Goal: Information Seeking & Learning: Learn about a topic

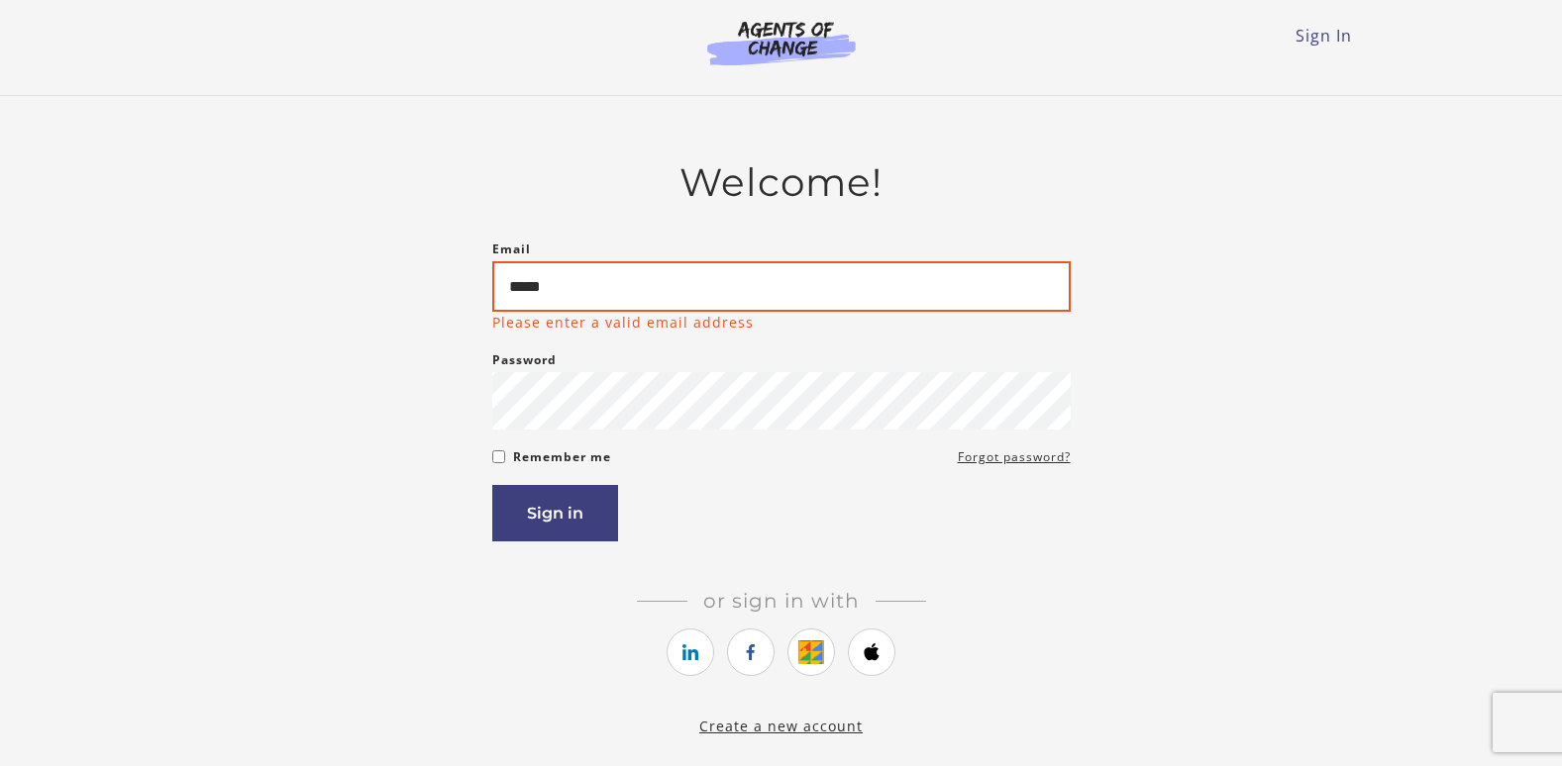
click at [602, 307] on input "*****" at bounding box center [781, 286] width 578 height 51
type input "*"
type input "**********"
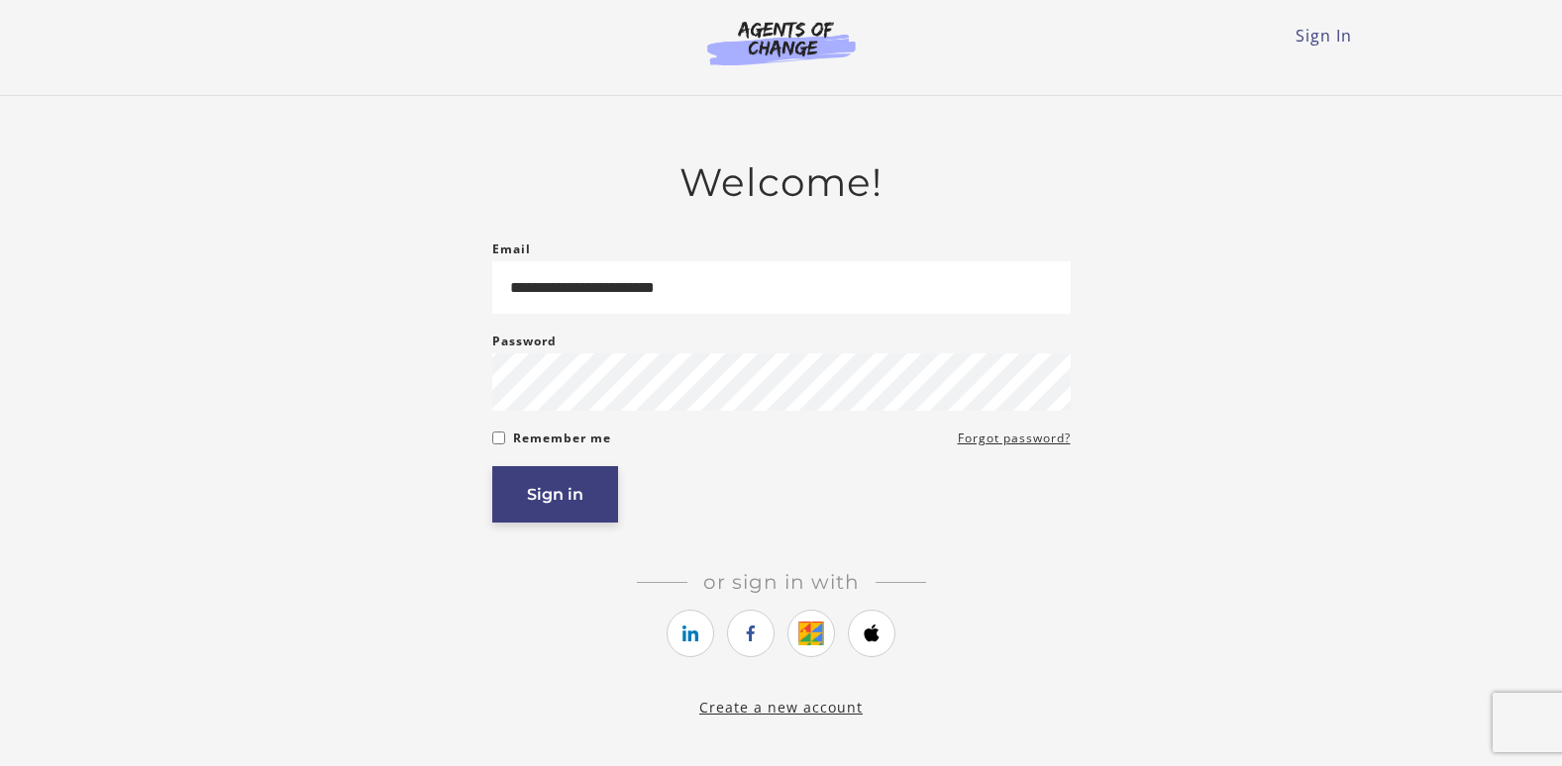
click at [543, 522] on button "Sign in" at bounding box center [555, 494] width 126 height 56
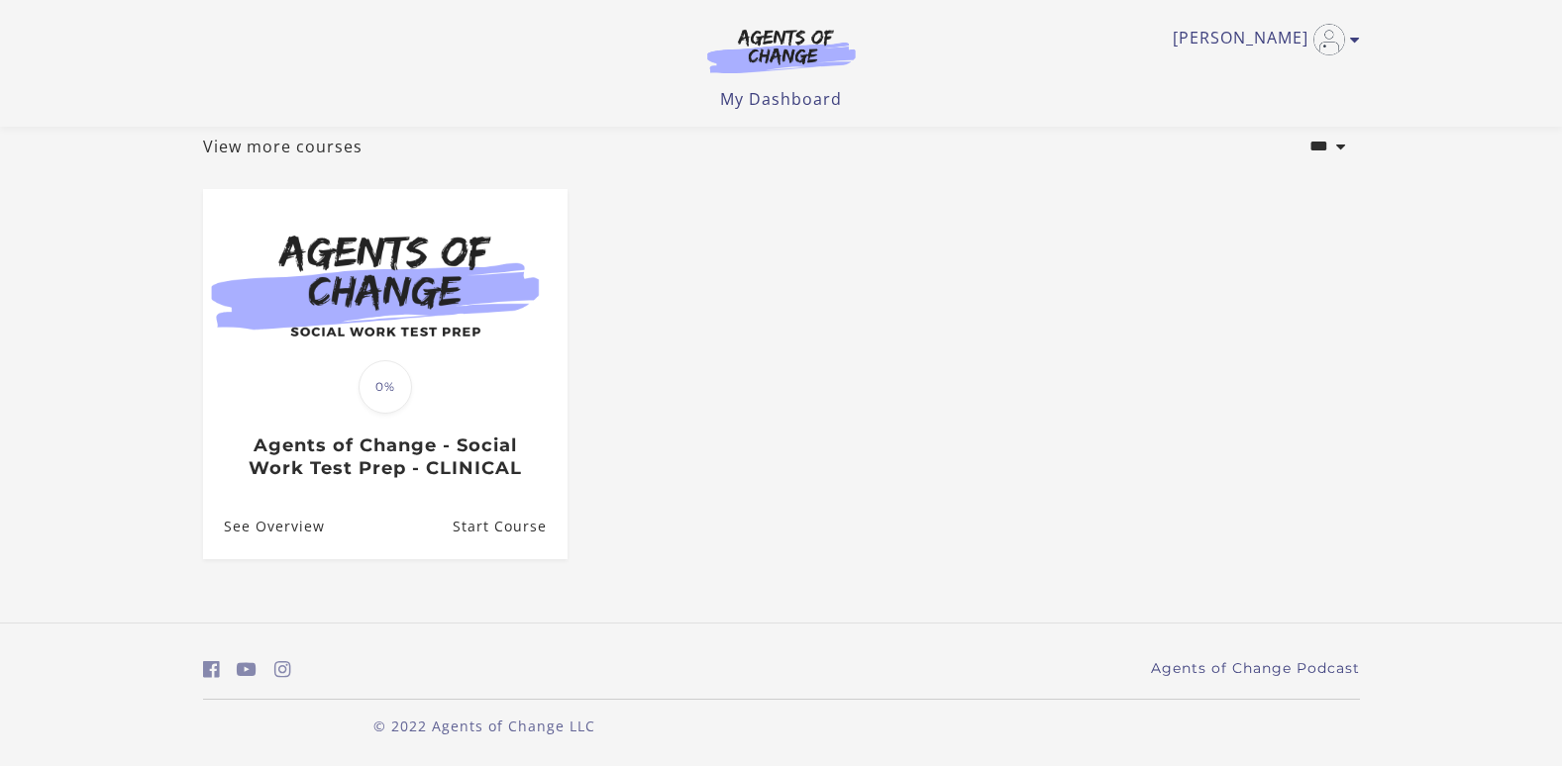
scroll to position [123, 0]
click at [263, 148] on link "View more courses" at bounding box center [282, 147] width 159 height 24
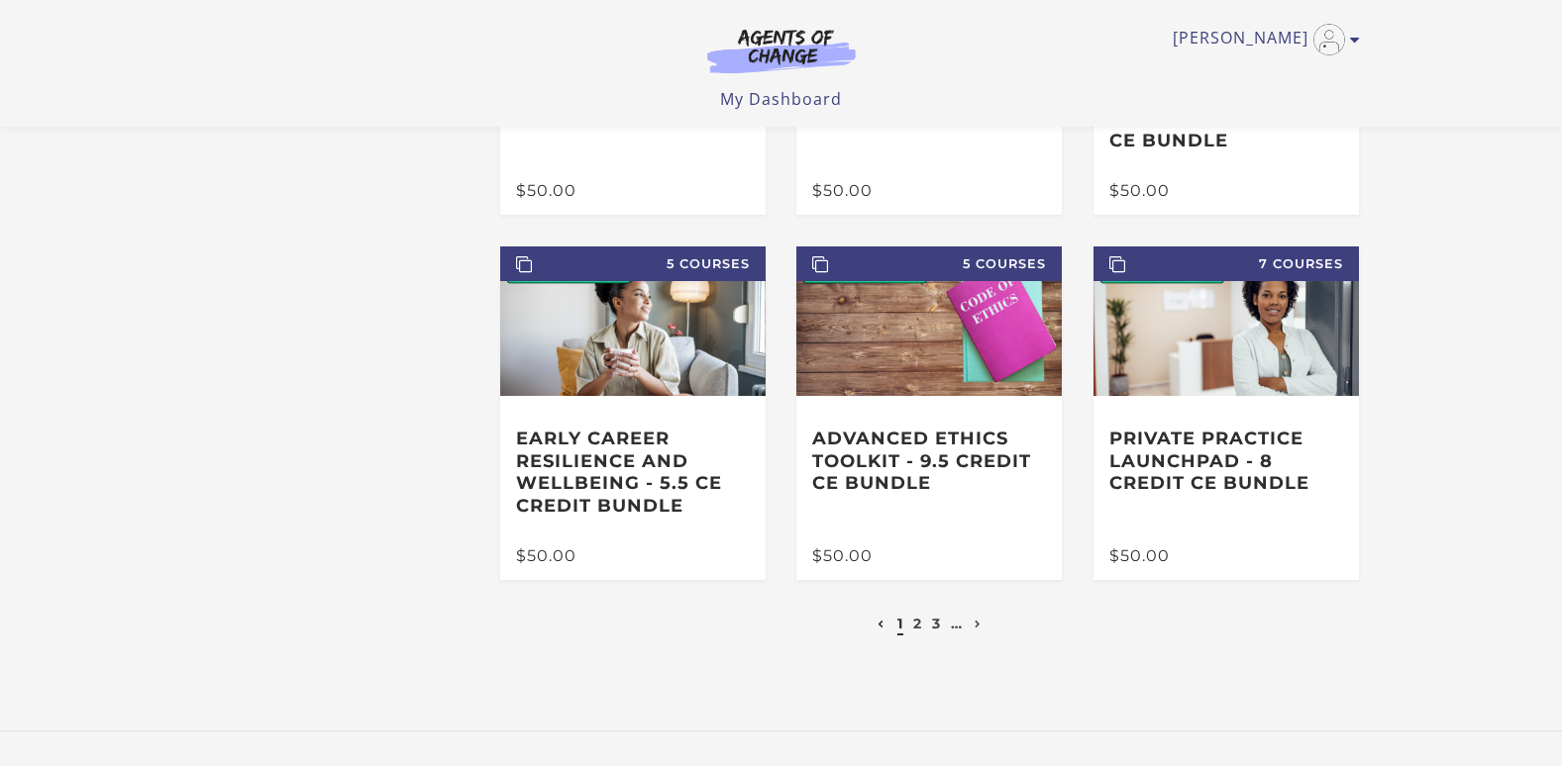
scroll to position [357, 0]
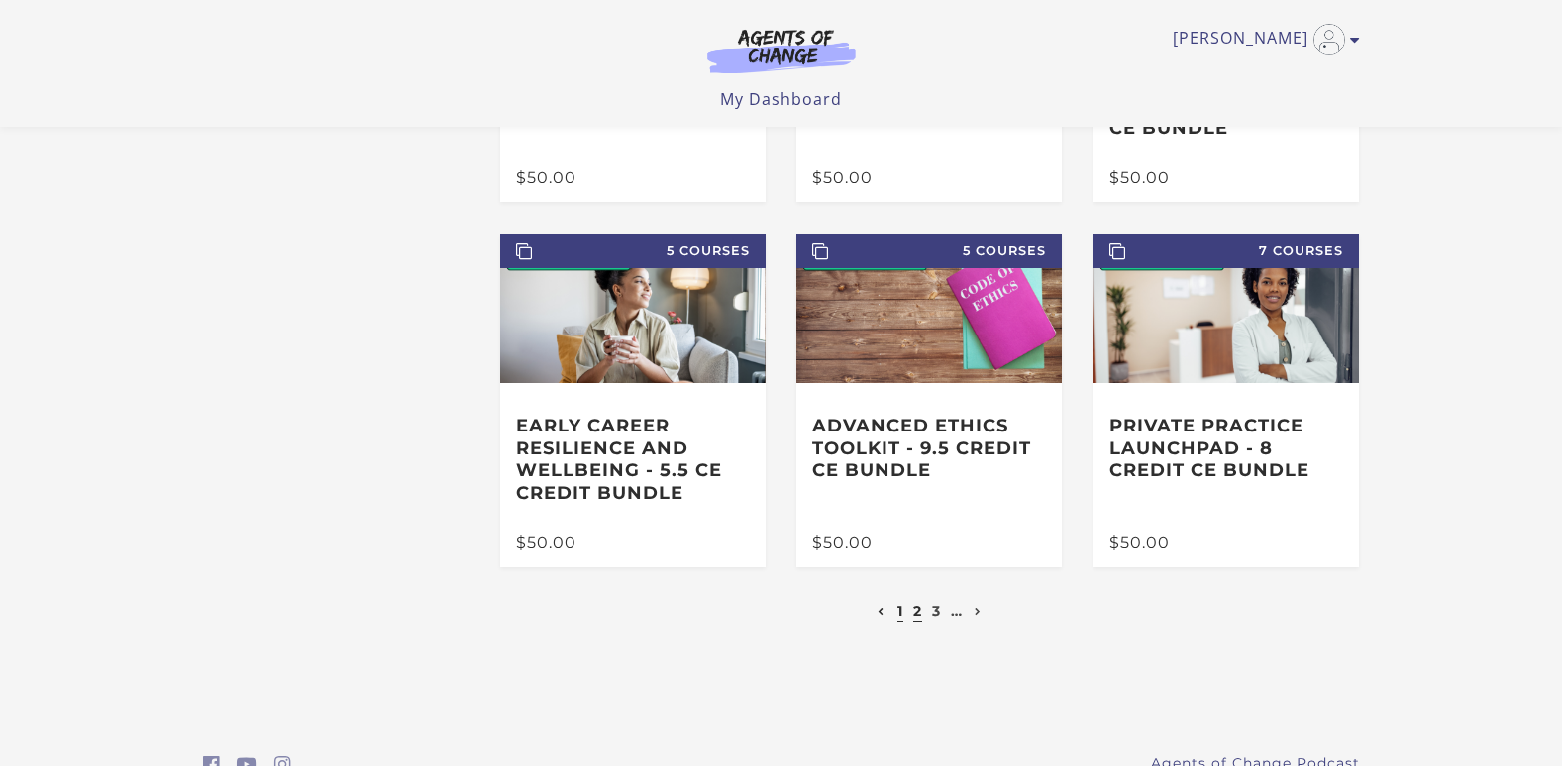
click at [918, 613] on link "2" at bounding box center [917, 611] width 9 height 18
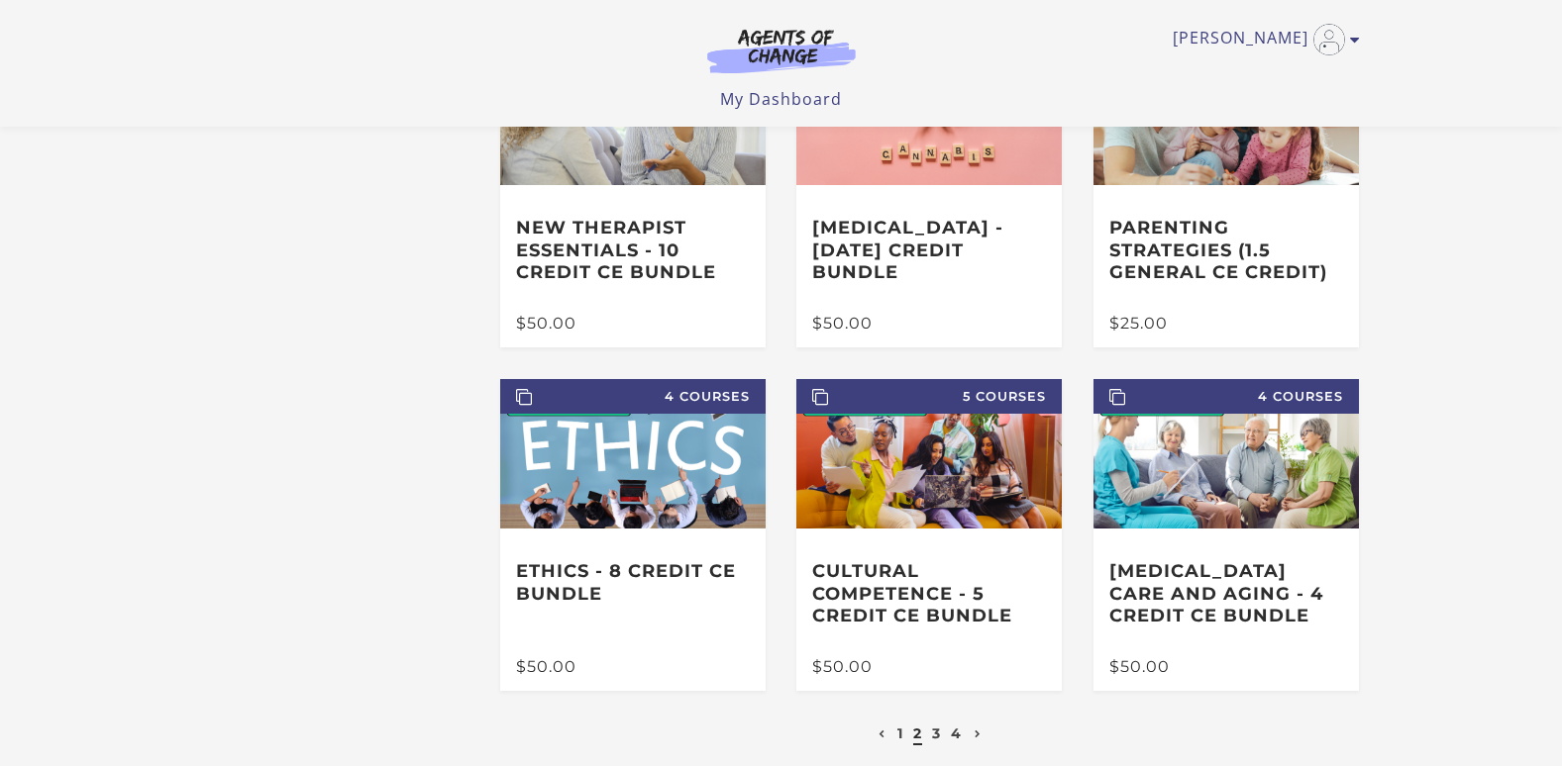
scroll to position [198, 0]
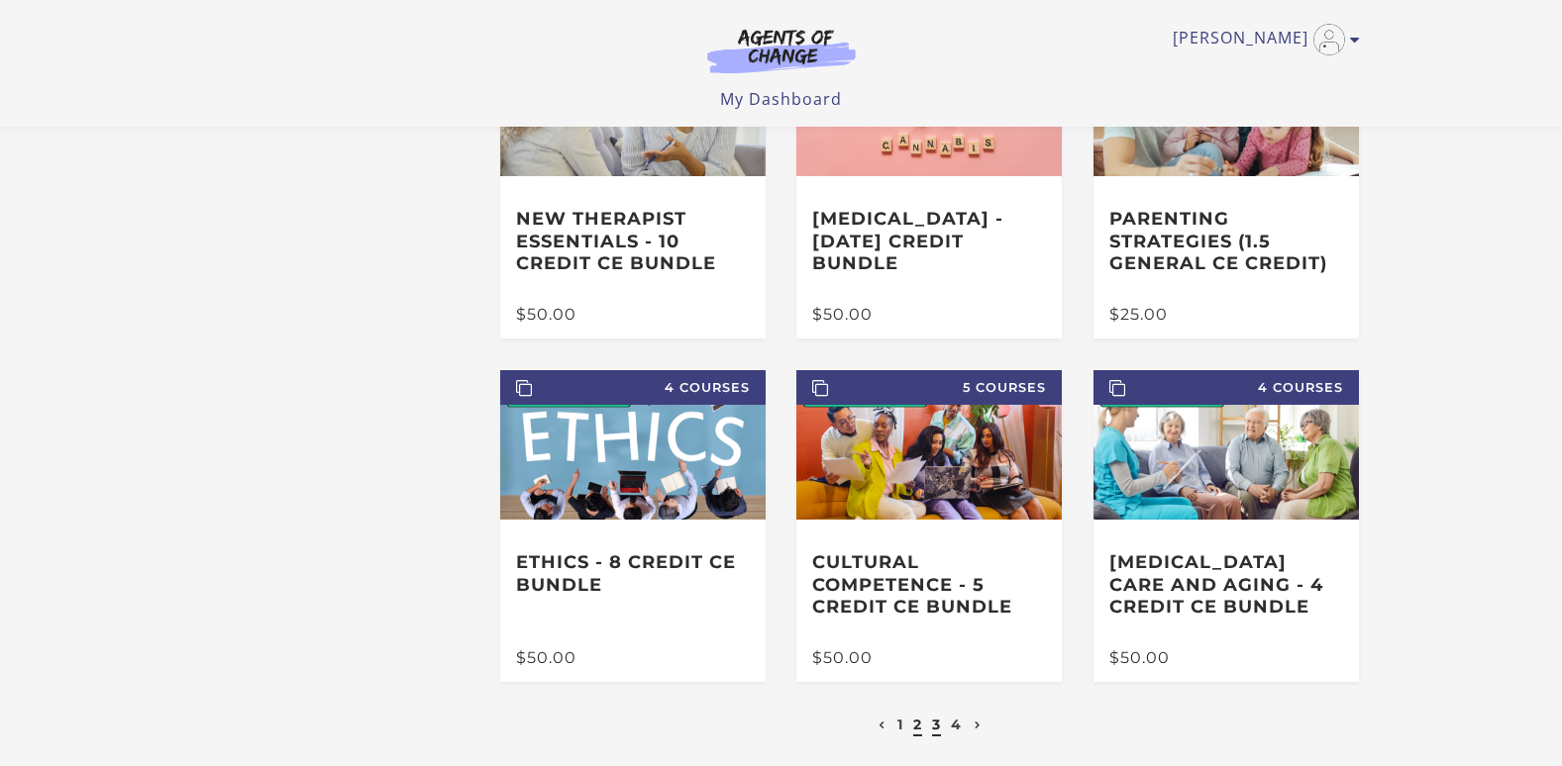
click at [935, 732] on link "3" at bounding box center [936, 725] width 9 height 18
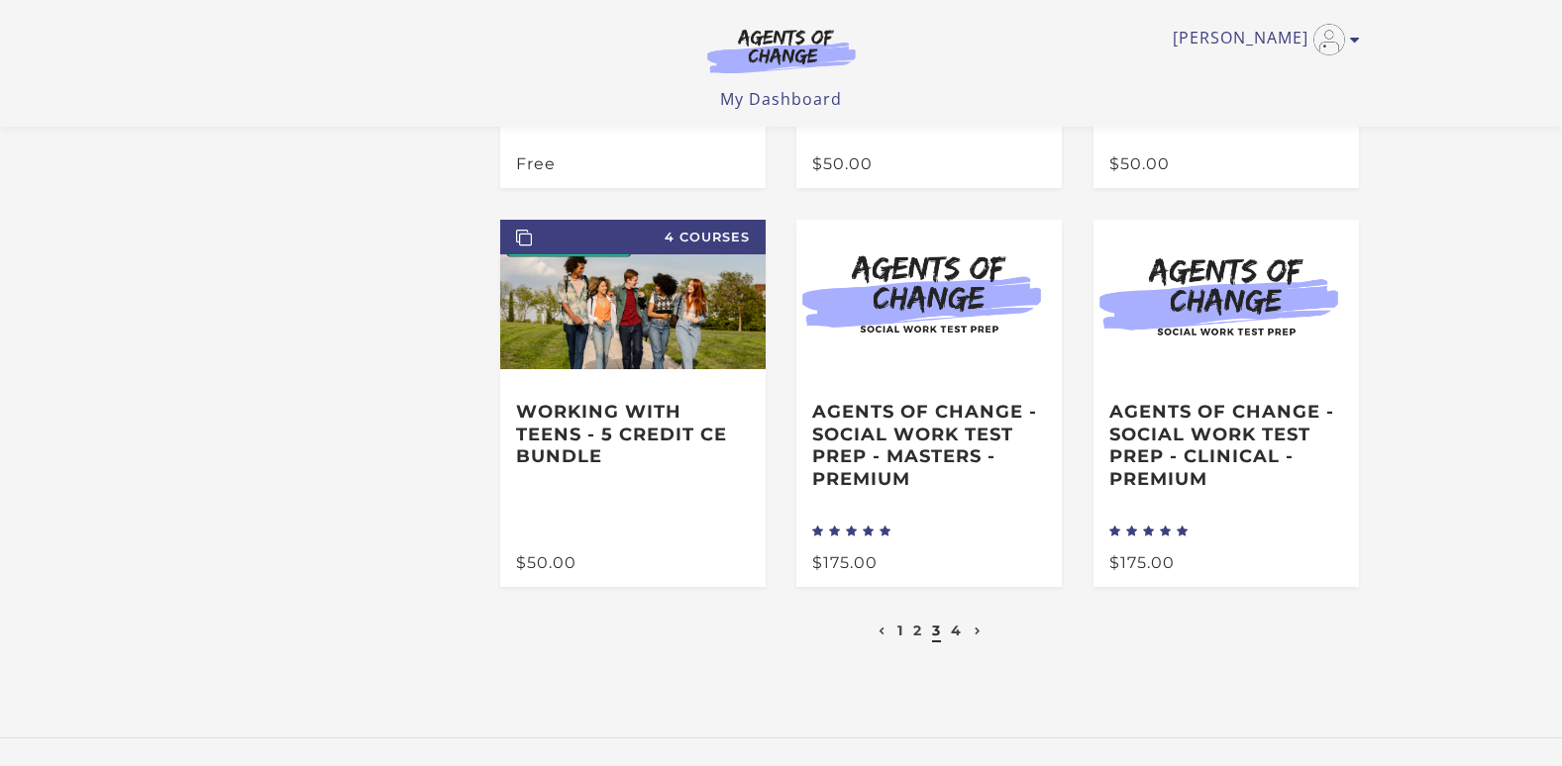
scroll to position [396, 0]
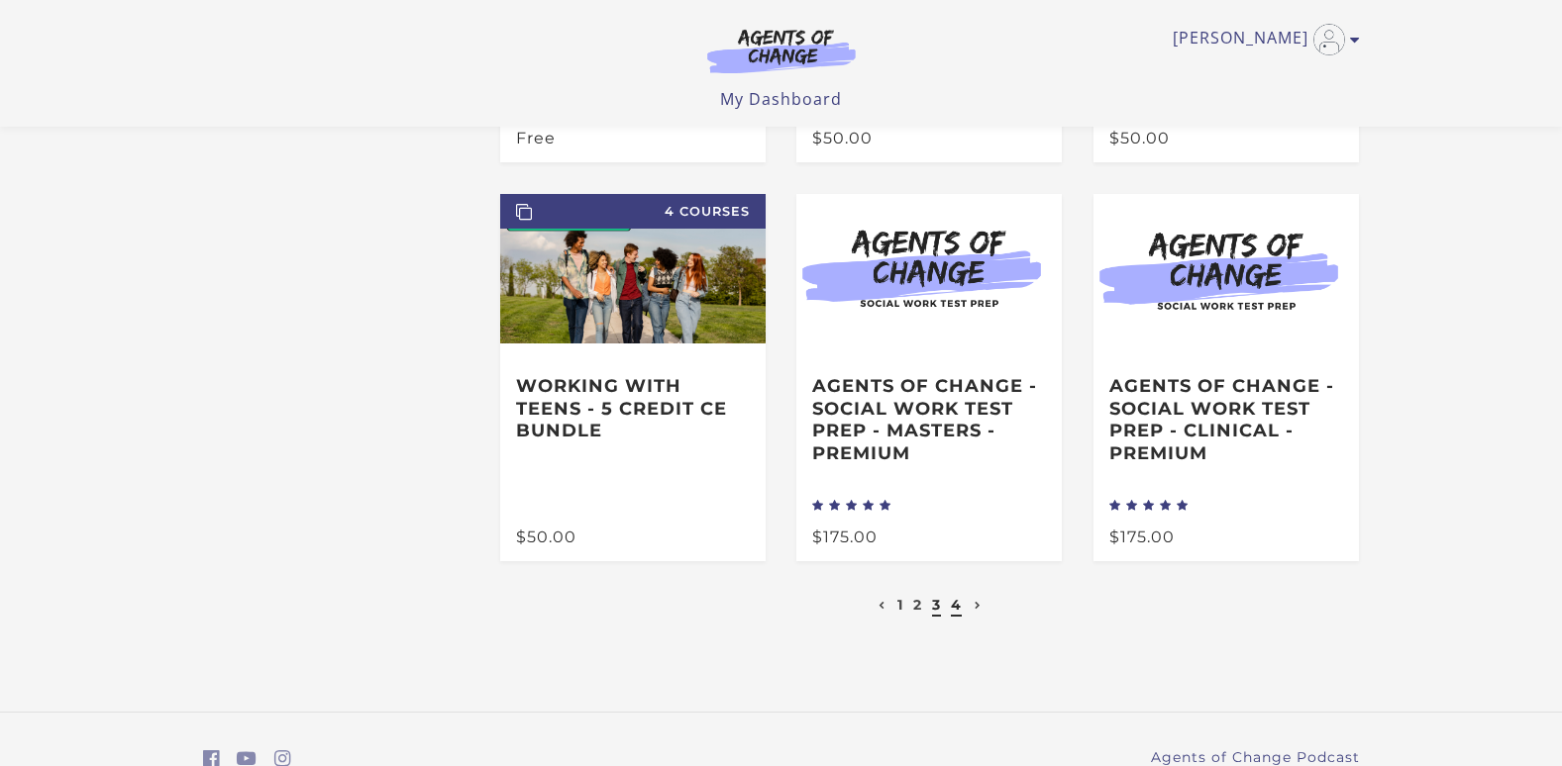
click at [958, 607] on link "4" at bounding box center [956, 605] width 11 height 18
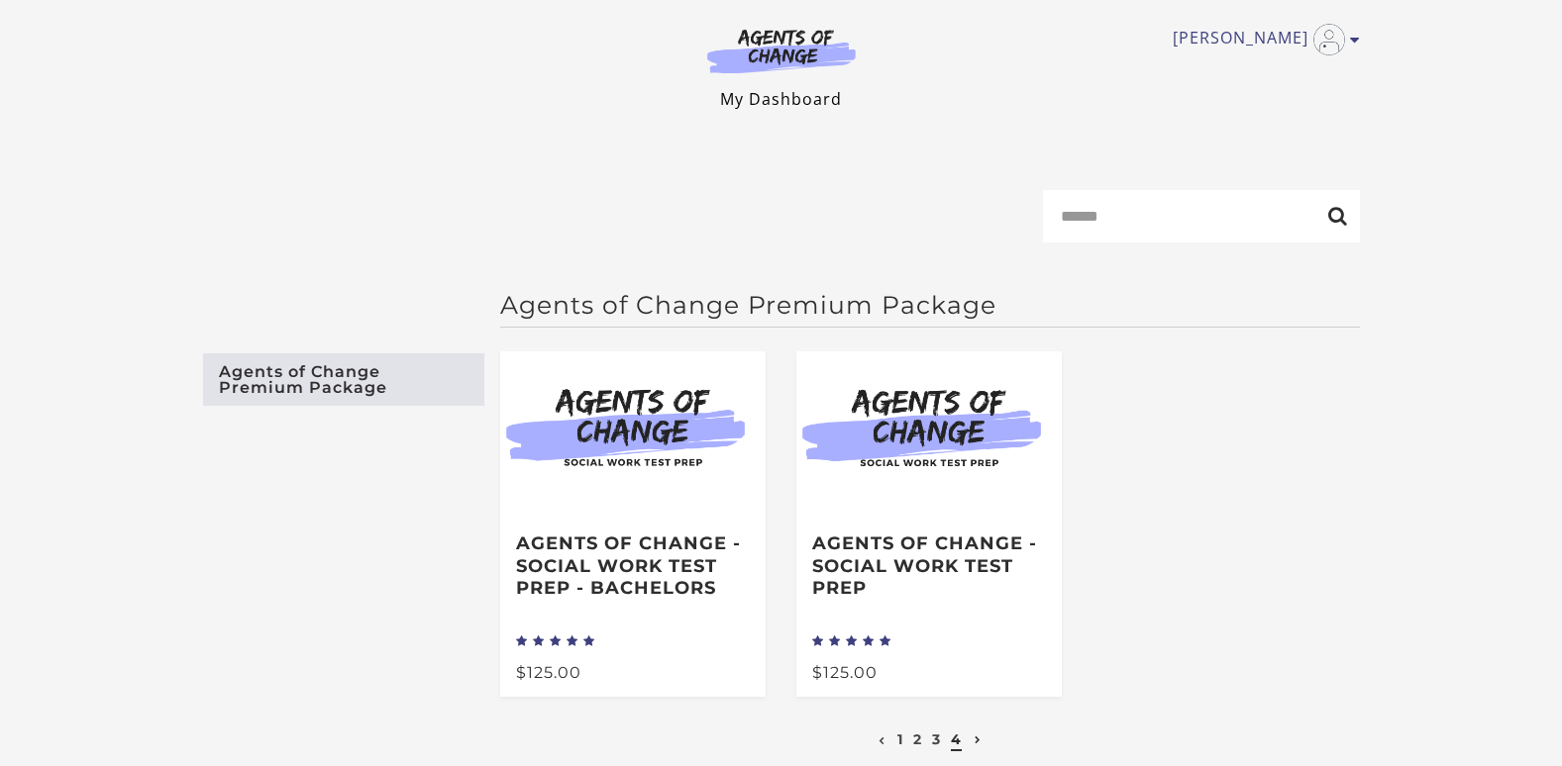
click at [751, 99] on link "My Dashboard" at bounding box center [781, 99] width 122 height 22
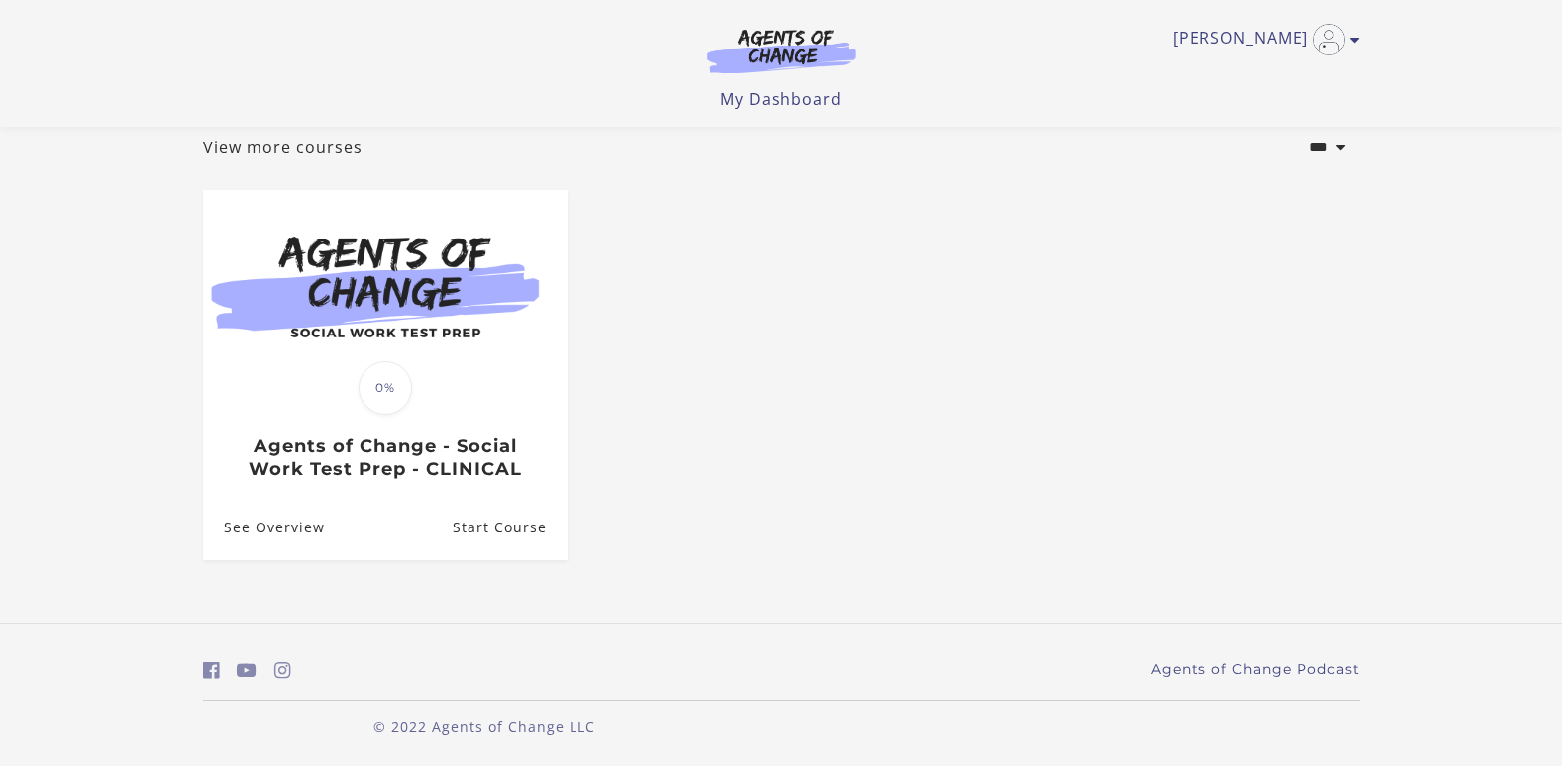
scroll to position [119, 0]
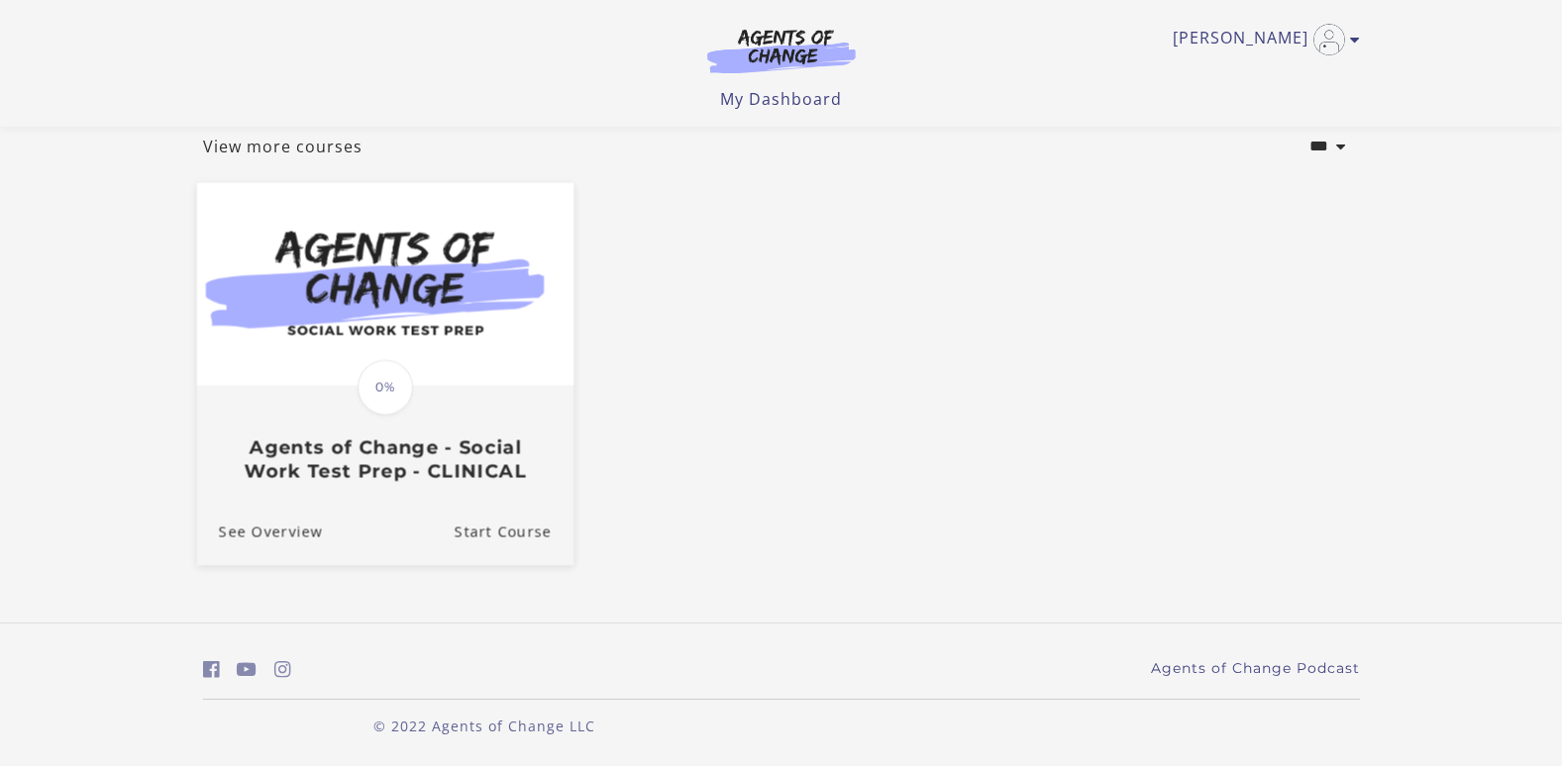
click at [262, 387] on div at bounding box center [384, 284] width 376 height 205
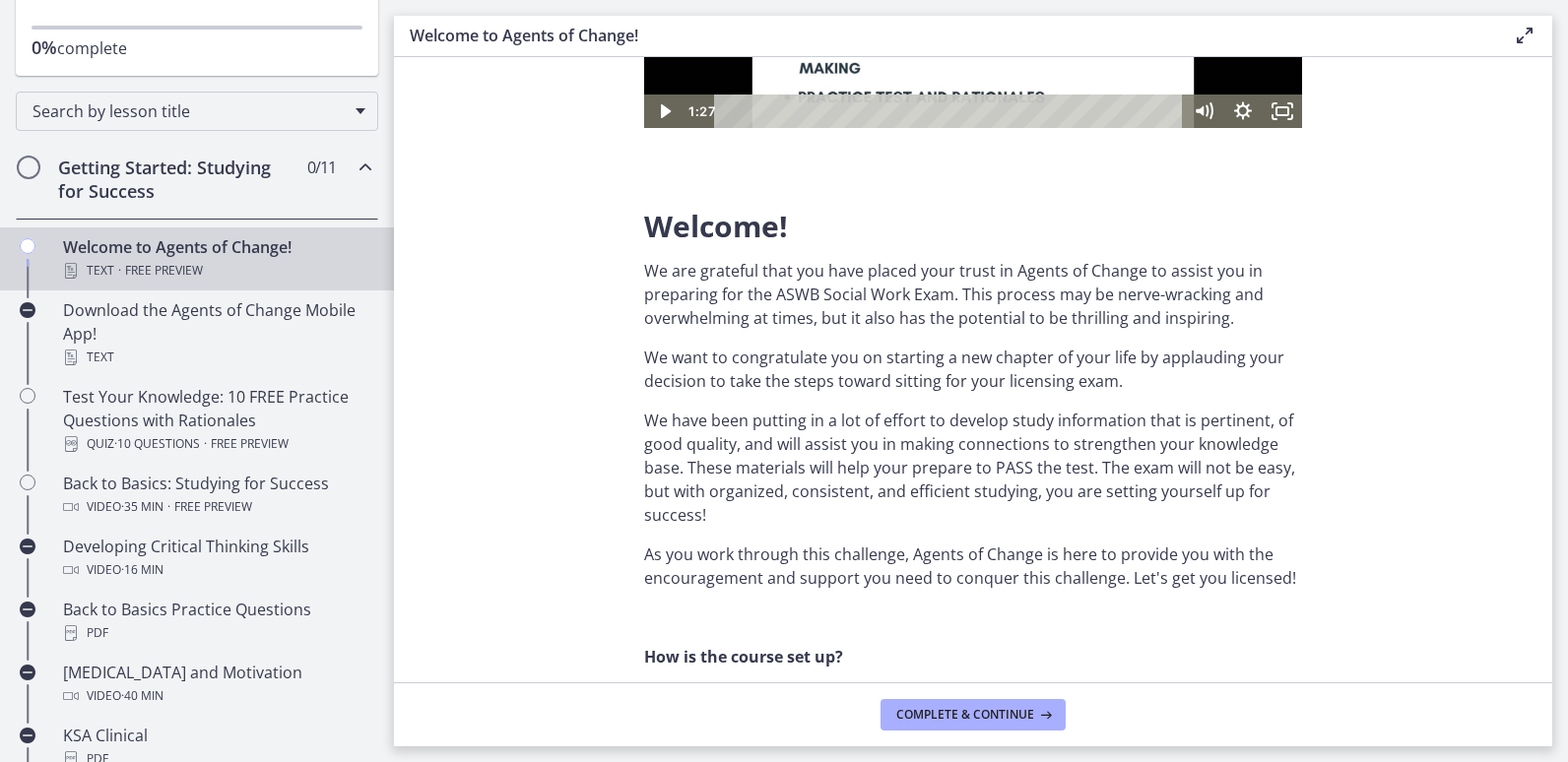
scroll to position [276, 0]
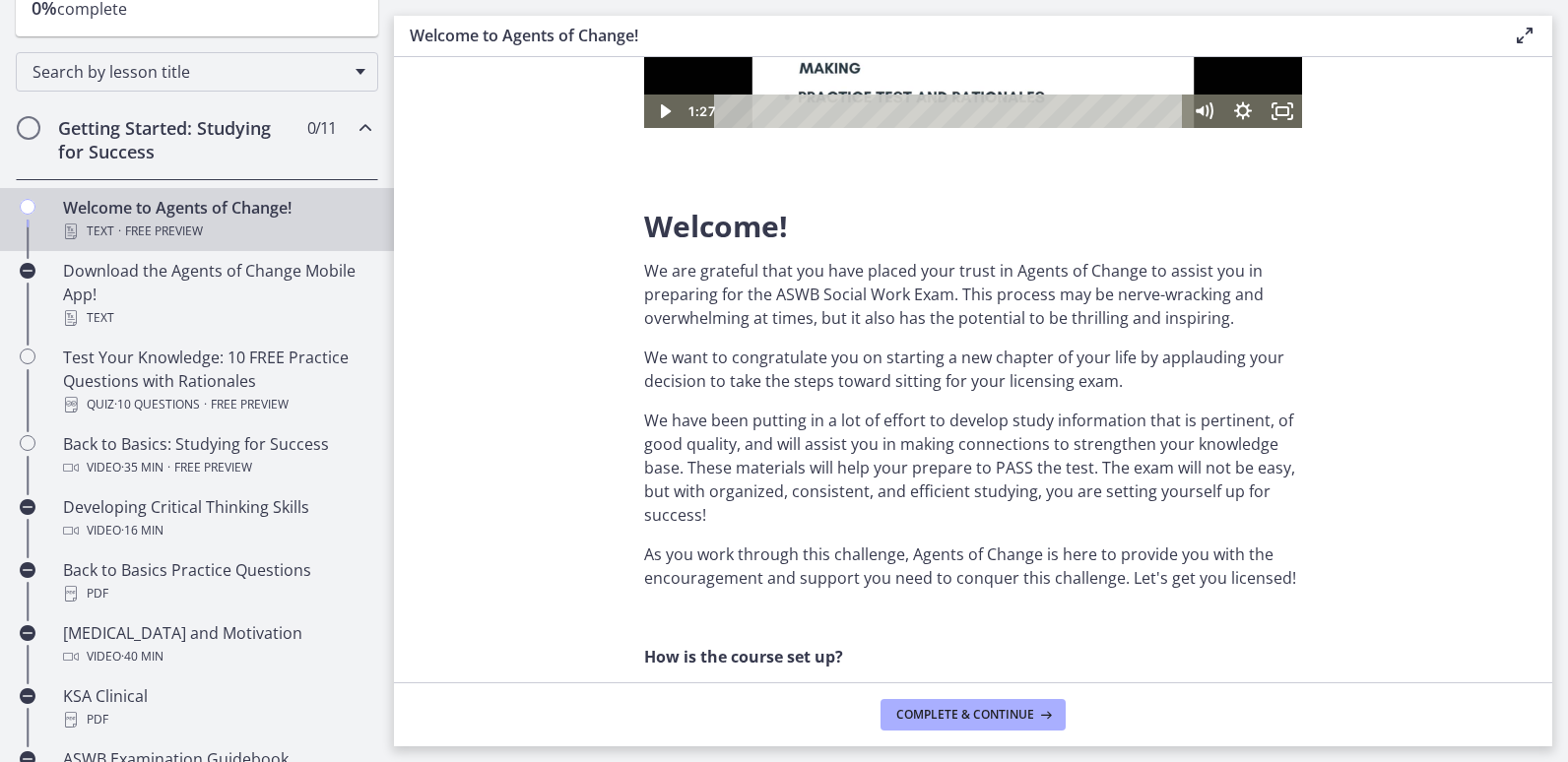
click at [542, 536] on section "Welcome! We are grateful that you have placed your trust in Agents of Change to…" at bounding box center [972, 369] width 1158 height 626
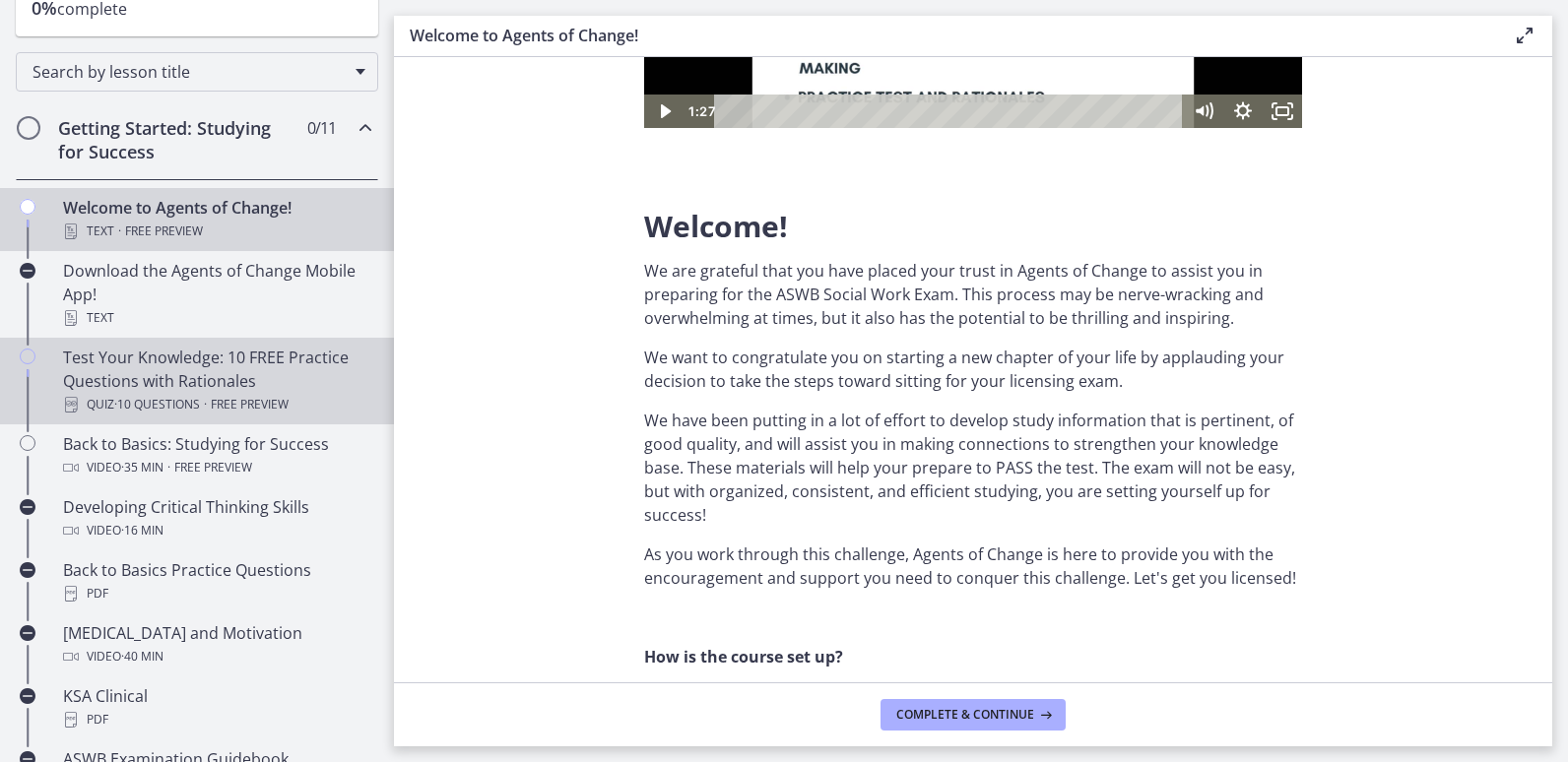
click at [29, 355] on icon "Chapters" at bounding box center [28, 357] width 16 height 16
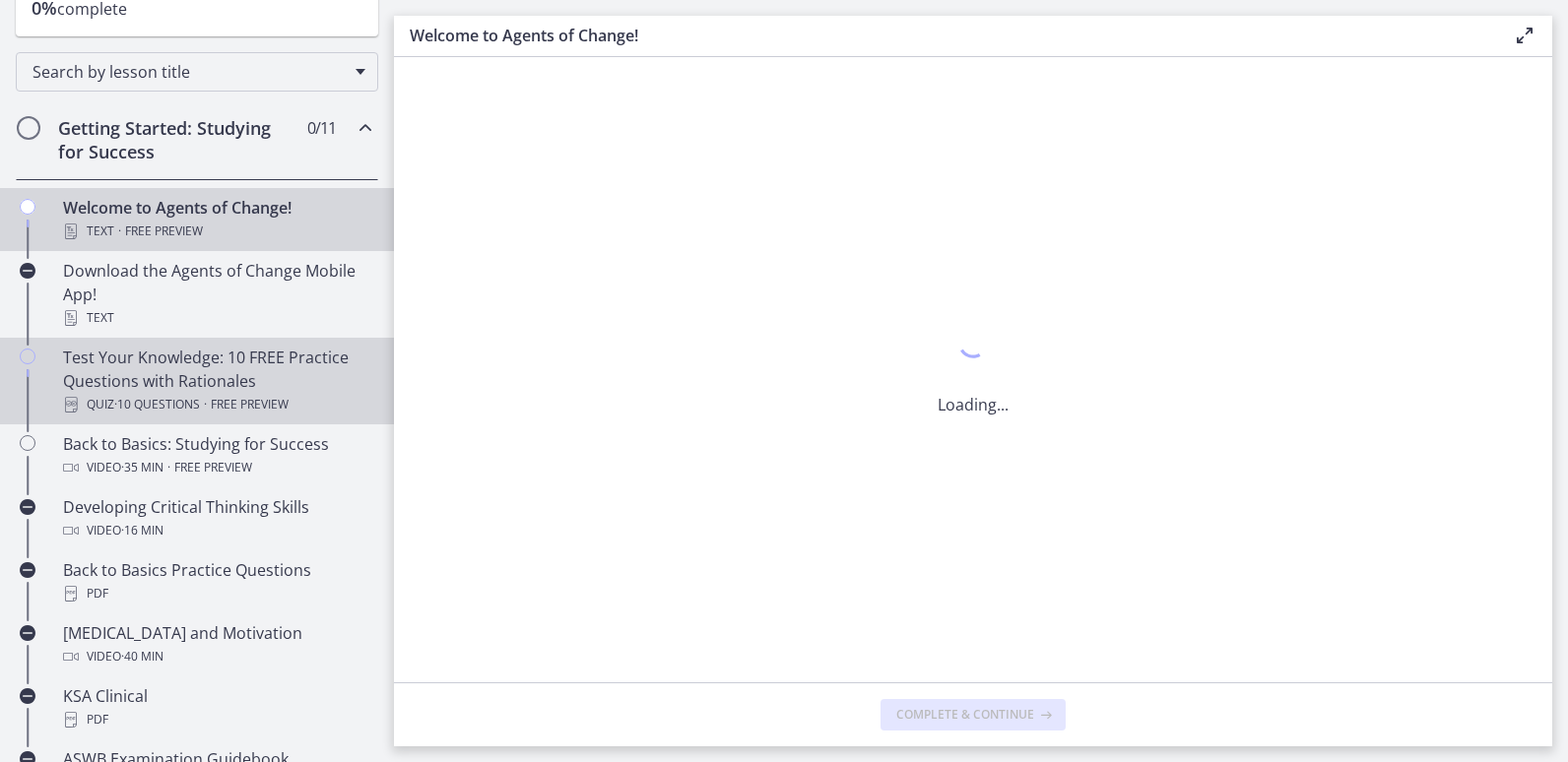
scroll to position [0, 0]
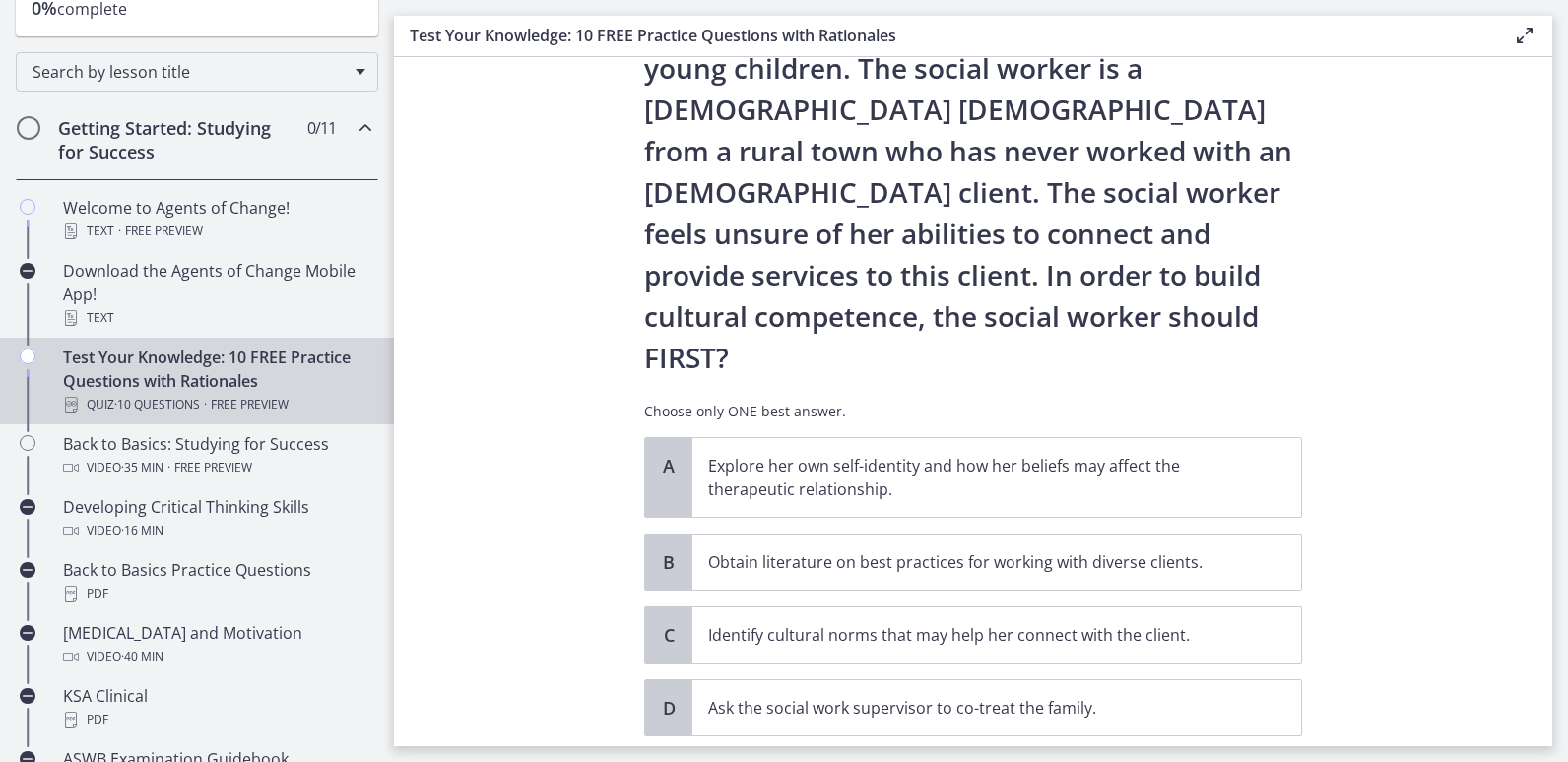
scroll to position [237, 0]
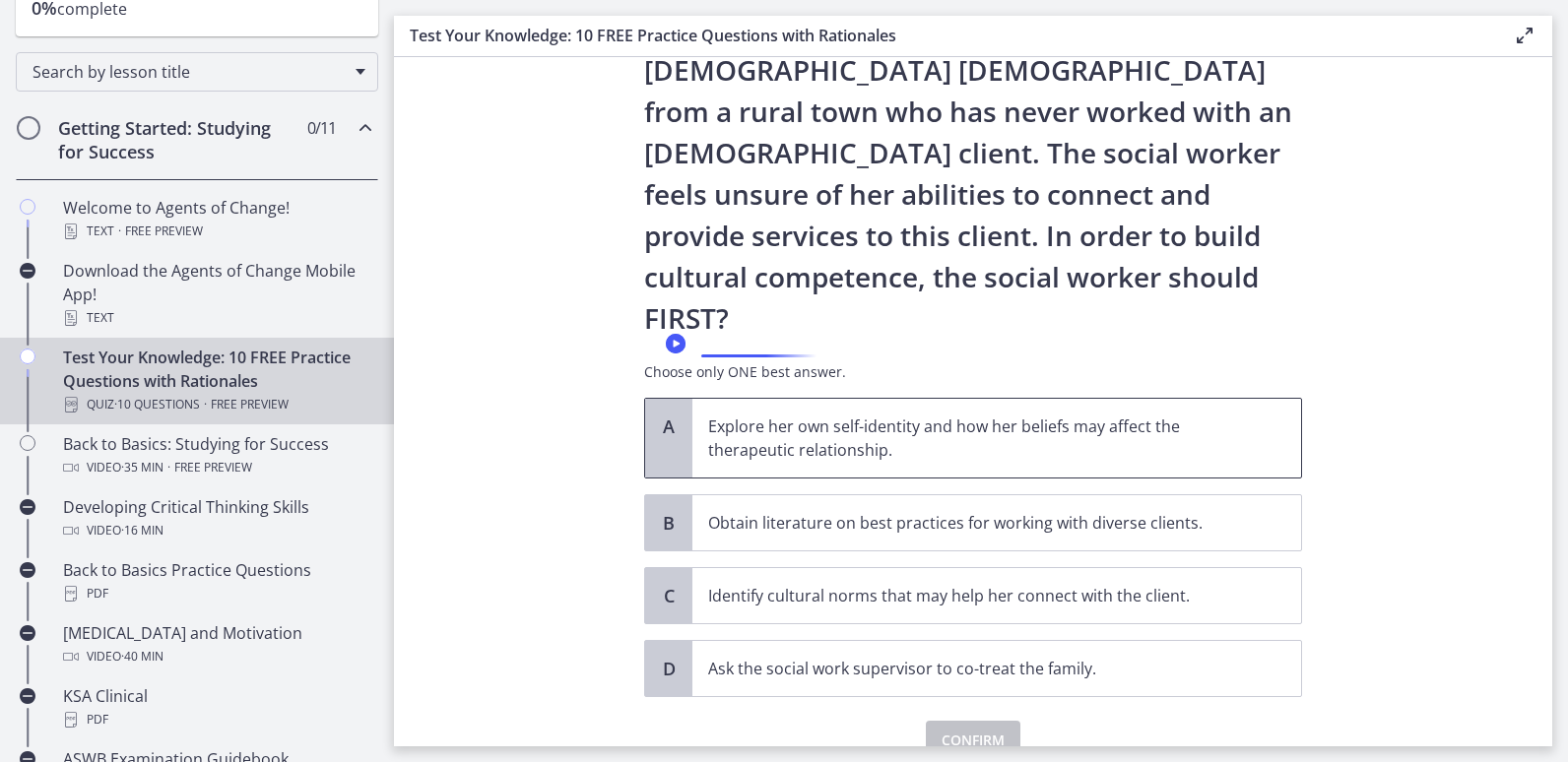
click at [687, 356] on button "Speechify Inline player play button" at bounding box center [675, 348] width 28 height 28
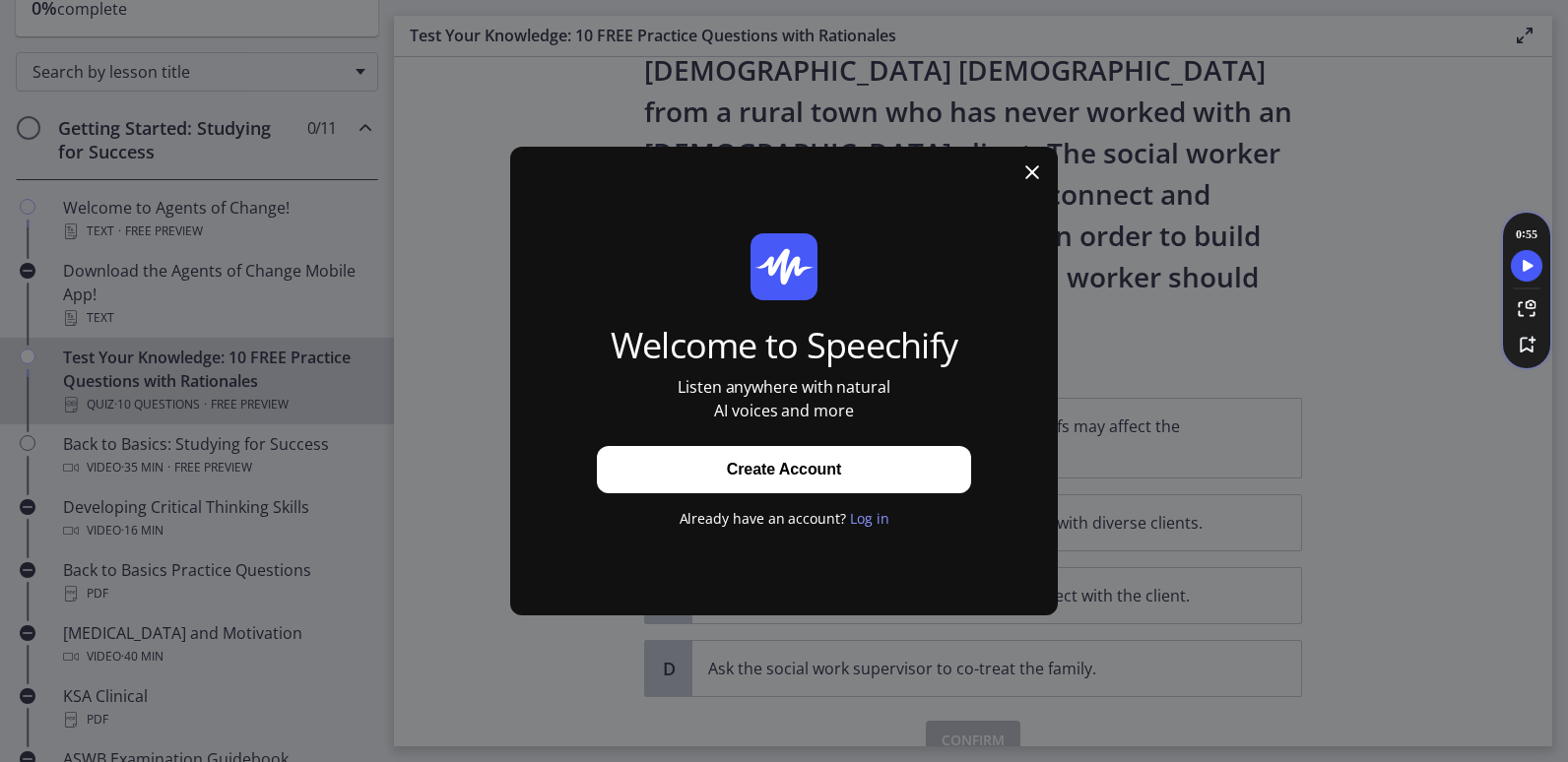
click at [1029, 176] on icon at bounding box center [1032, 172] width 14 height 14
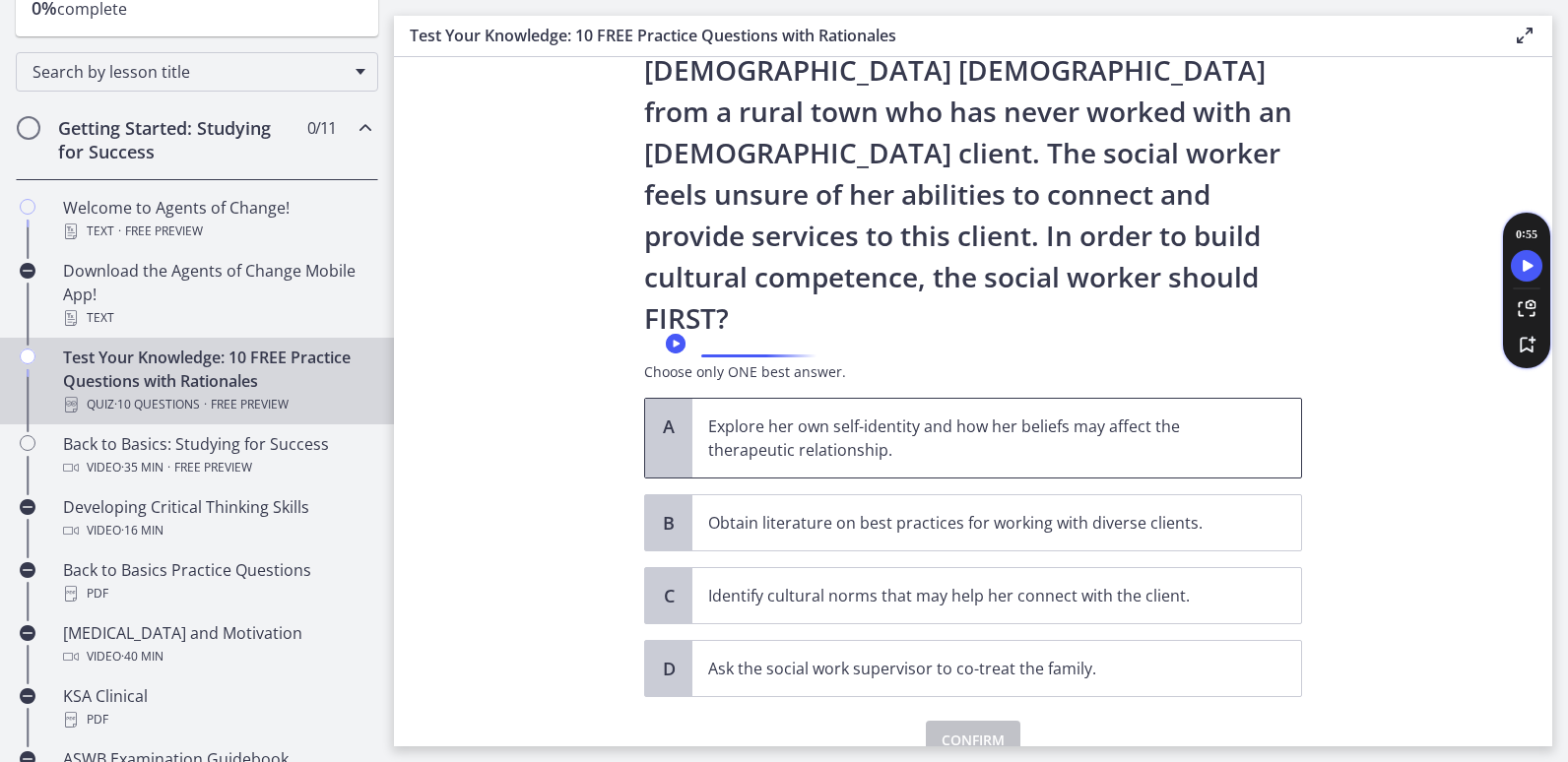
click at [765, 415] on p "Explore her own self-identity and how her beliefs may affect the therapeutic re…" at bounding box center [976, 439] width 538 height 48
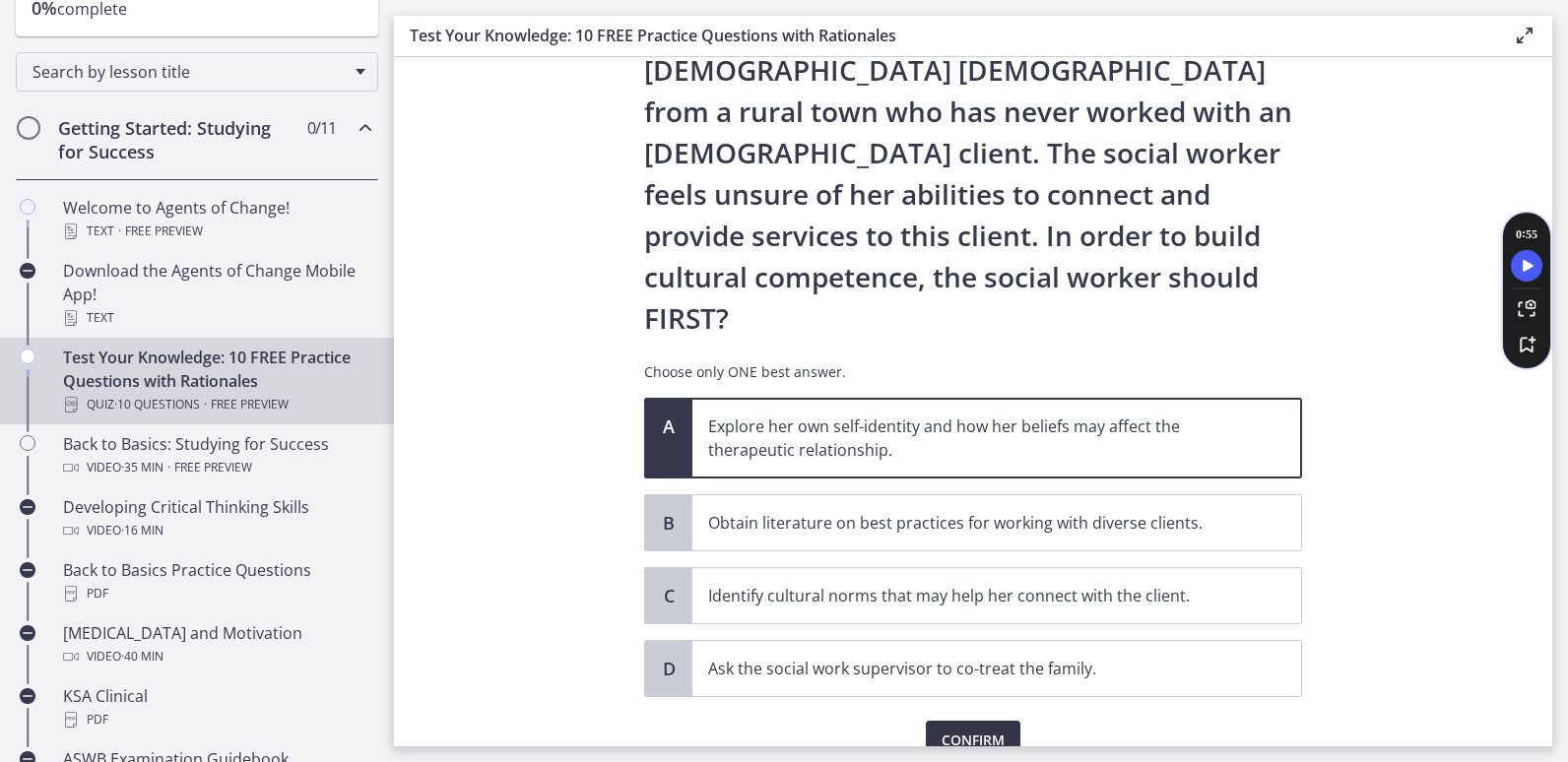
click at [963, 729] on span "Confirm" at bounding box center [972, 741] width 63 height 24
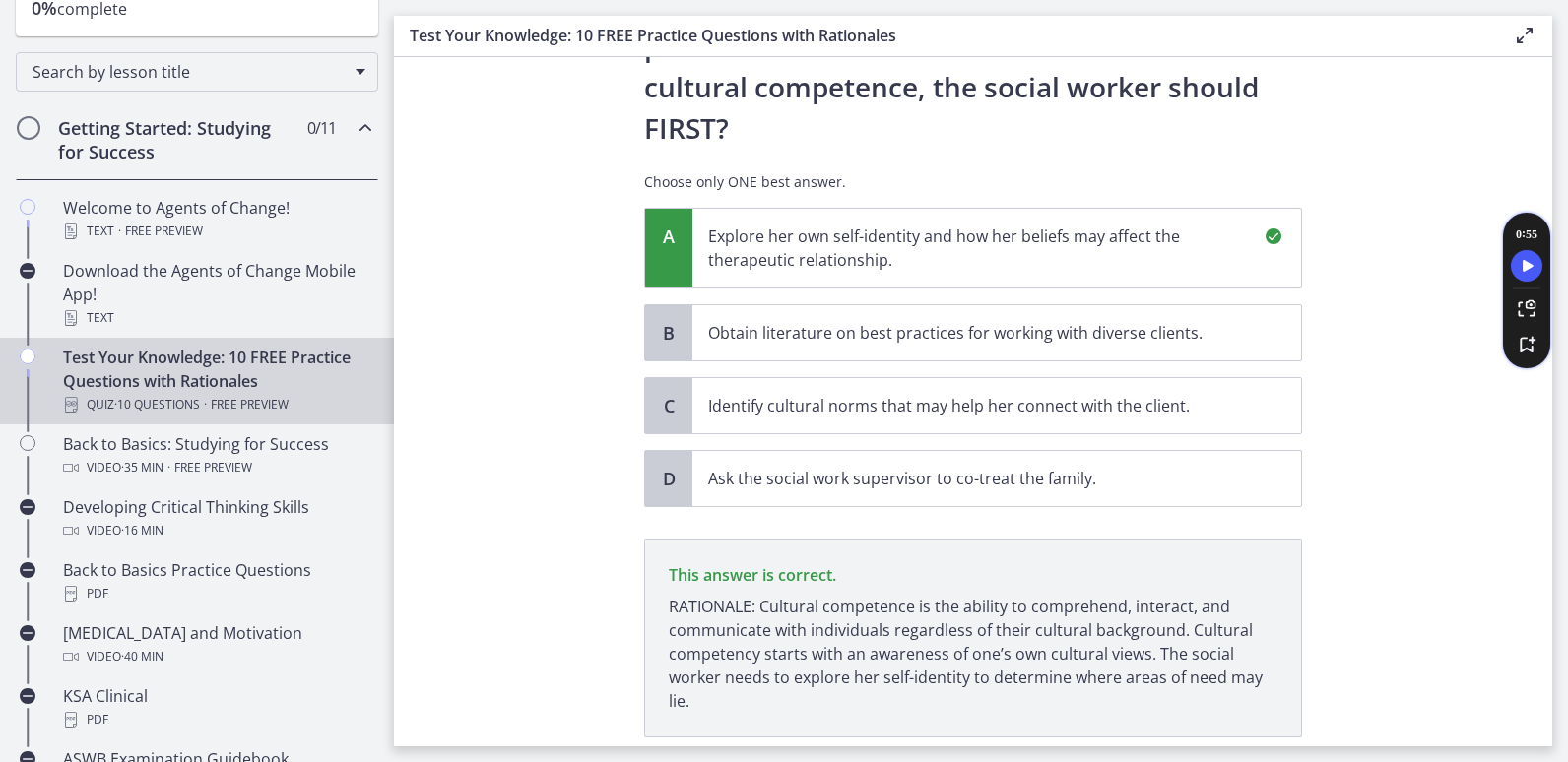
scroll to position [476, 0]
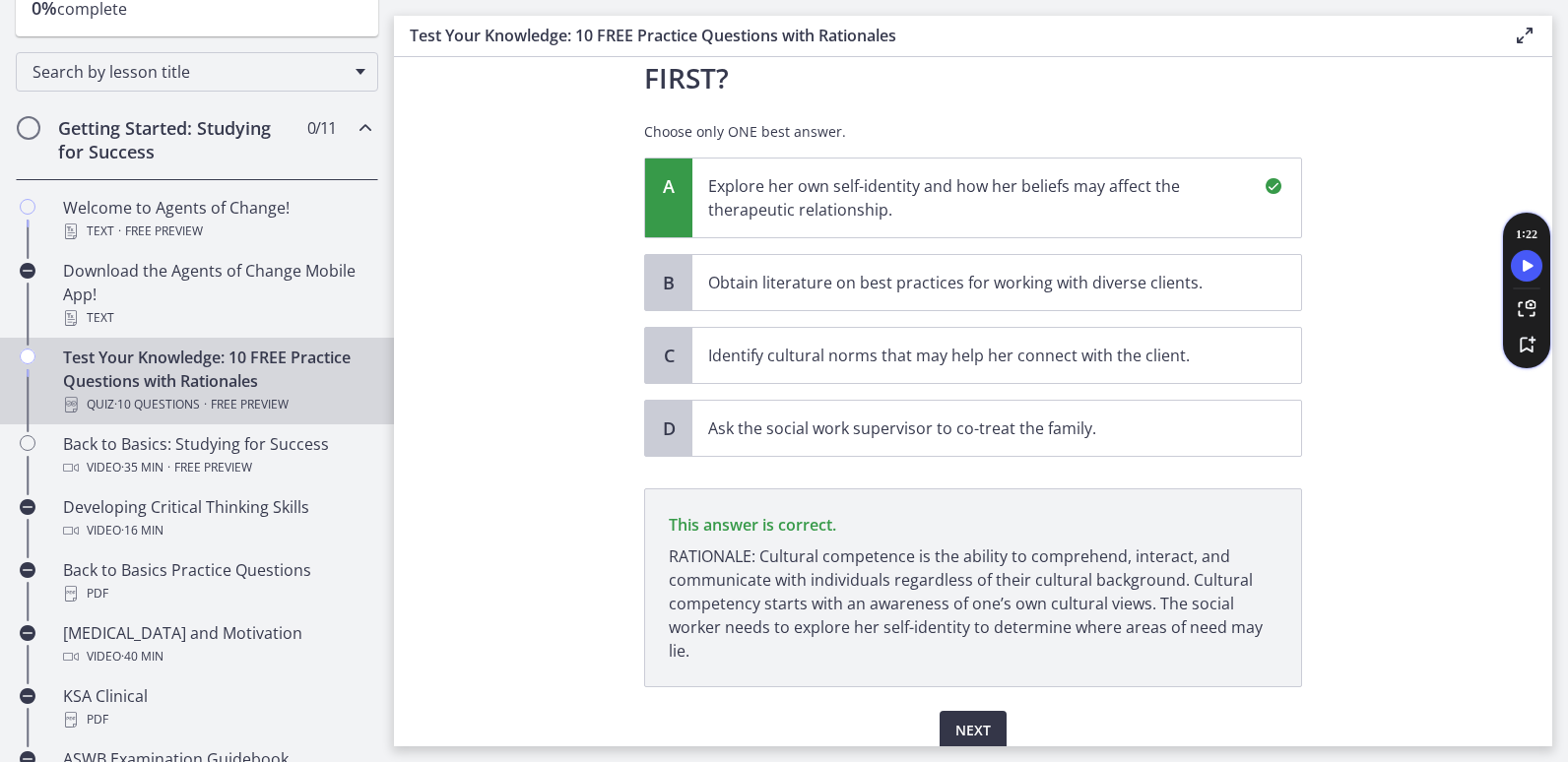
click at [969, 719] on span "Next" at bounding box center [973, 731] width 36 height 24
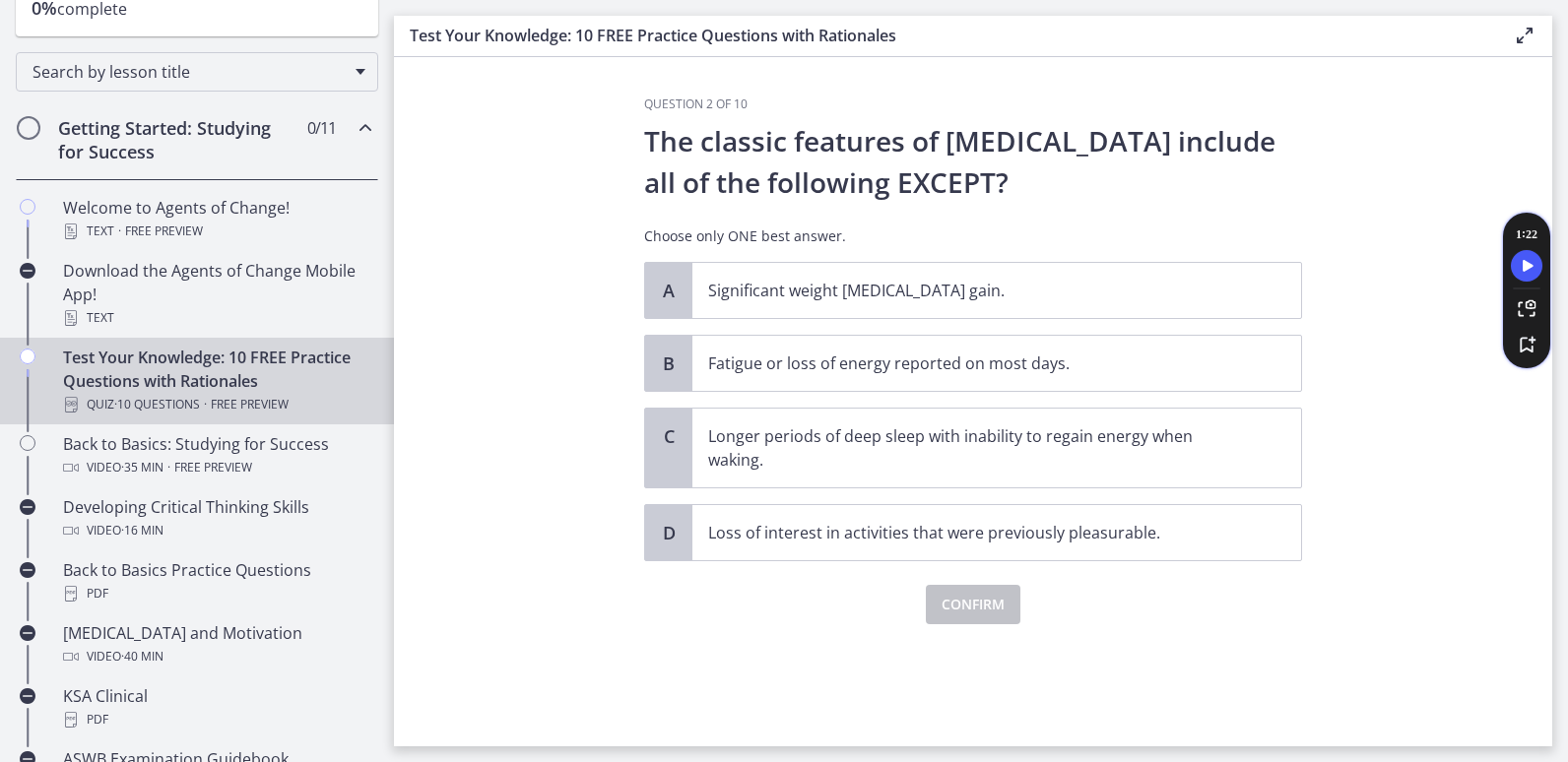
scroll to position [0, 0]
click at [935, 290] on p "Significant weight [MEDICAL_DATA] gain." at bounding box center [976, 290] width 538 height 24
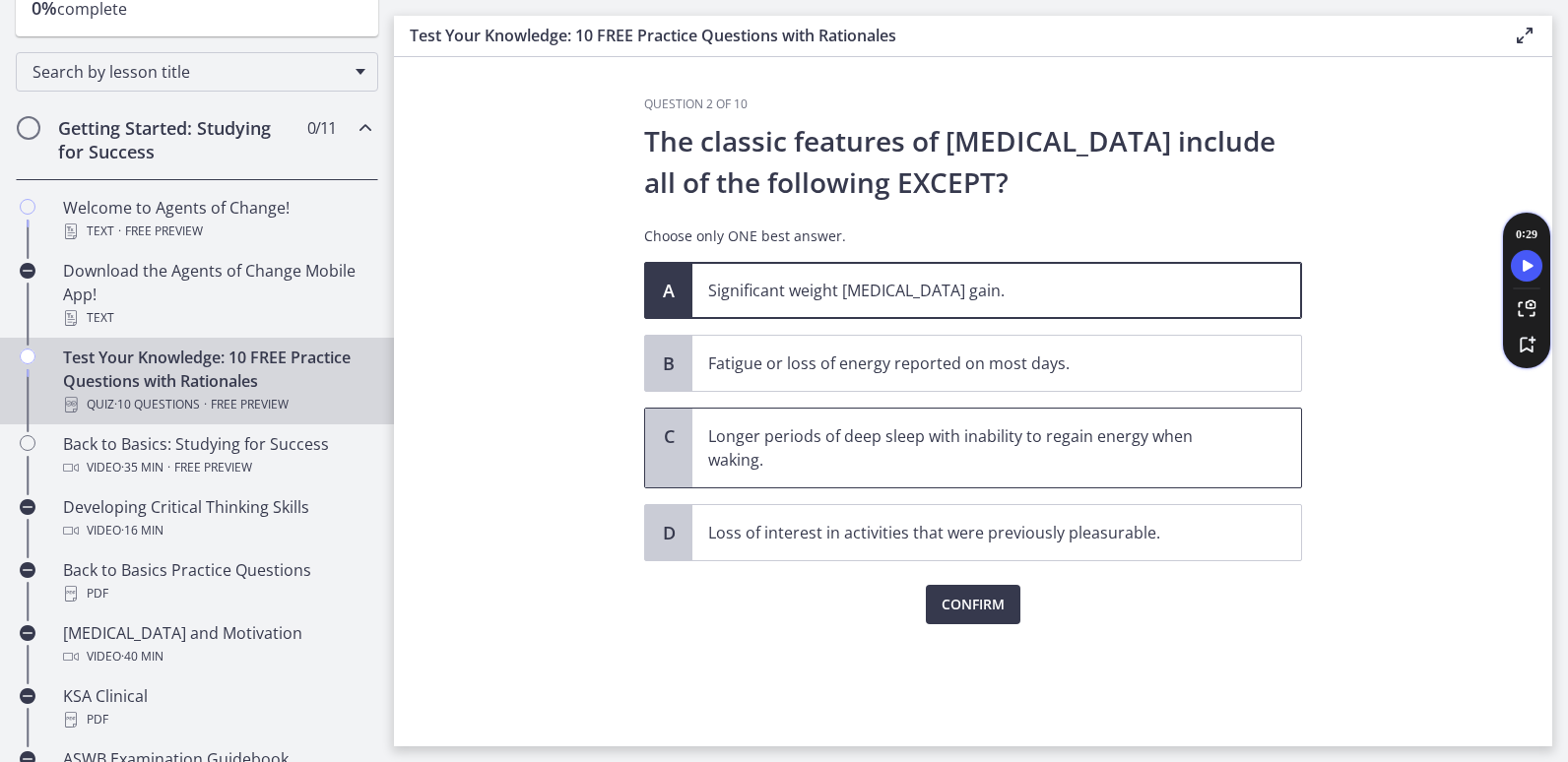
click at [855, 460] on p "Longer periods of deep sleep with inability to regain energy when waking." at bounding box center [976, 449] width 538 height 48
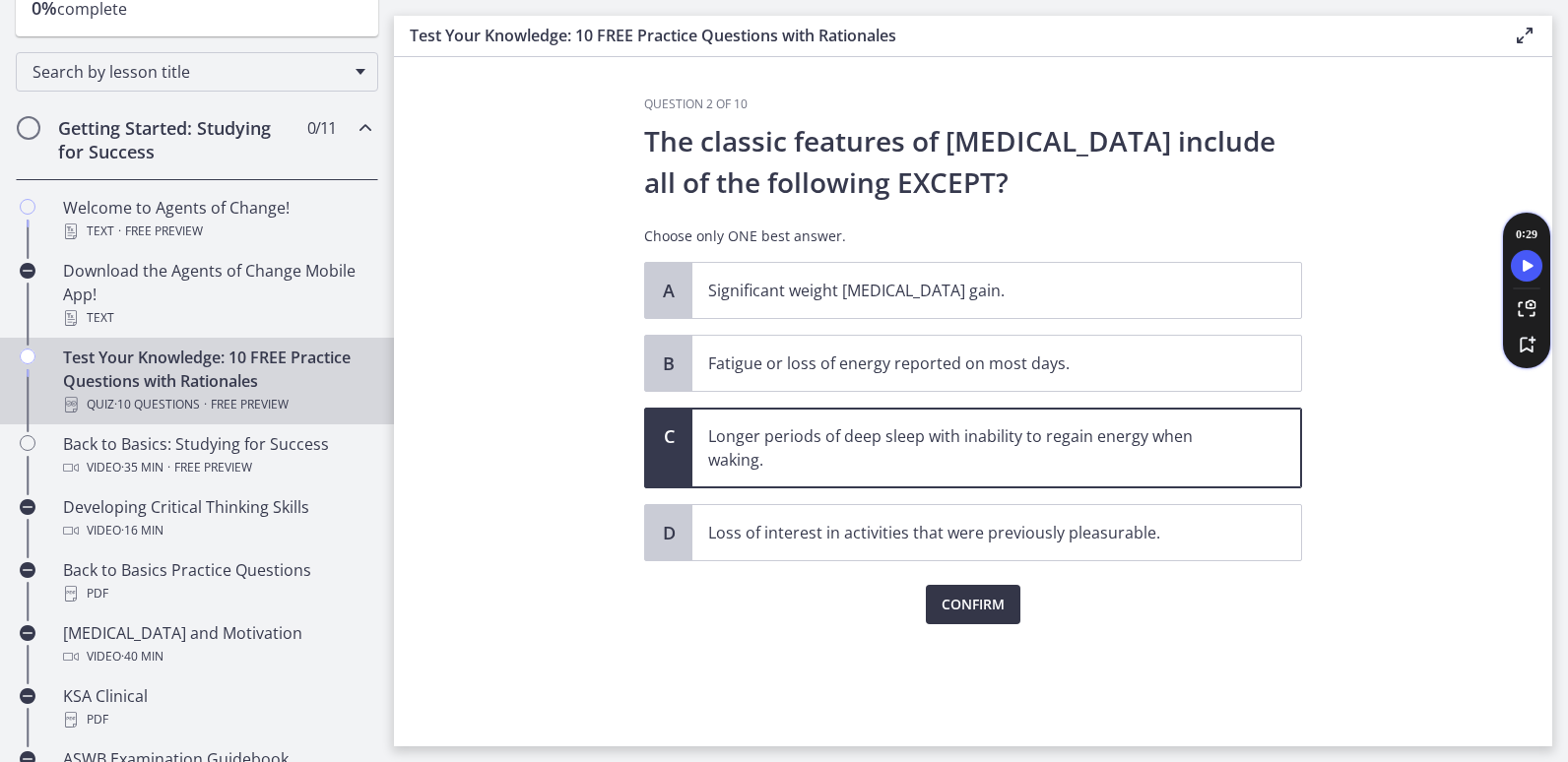
click at [953, 614] on span "Confirm" at bounding box center [972, 605] width 63 height 24
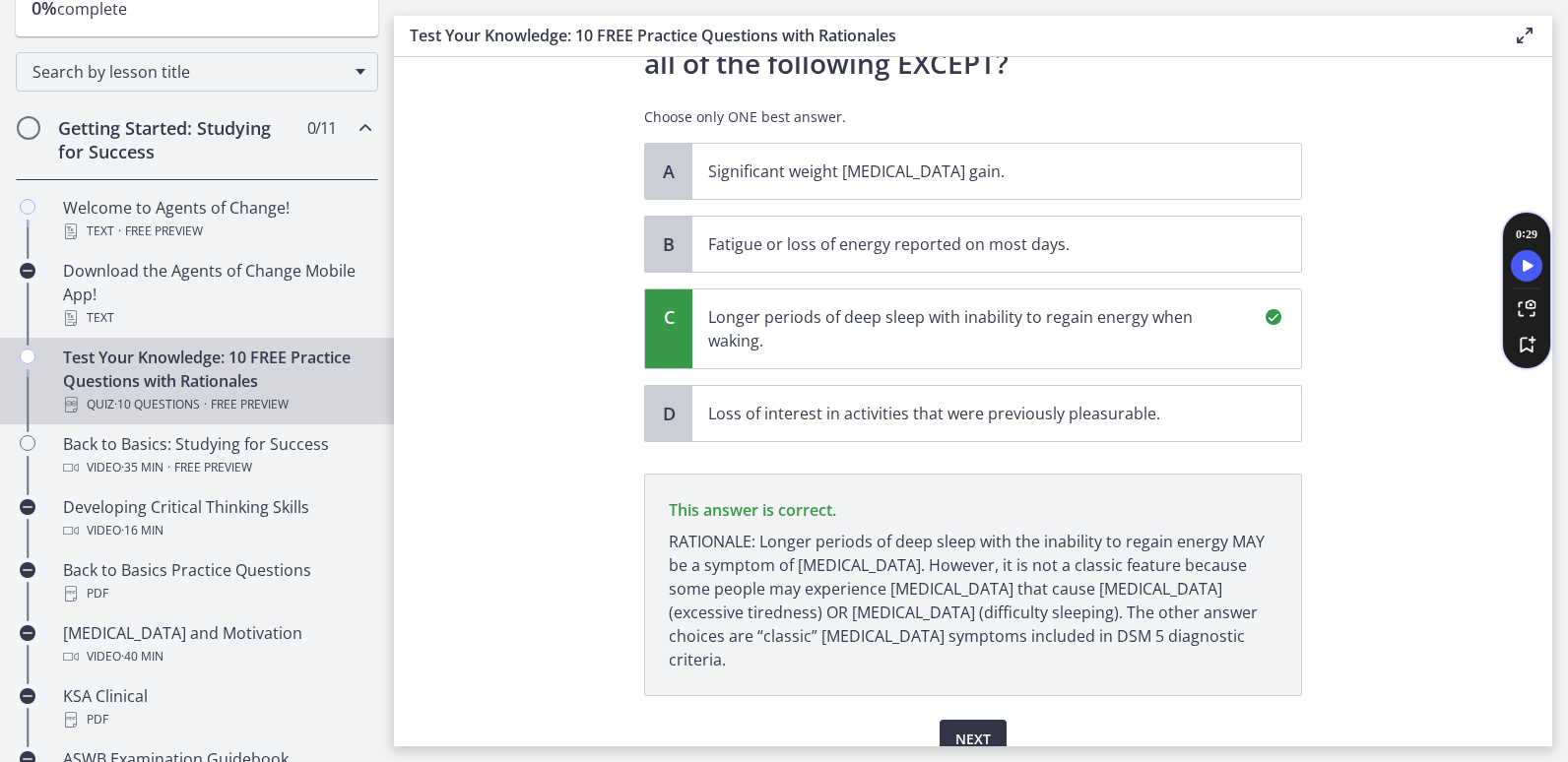
scroll to position [187, 0]
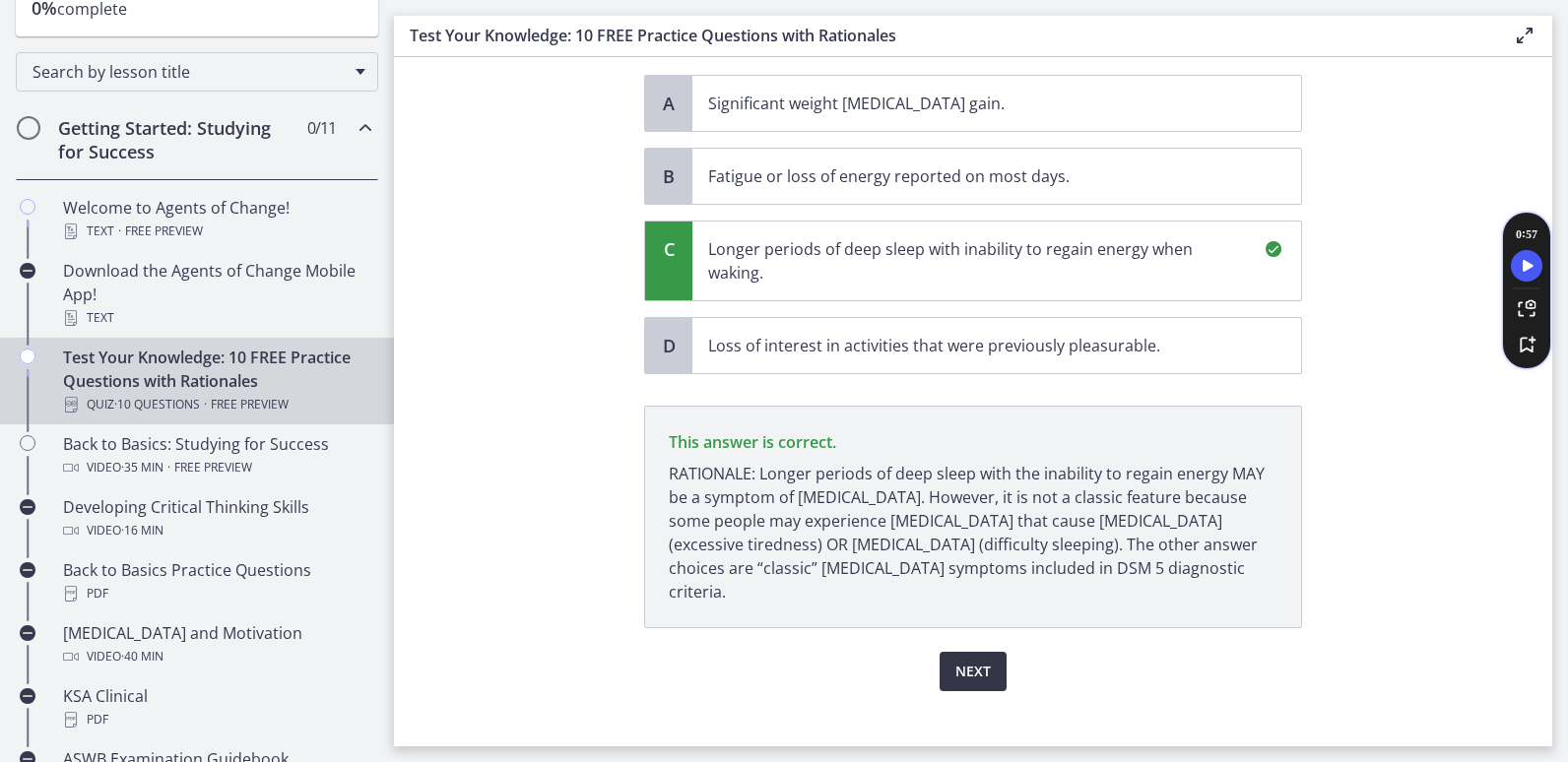
click at [972, 661] on span "Next" at bounding box center [973, 672] width 36 height 24
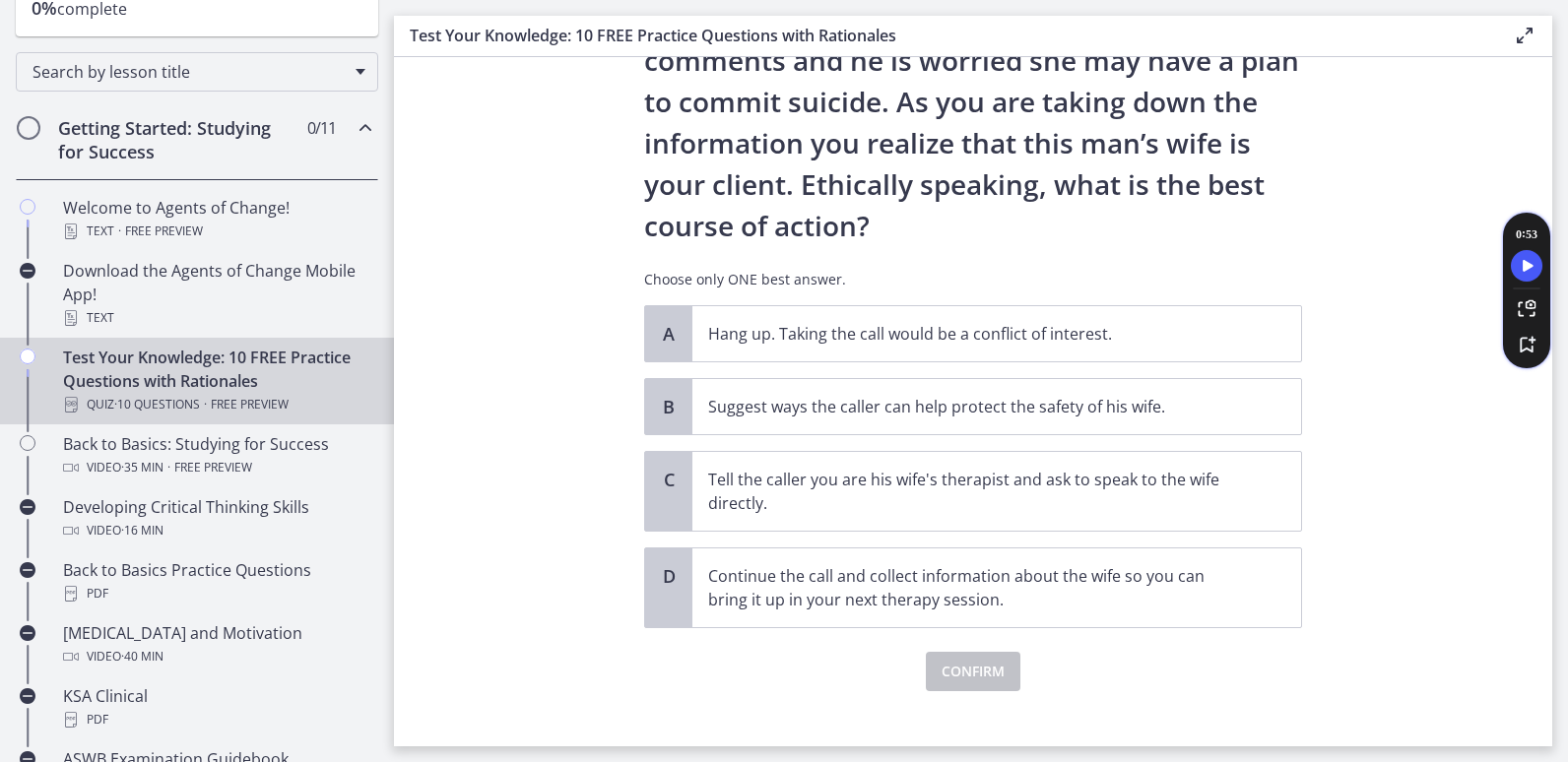
scroll to position [229, 0]
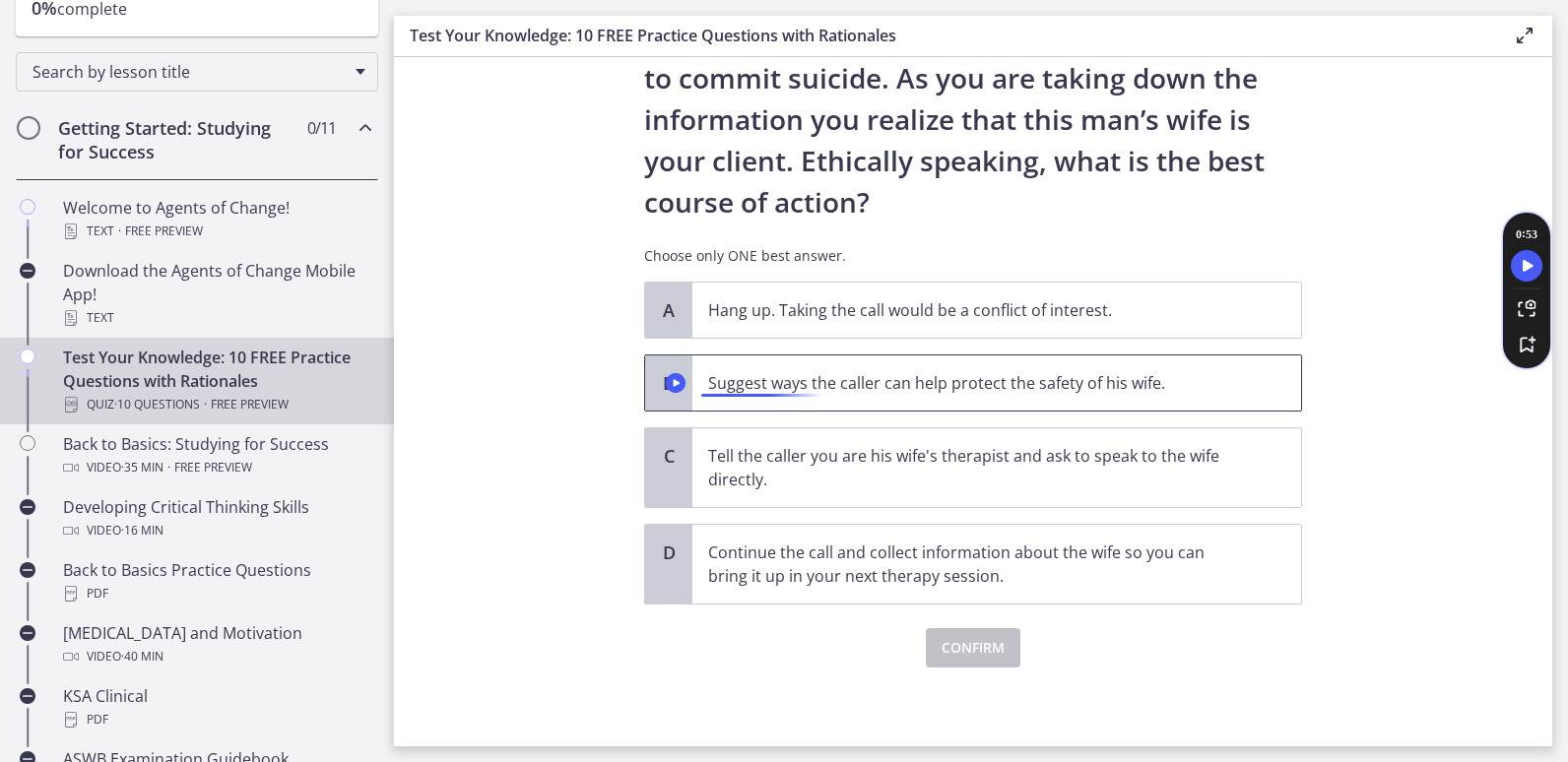
click at [828, 379] on p "Suggest ways the caller can help protect the safety of his wife." at bounding box center [976, 383] width 538 height 24
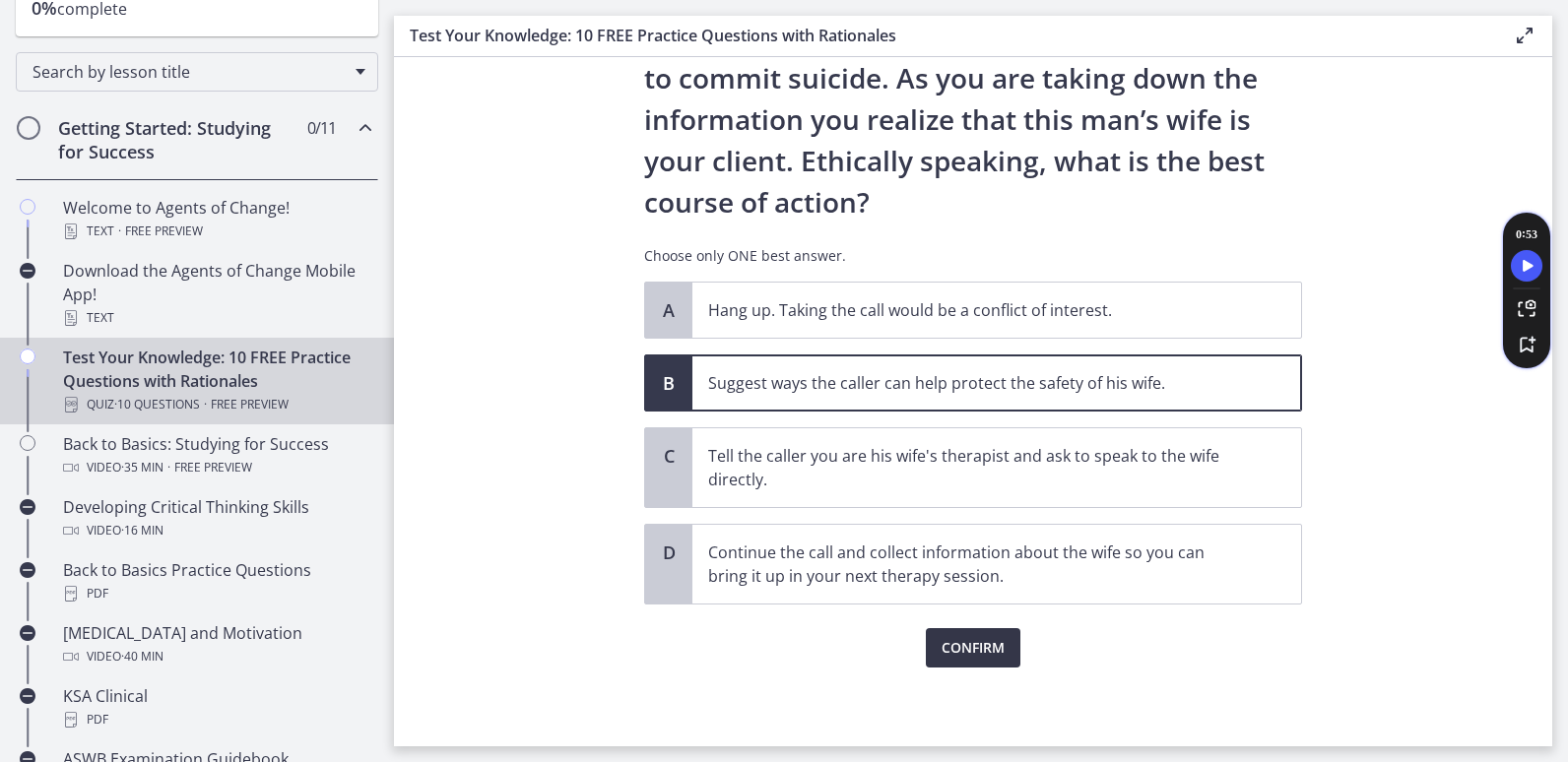
click at [959, 641] on span "Confirm" at bounding box center [972, 649] width 63 height 24
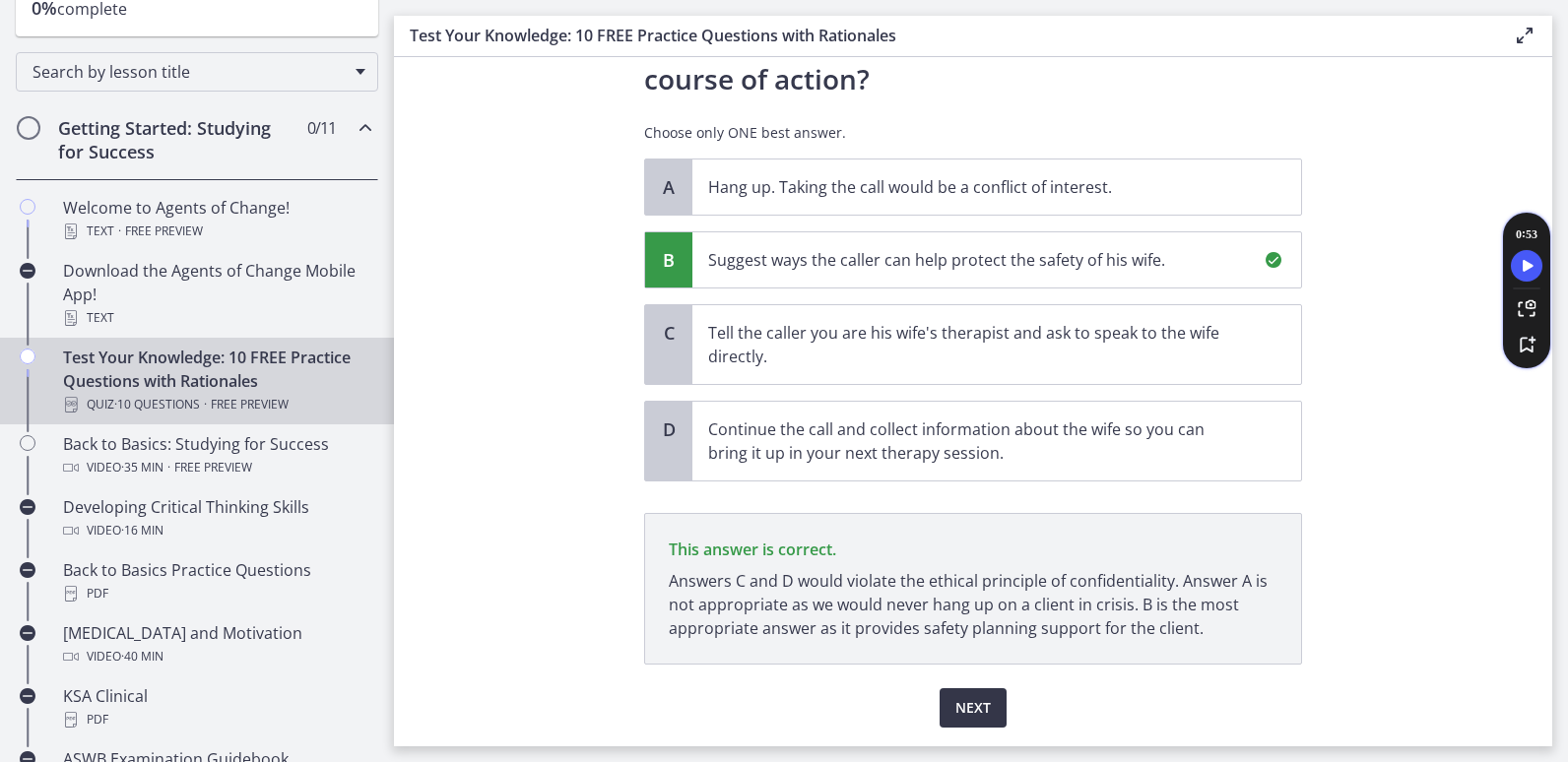
scroll to position [412, 0]
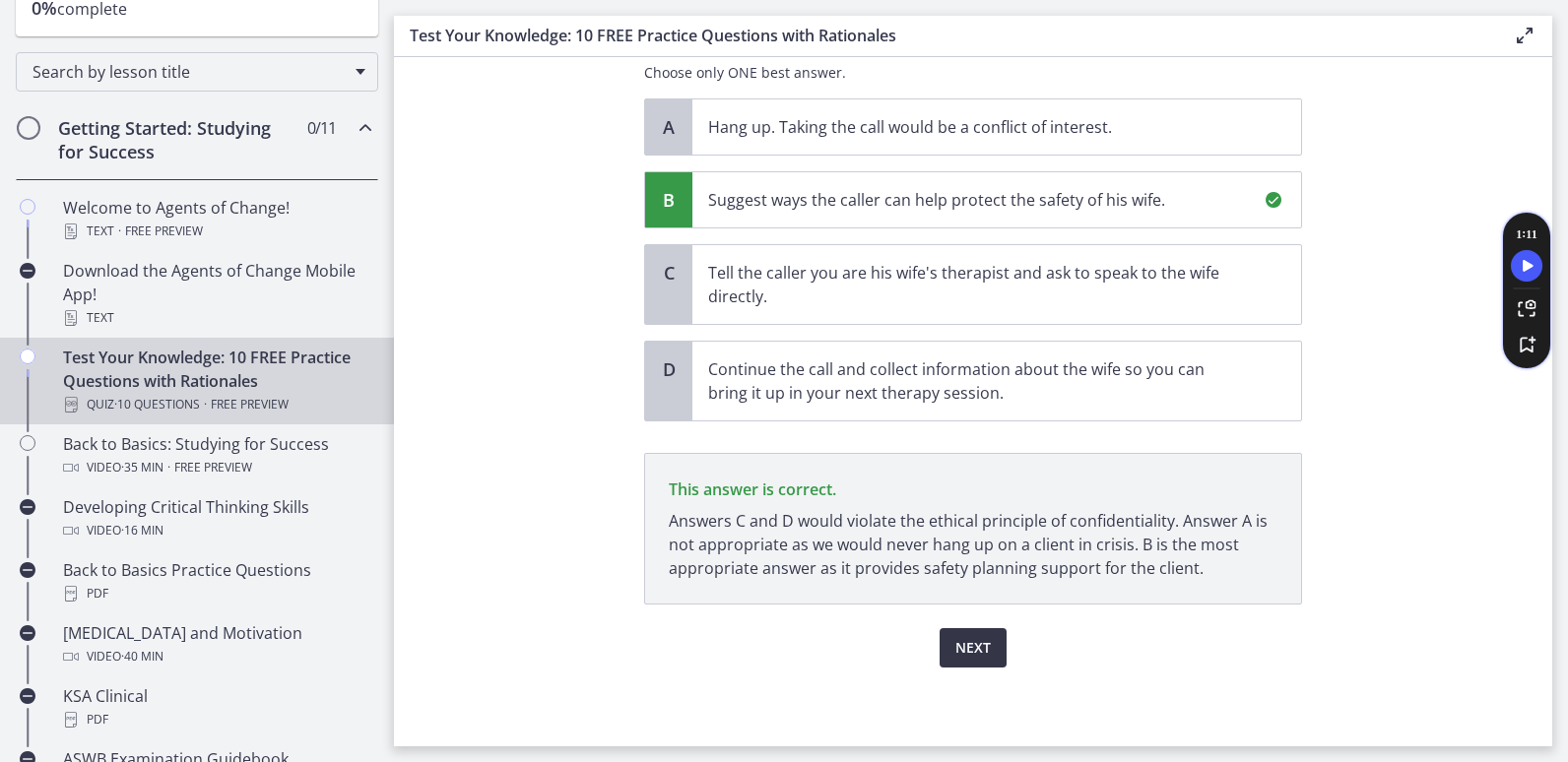
click at [964, 653] on span "Next" at bounding box center [973, 649] width 36 height 24
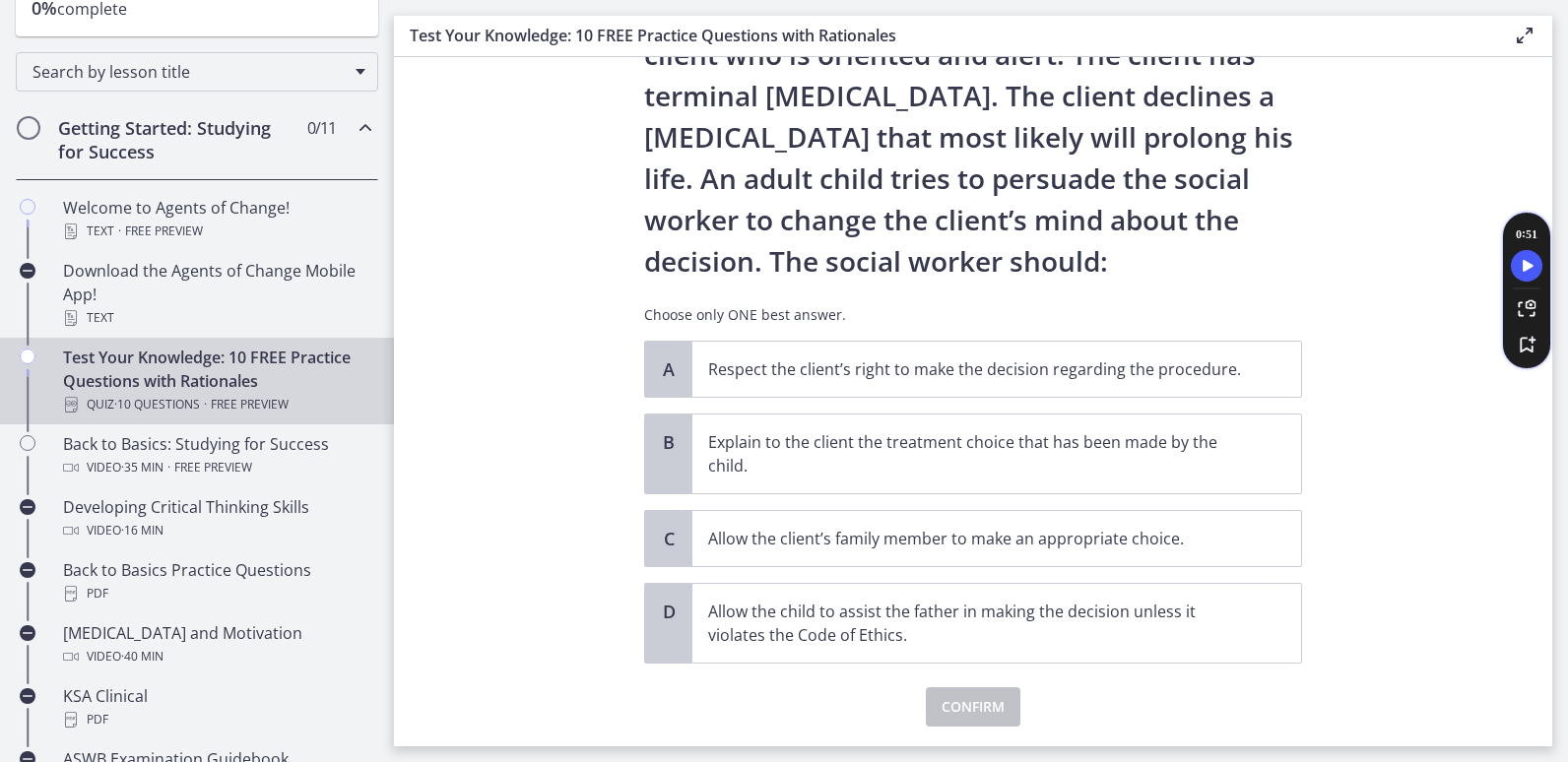
scroll to position [157, 0]
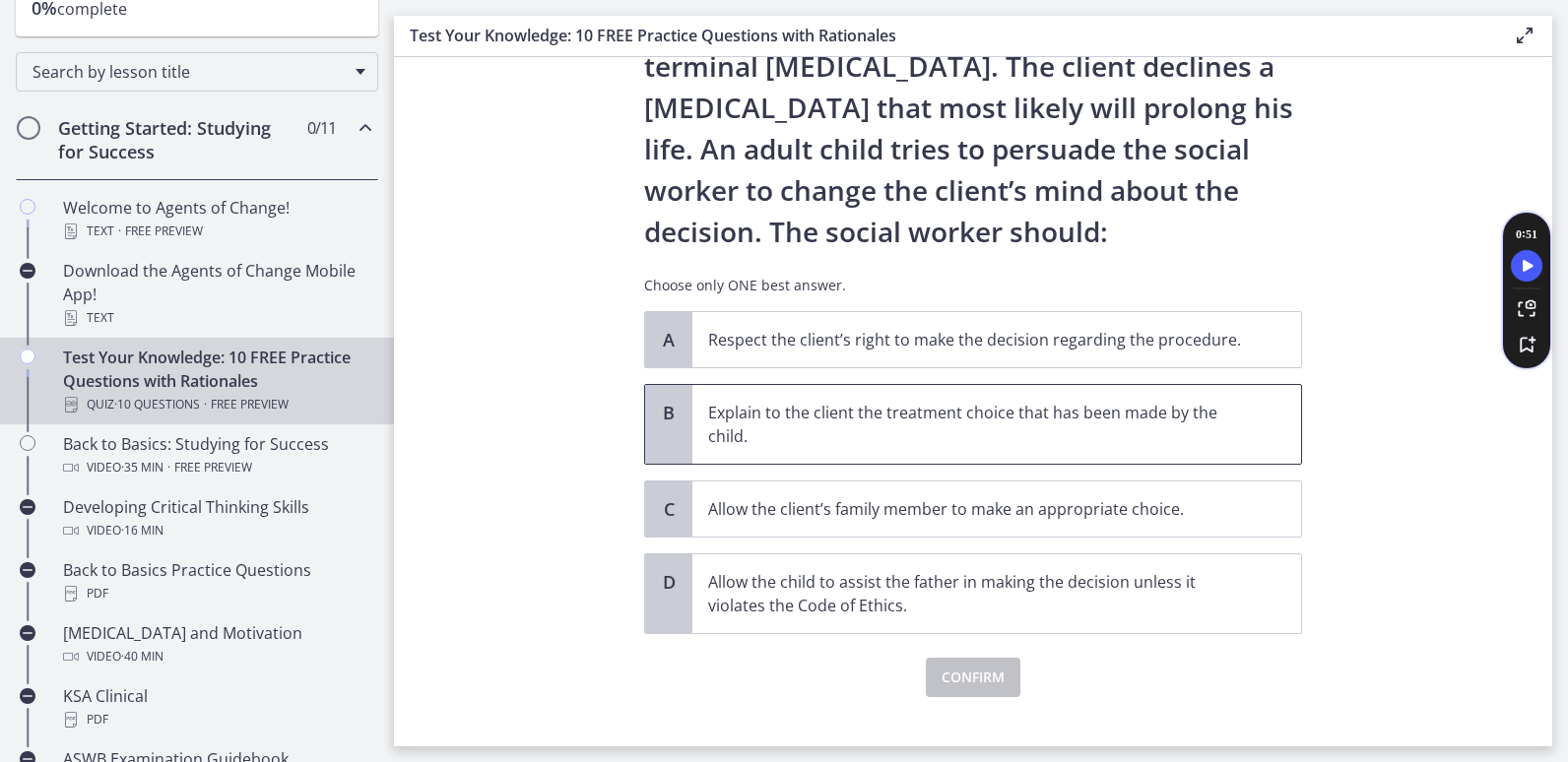
click at [1253, 450] on span "Explain to the client the treatment choice that has been made by the child." at bounding box center [996, 424] width 609 height 79
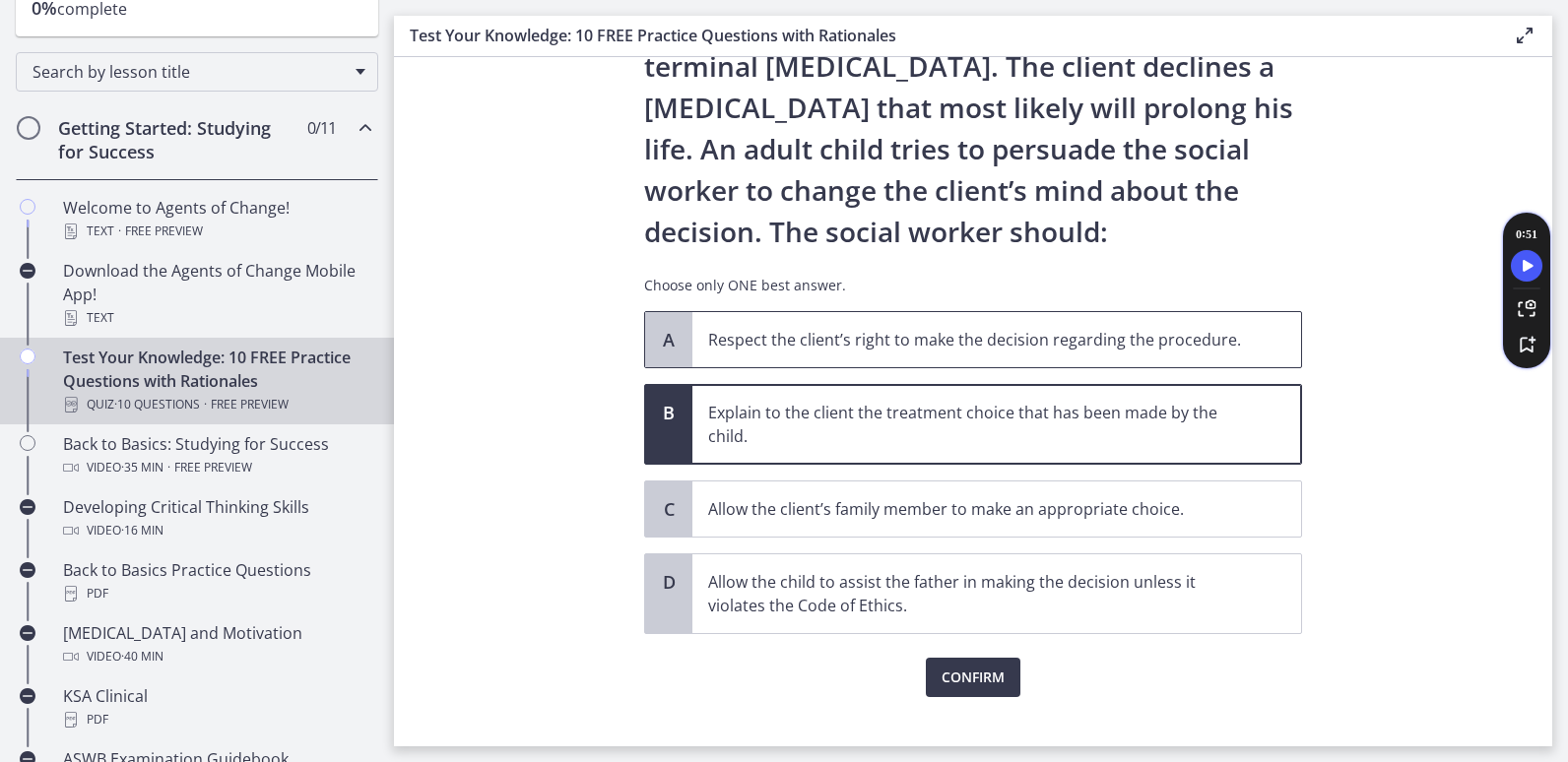
click at [1161, 339] on p "Respect the client’s right to make the decision regarding the procedure." at bounding box center [976, 340] width 538 height 24
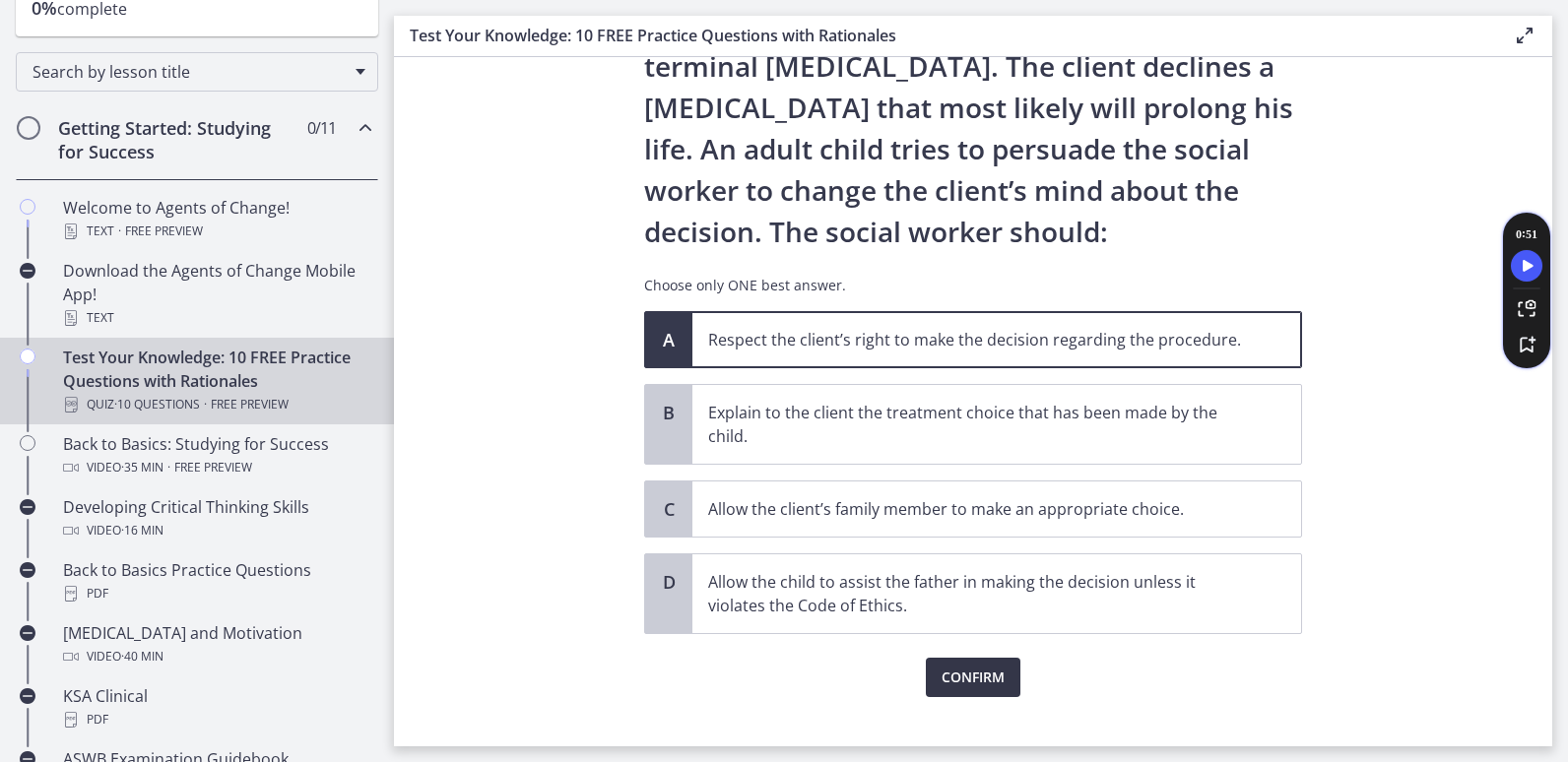
click at [974, 687] on span "Confirm" at bounding box center [972, 677] width 63 height 24
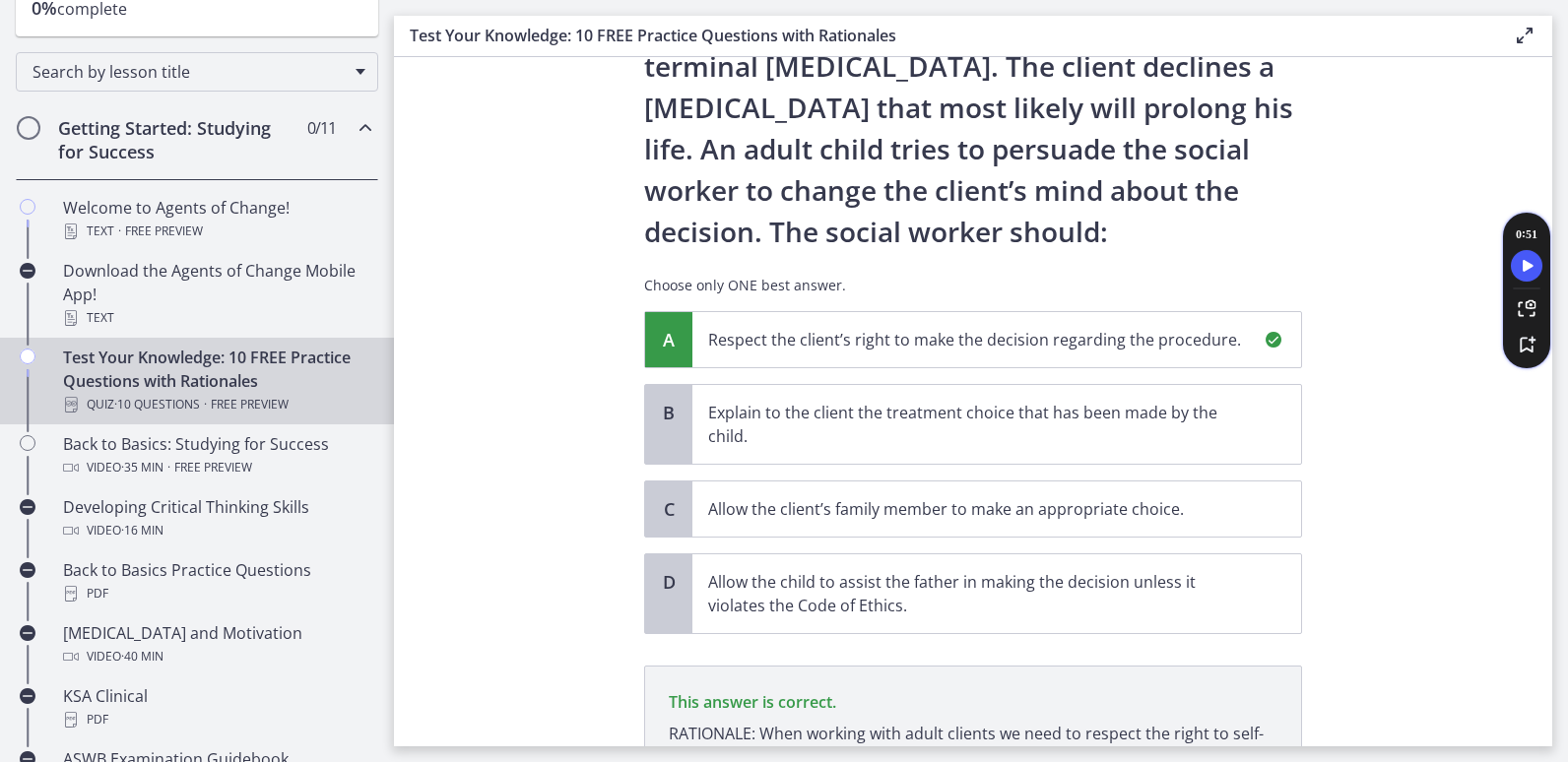
scroll to position [394, 0]
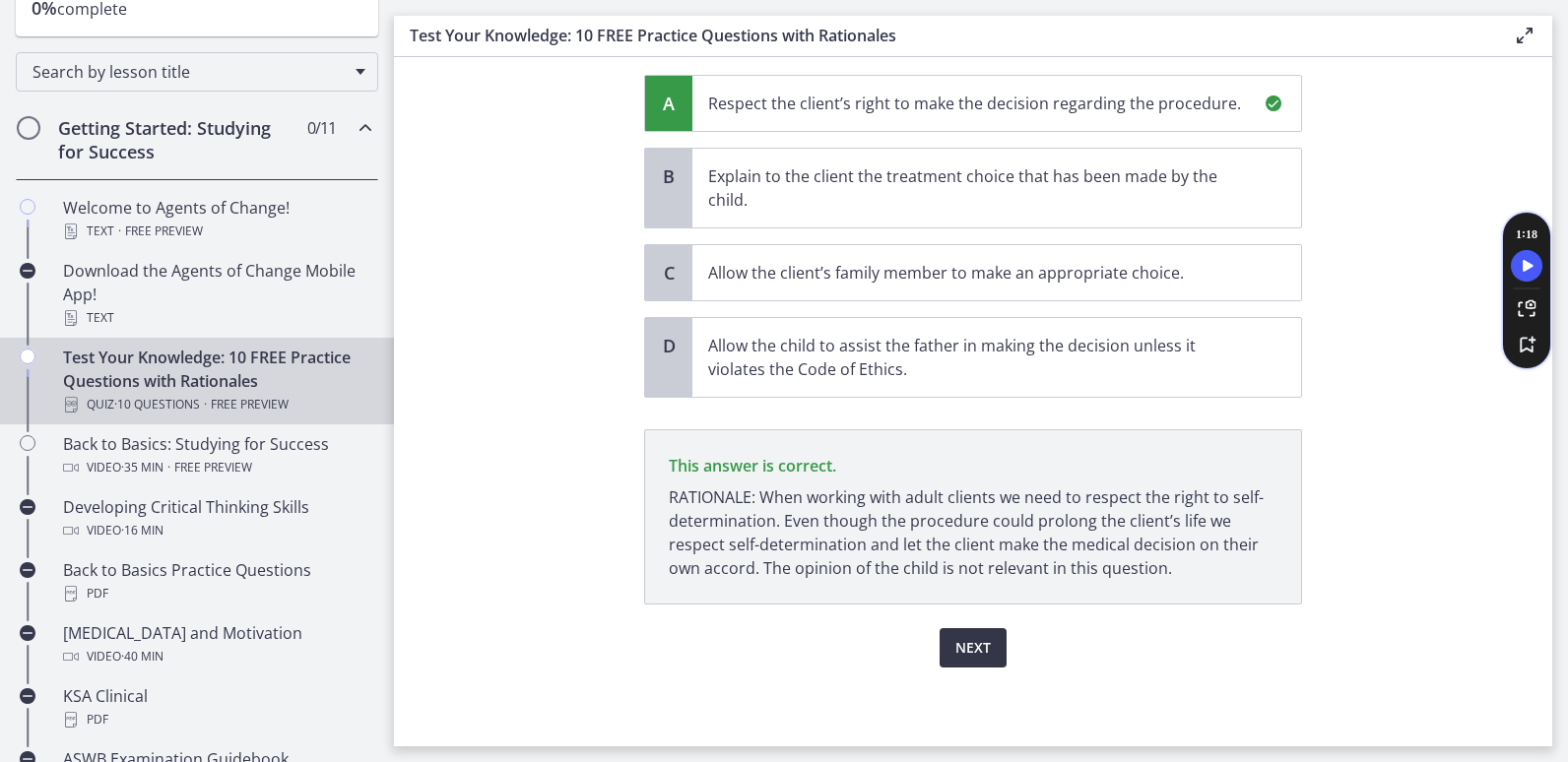
click at [977, 644] on span "Next" at bounding box center [973, 649] width 36 height 24
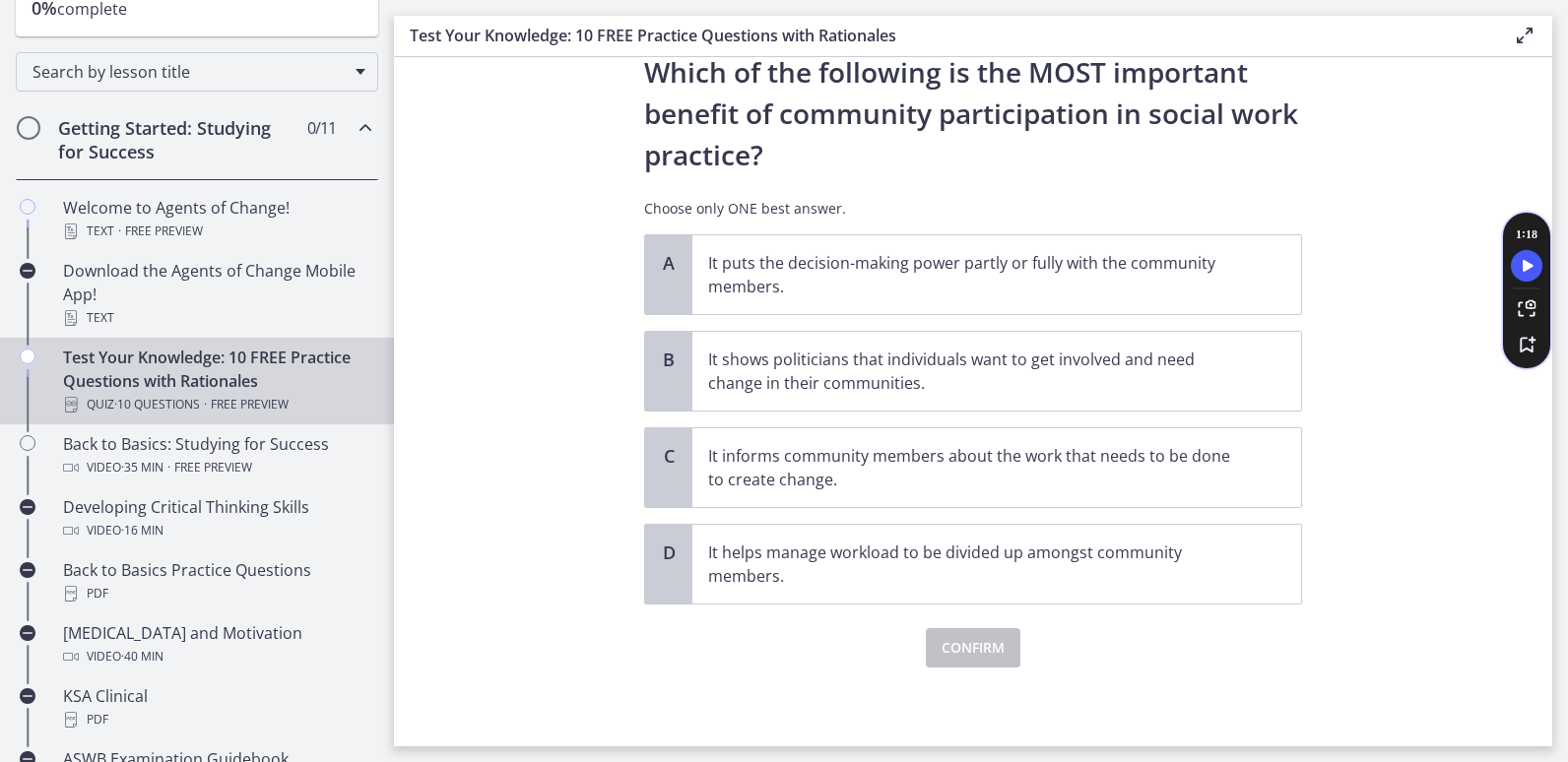
scroll to position [0, 0]
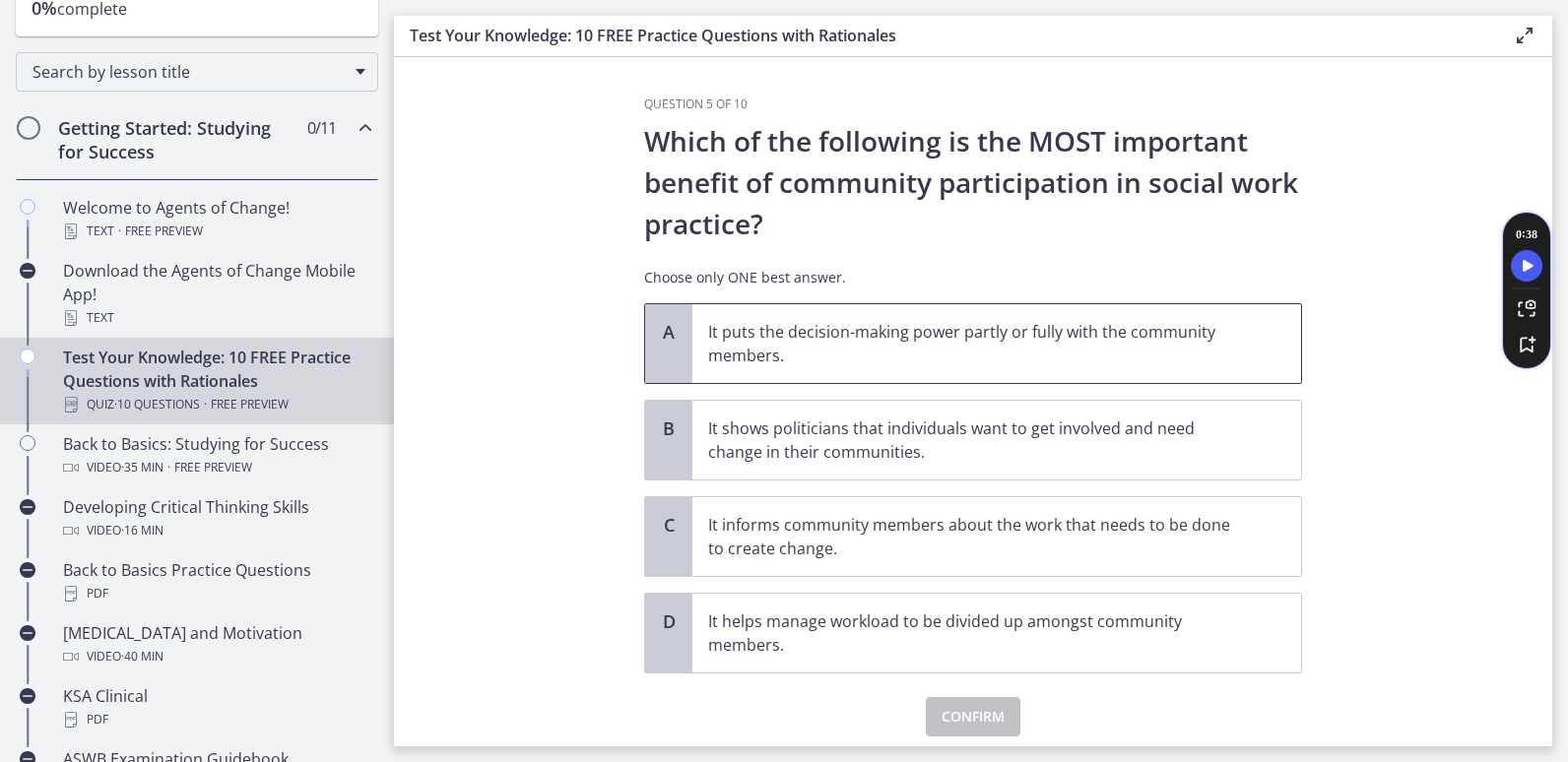
click at [1036, 356] on p "It puts the decision-making power partly or fully with the community members." at bounding box center [976, 344] width 538 height 48
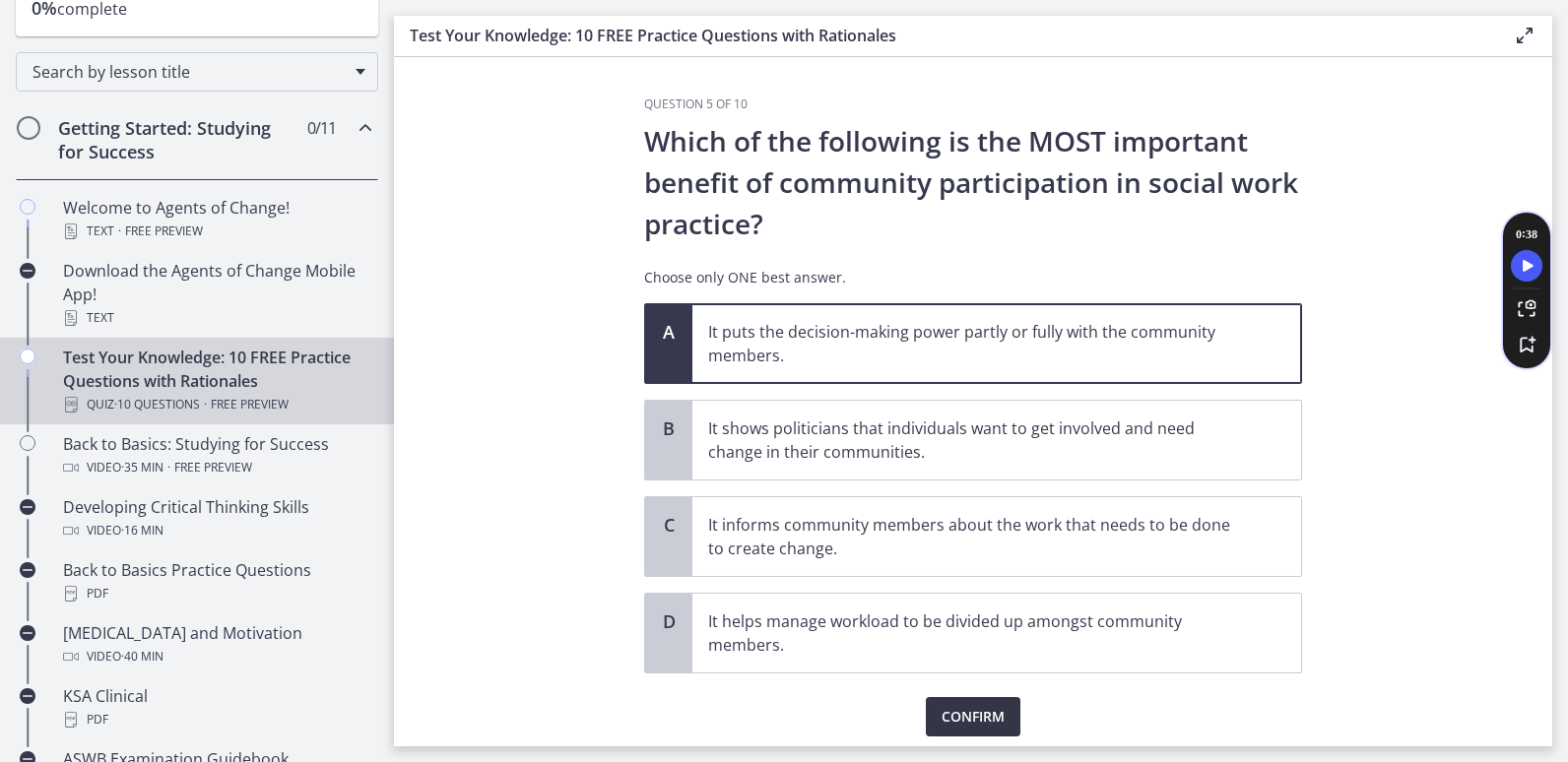
click at [977, 713] on span "Confirm" at bounding box center [972, 717] width 63 height 24
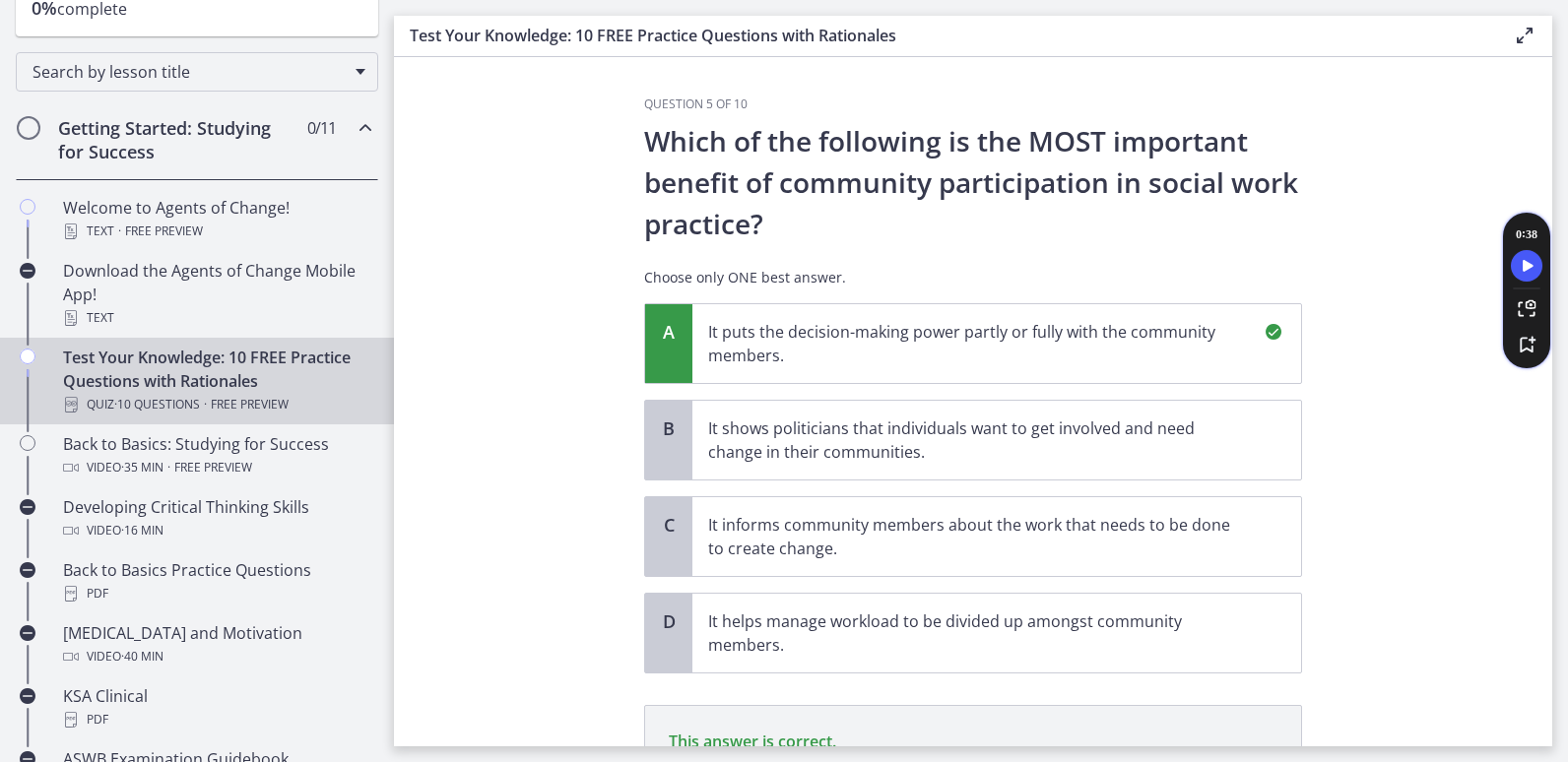
scroll to position [276, 0]
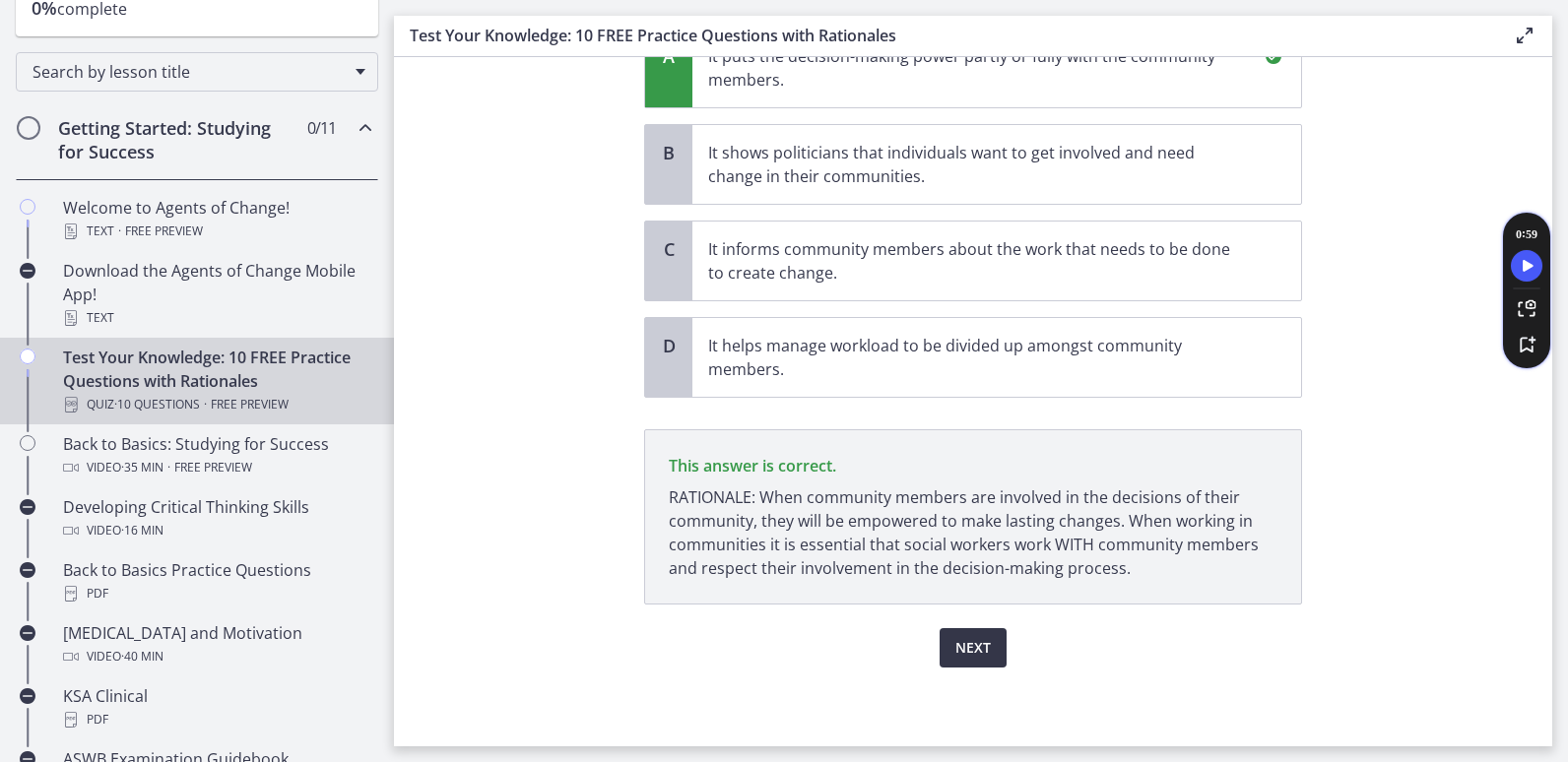
click at [959, 656] on span "Next" at bounding box center [973, 649] width 36 height 24
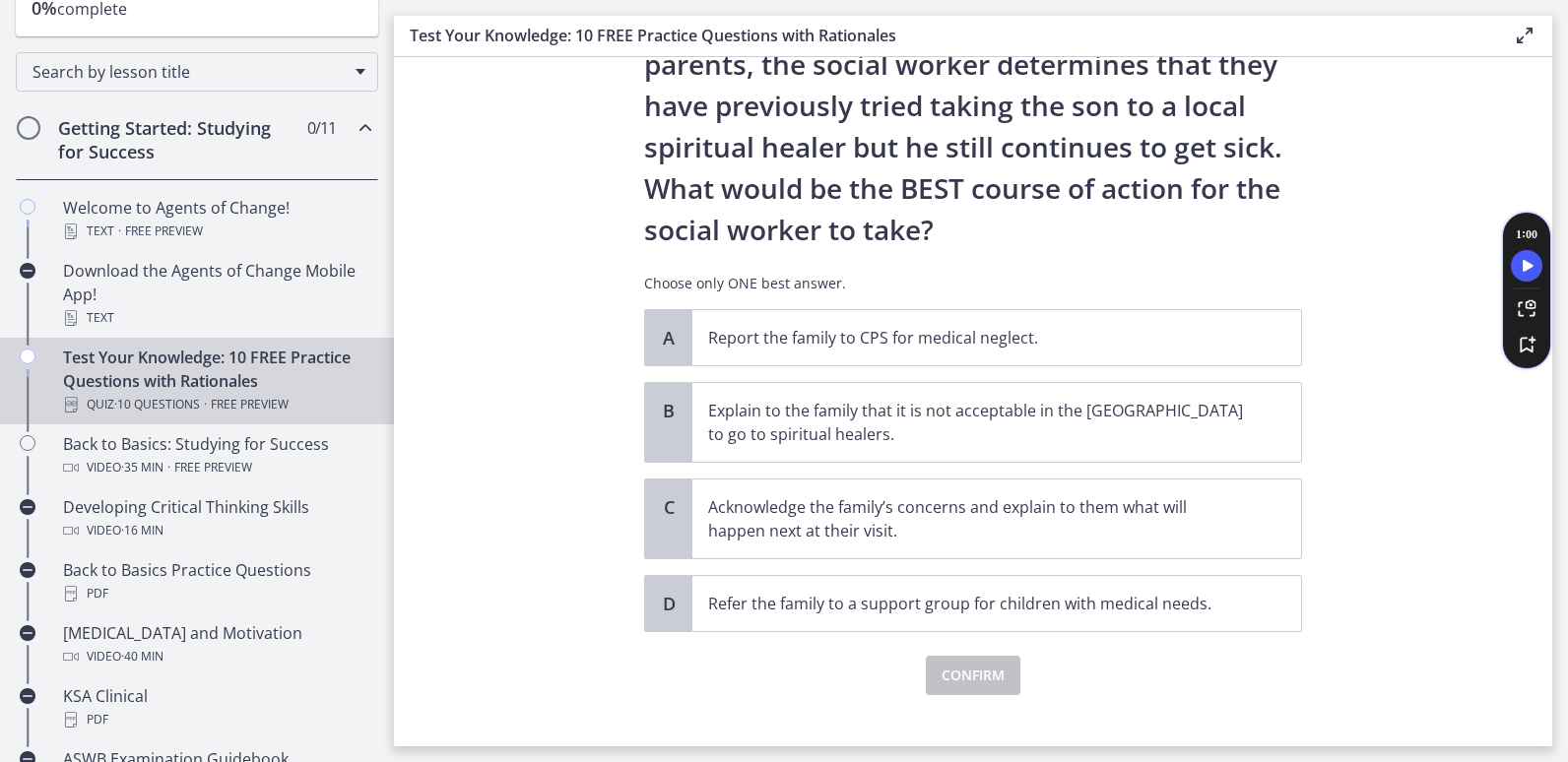
scroll to position [353, 0]
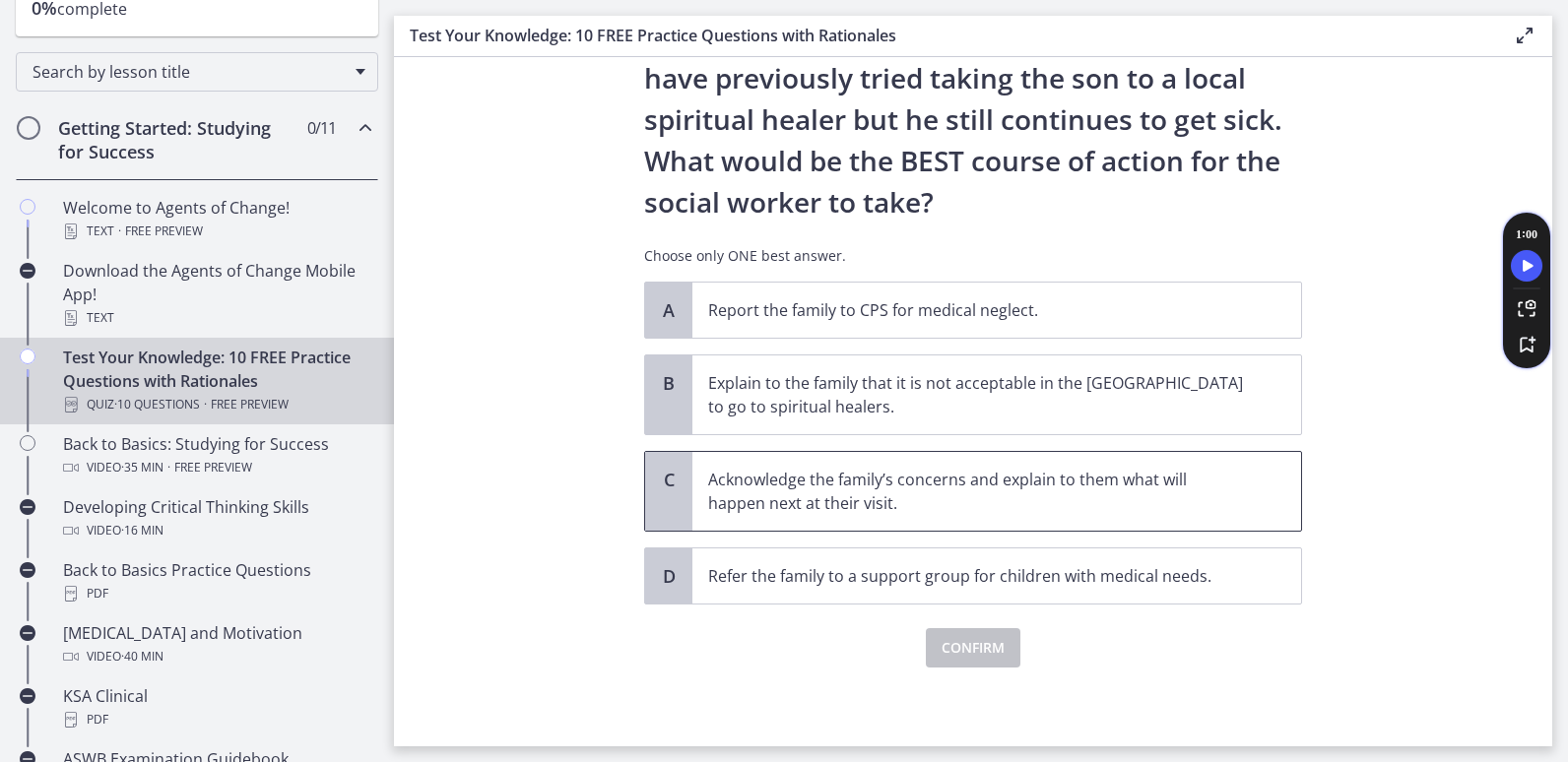
click at [923, 496] on p "Acknowledge the family’s concerns and explain to them what will happen next at …" at bounding box center [976, 491] width 538 height 48
click at [952, 654] on span "Confirm" at bounding box center [972, 649] width 63 height 24
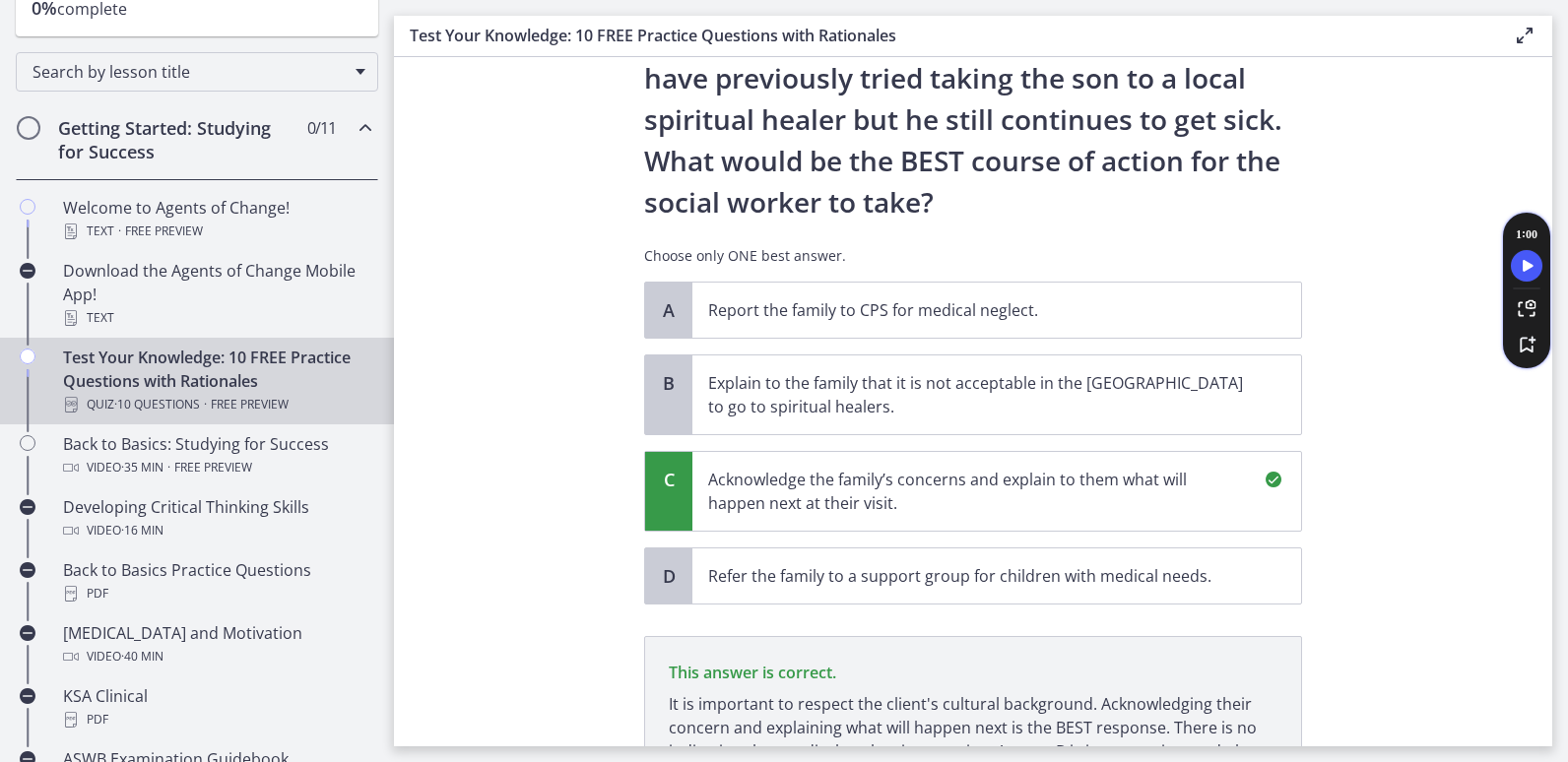
scroll to position [583, 0]
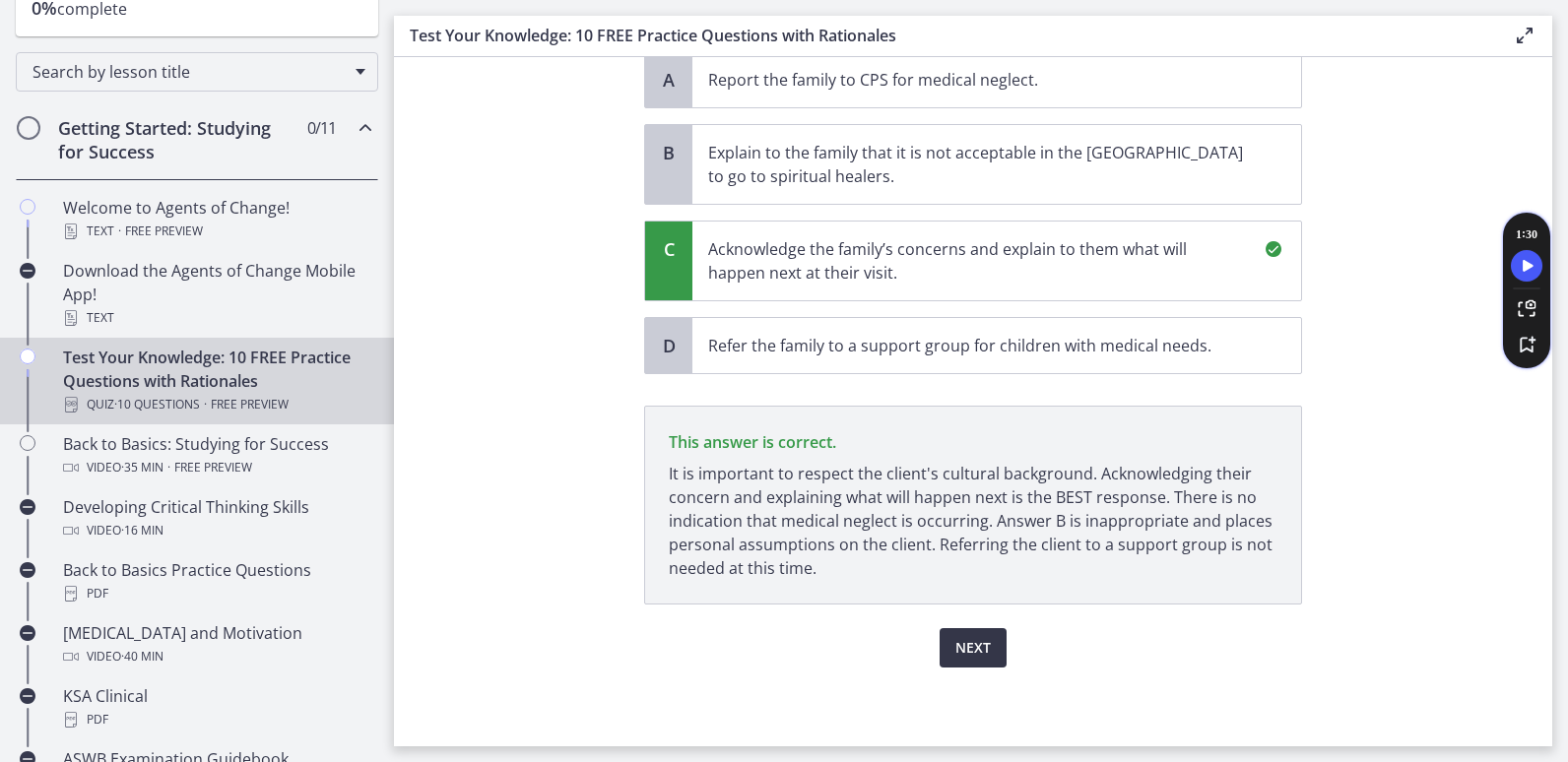
click at [956, 654] on span "Next" at bounding box center [973, 649] width 36 height 24
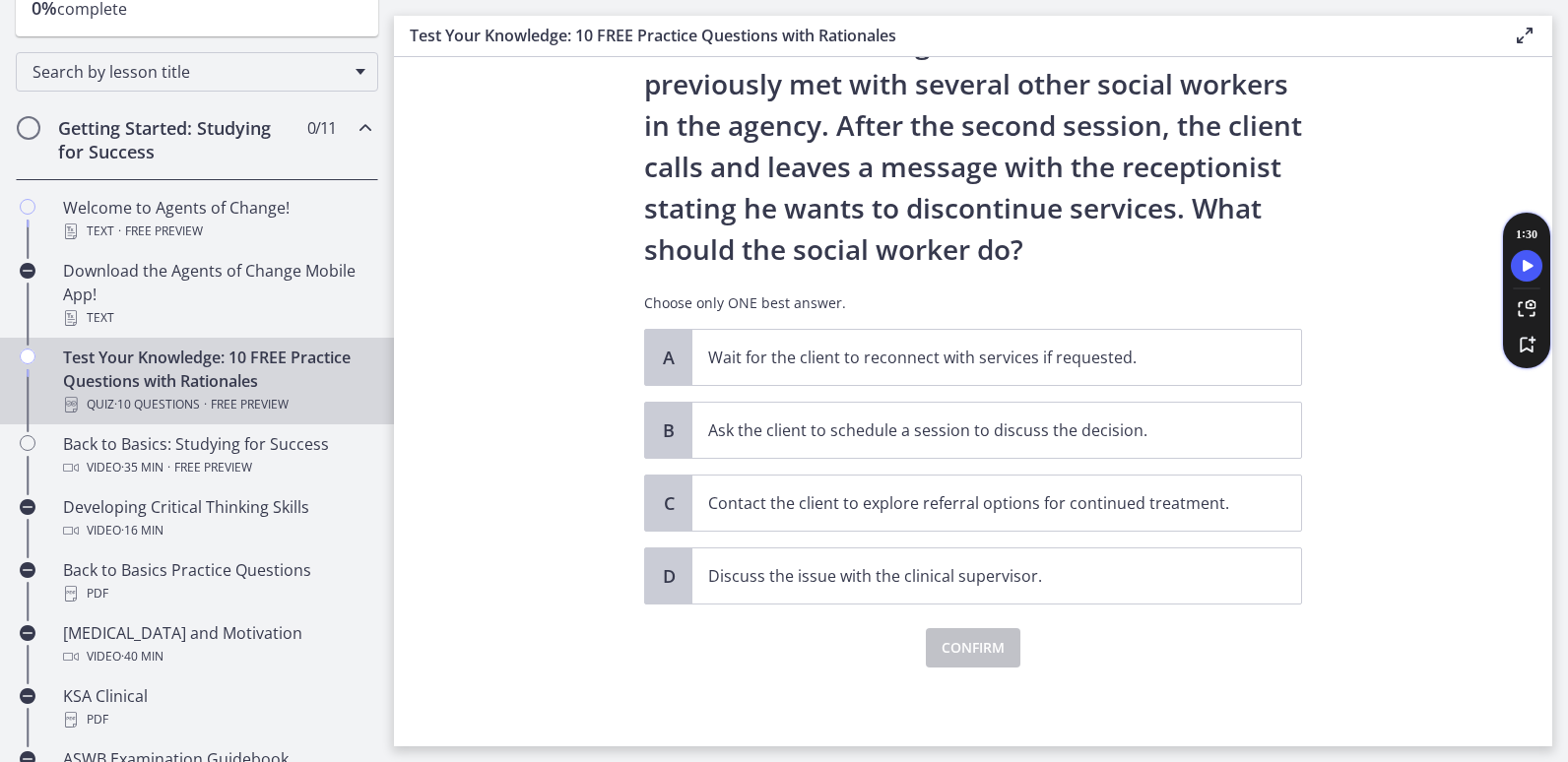
scroll to position [0, 0]
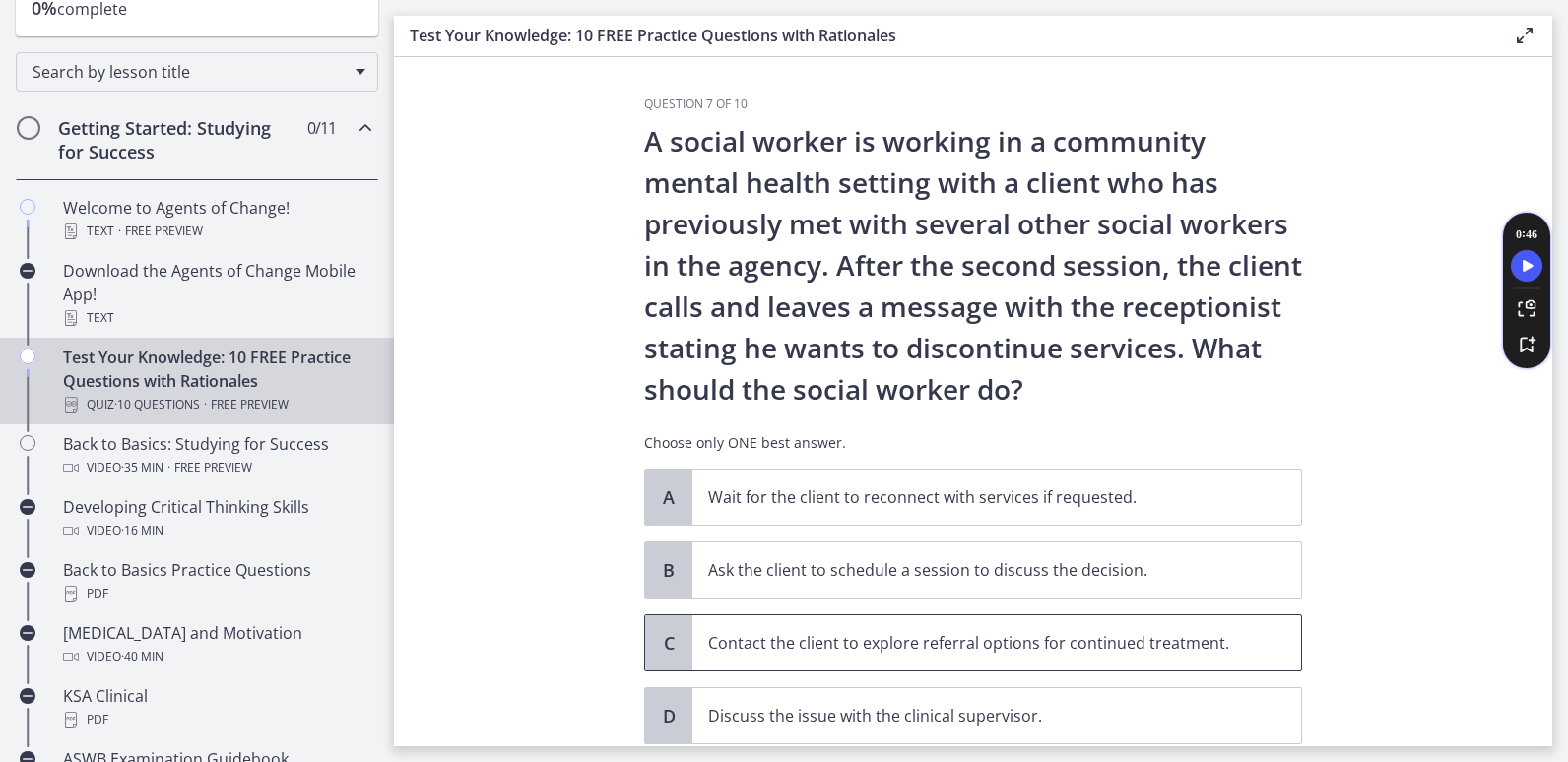
click at [847, 640] on p "Contact the client to explore referral options for continued treatment." at bounding box center [976, 644] width 538 height 24
click at [1388, 596] on section "Question 7 of 10 A social worker is working in a community mental health settin…" at bounding box center [972, 401] width 1158 height 689
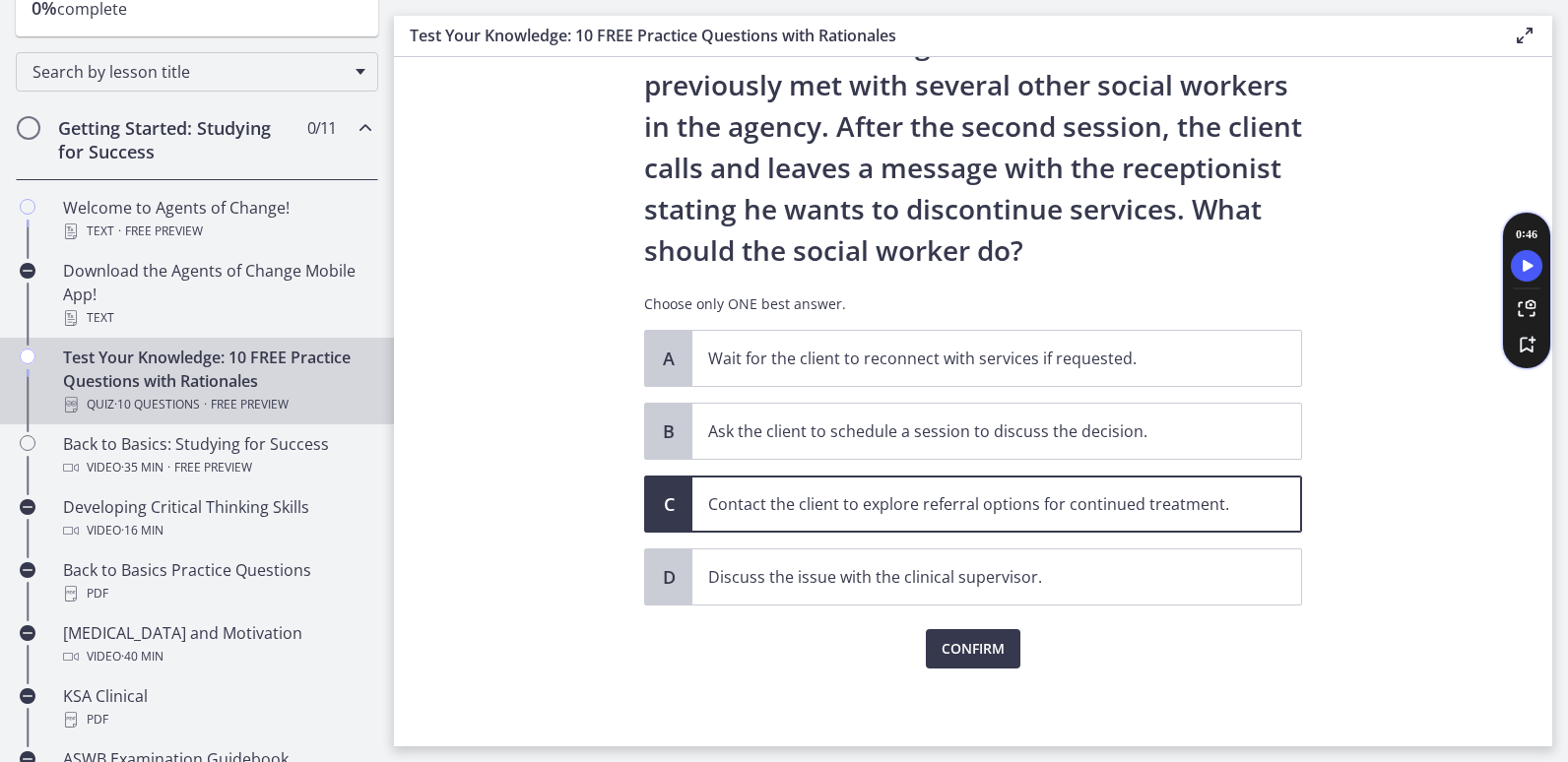
scroll to position [140, 0]
click at [955, 661] on button "Confirm" at bounding box center [972, 649] width 94 height 40
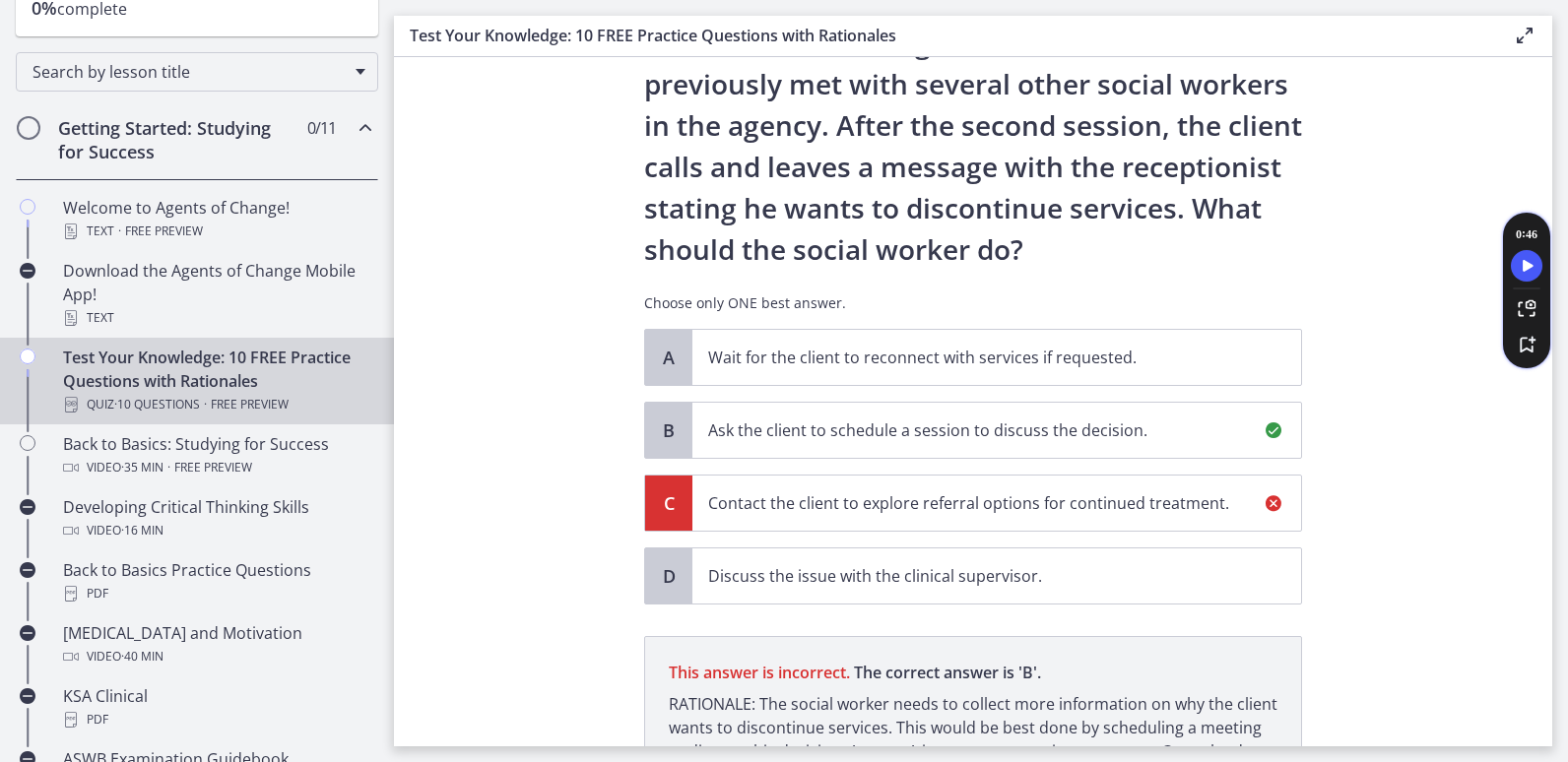
scroll to position [370, 0]
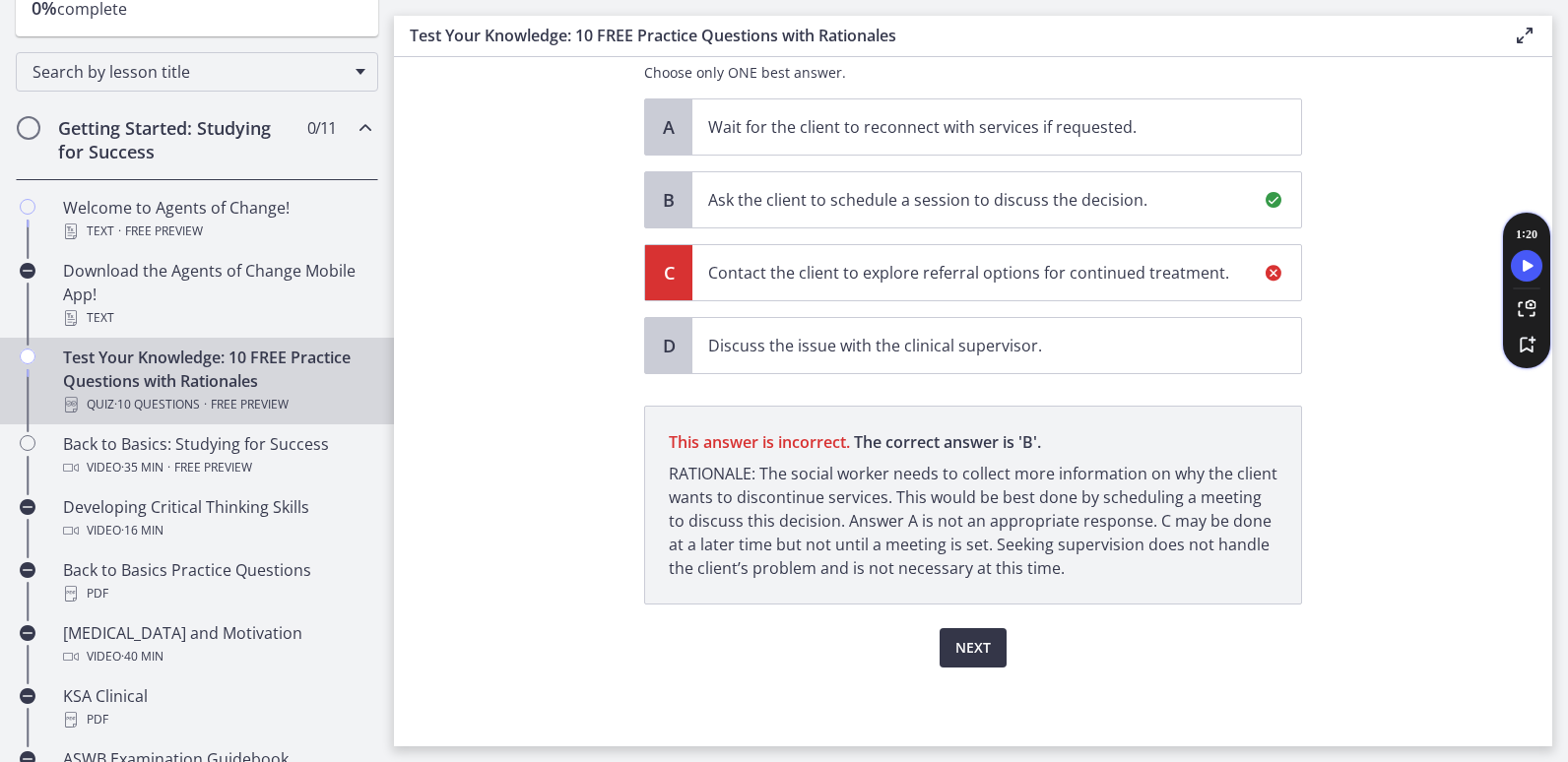
click at [967, 650] on span "Next" at bounding box center [973, 649] width 36 height 24
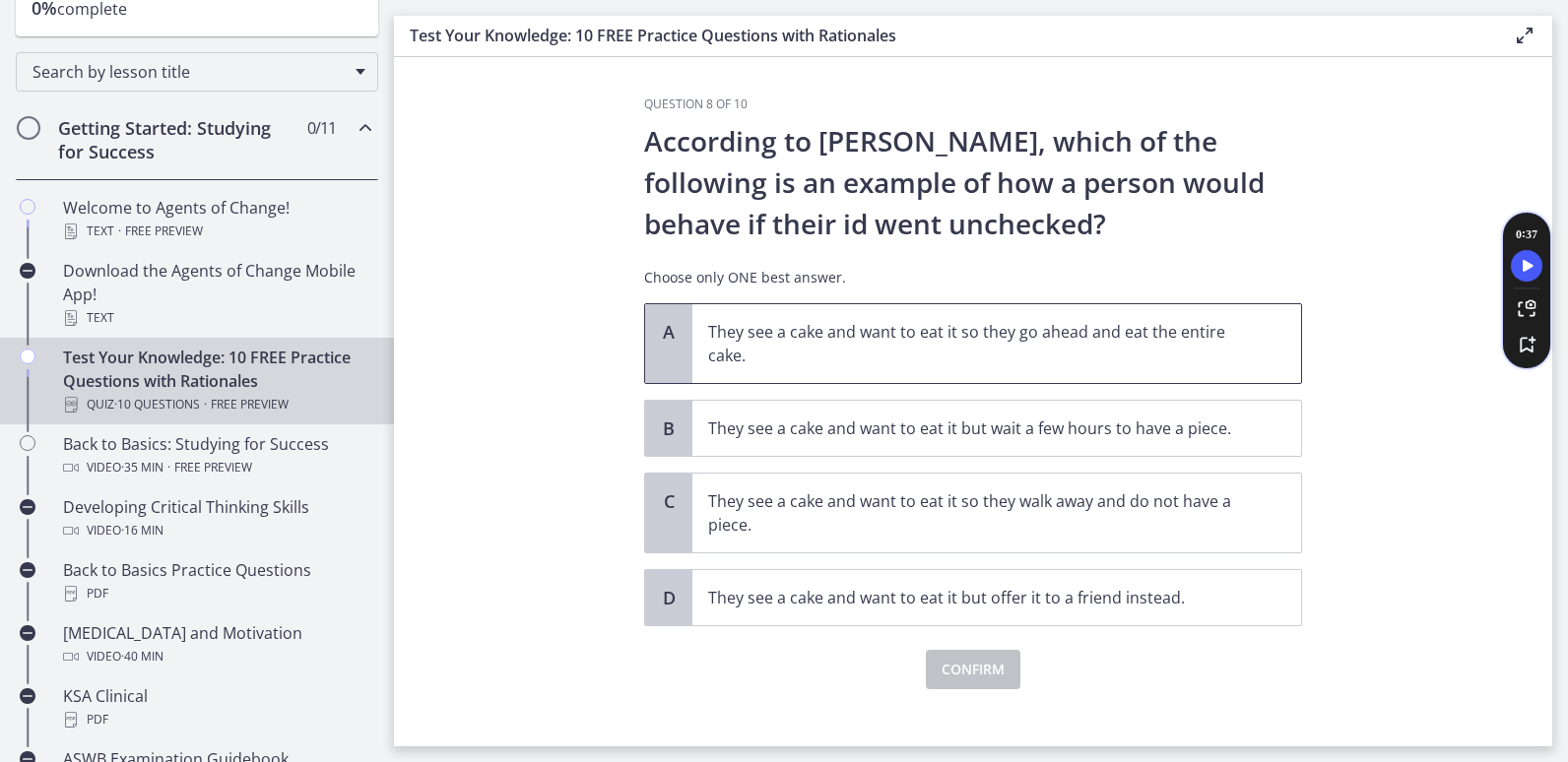
click at [1014, 332] on p "They see a cake and want to eat it so they go ahead and eat the entire cake." at bounding box center [976, 344] width 538 height 48
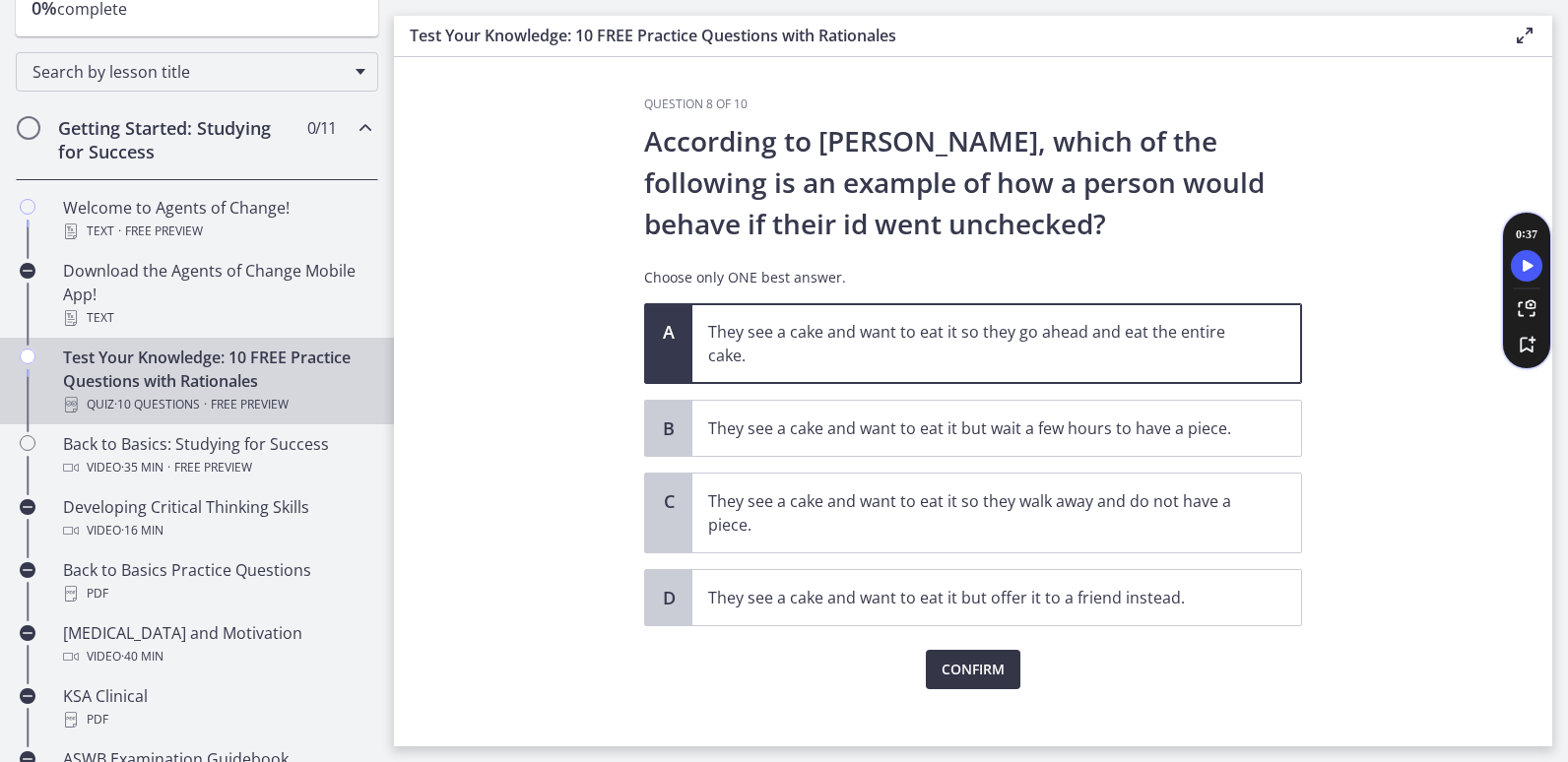
click at [958, 670] on span "Confirm" at bounding box center [972, 670] width 63 height 24
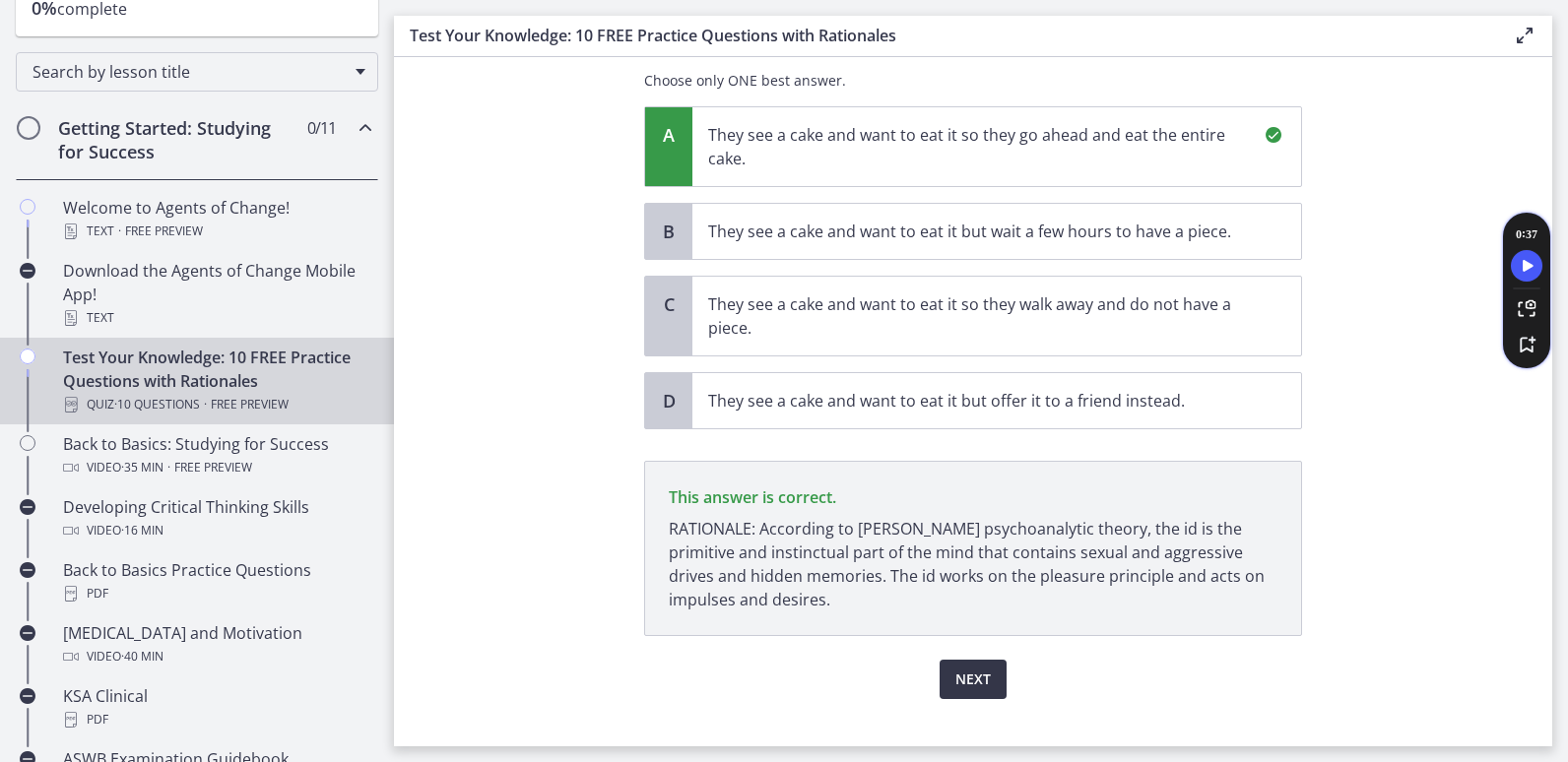
scroll to position [229, 0]
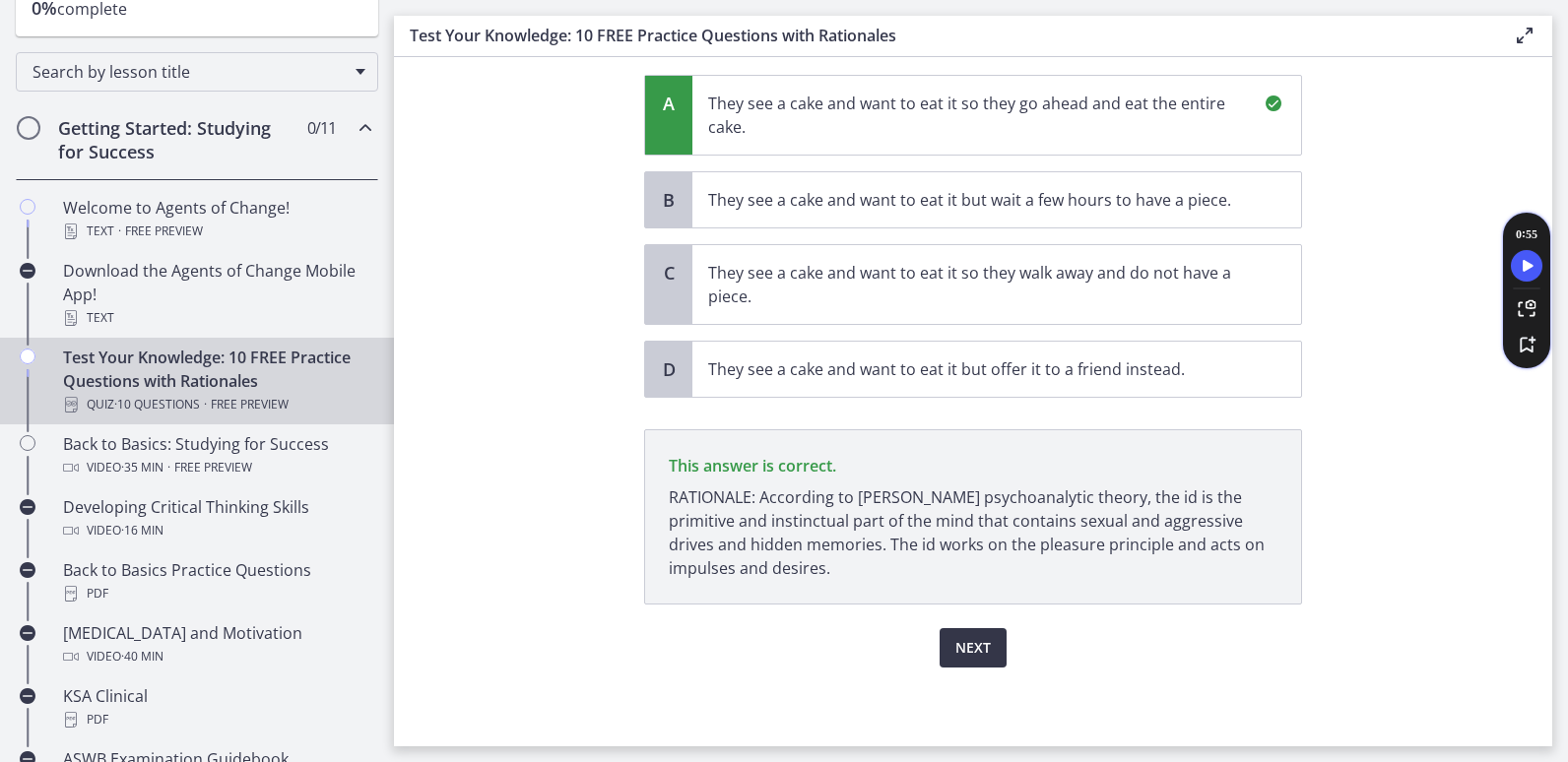
click at [969, 657] on span "Next" at bounding box center [973, 649] width 36 height 24
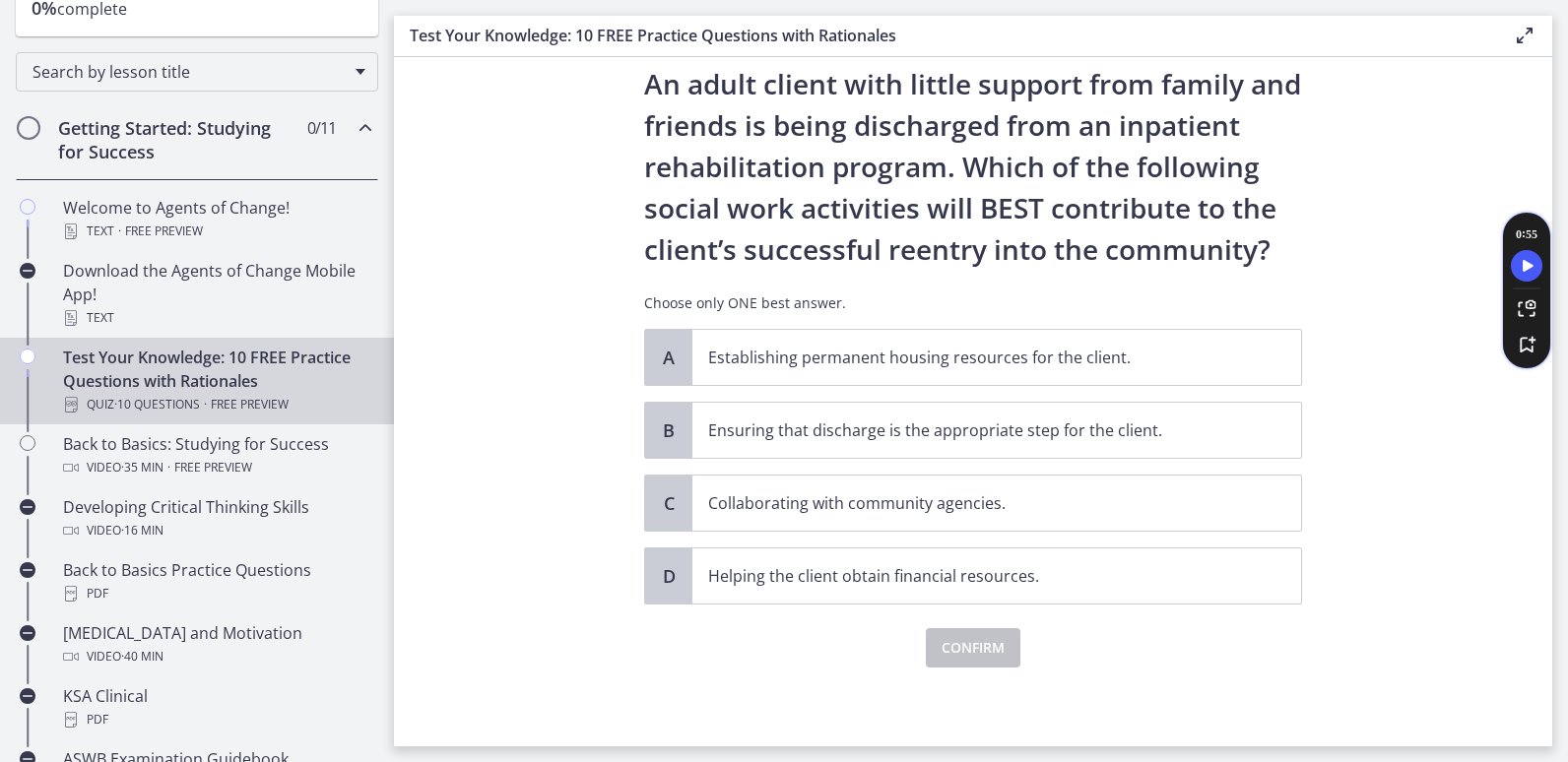
scroll to position [0, 0]
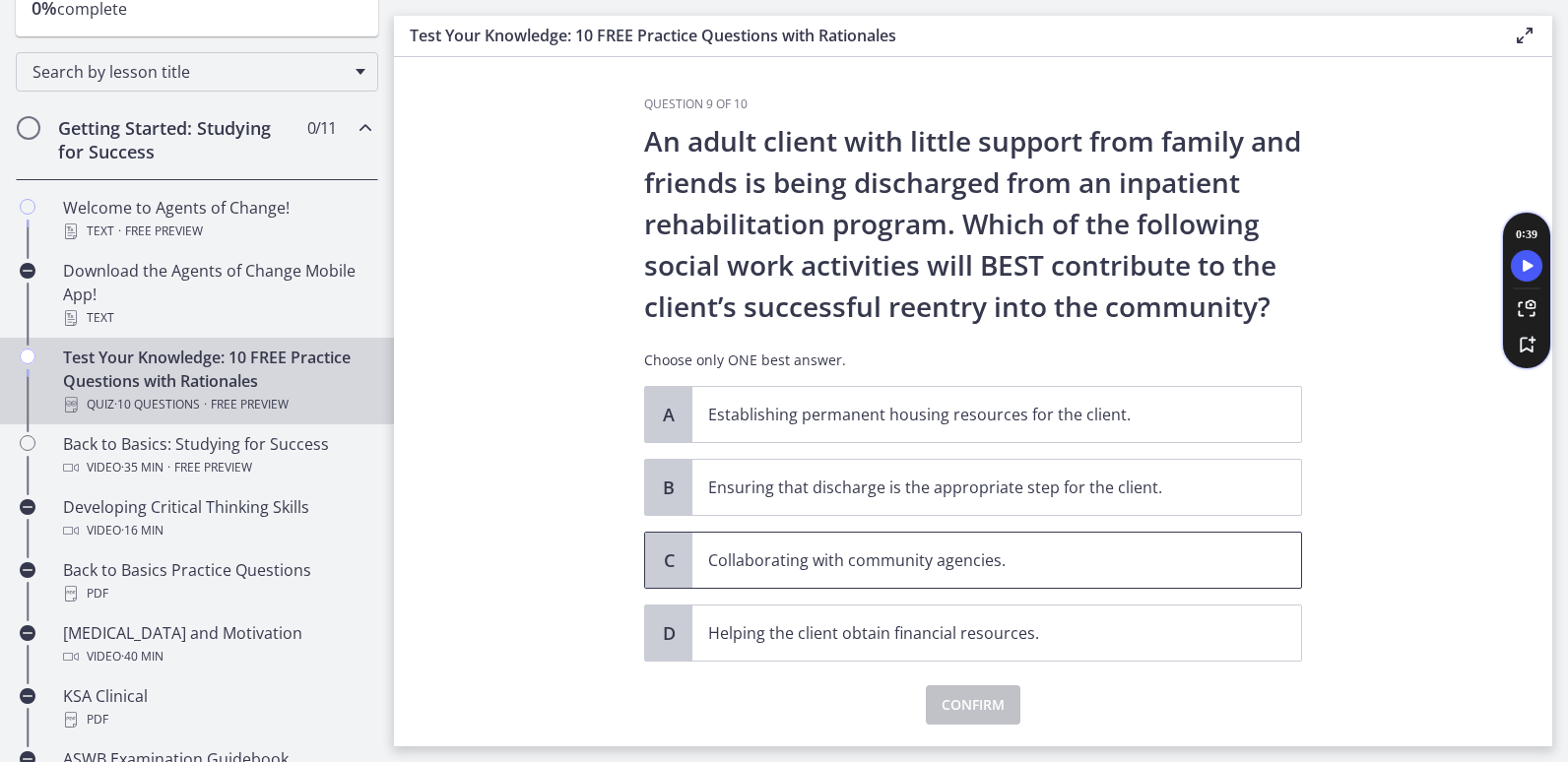
click at [916, 555] on p "Collaborating with community agencies." at bounding box center [976, 561] width 538 height 24
click at [970, 700] on span "Confirm" at bounding box center [972, 705] width 63 height 24
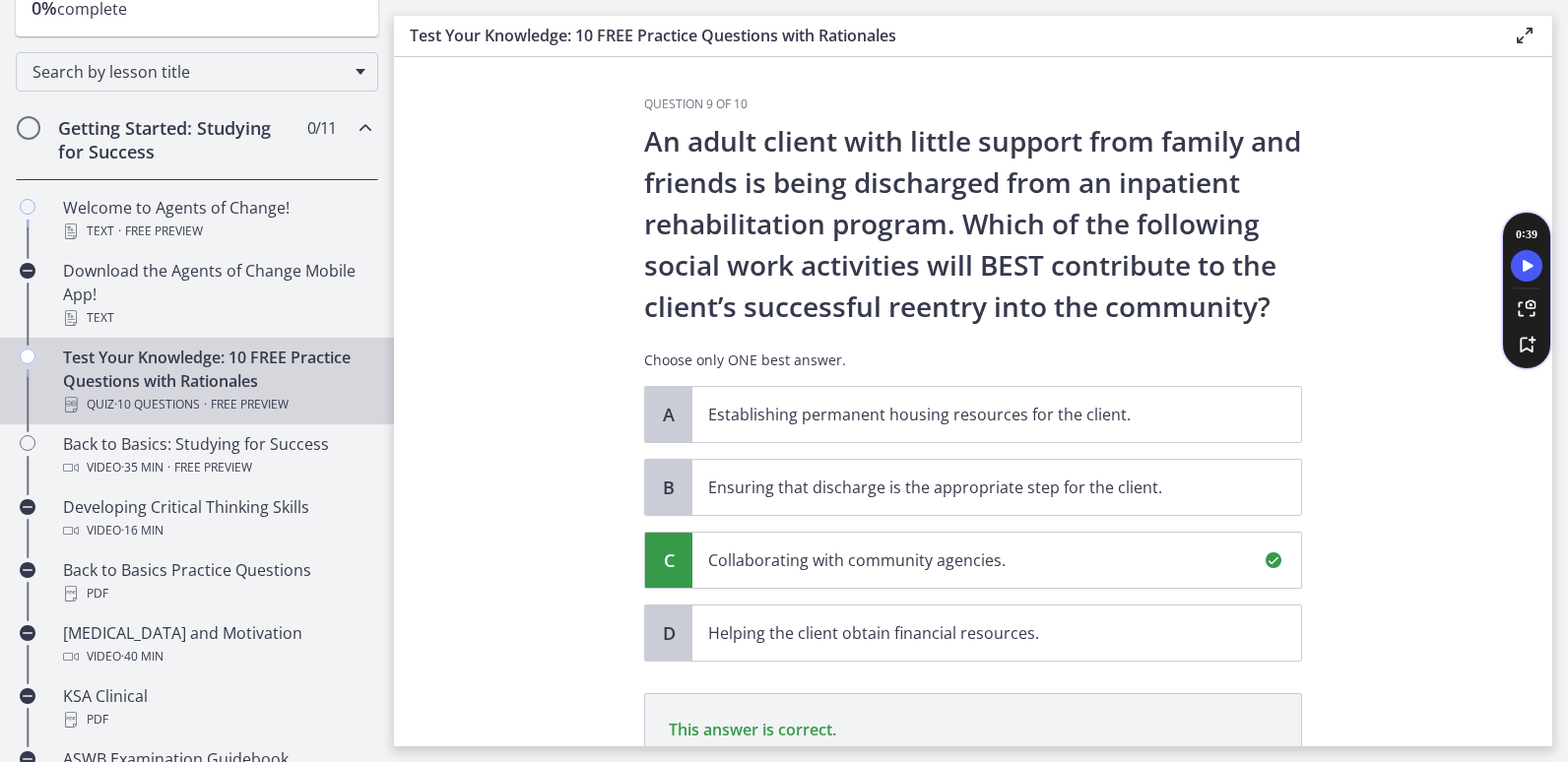
scroll to position [287, 0]
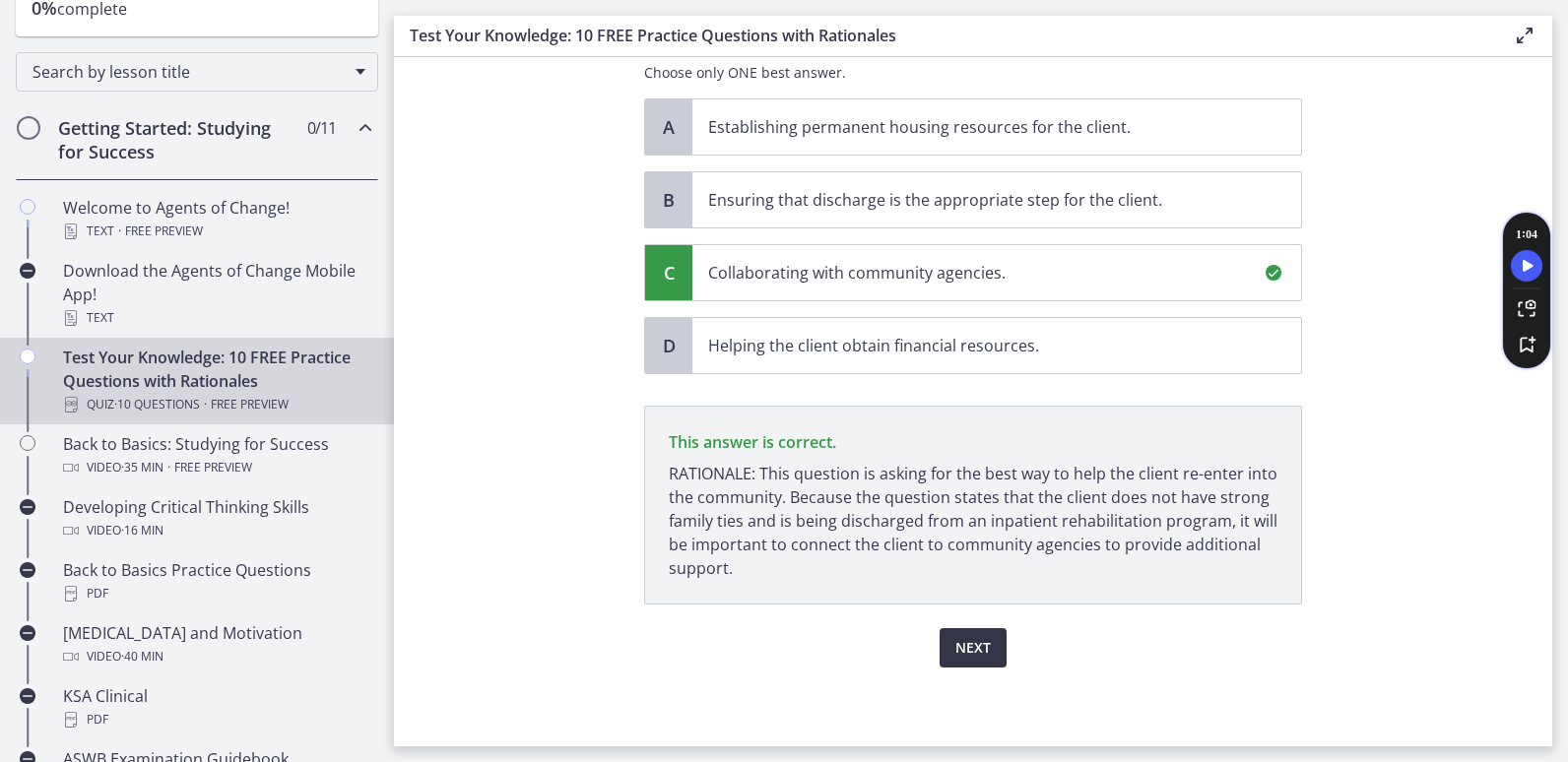
click at [968, 653] on span "Next" at bounding box center [973, 649] width 36 height 24
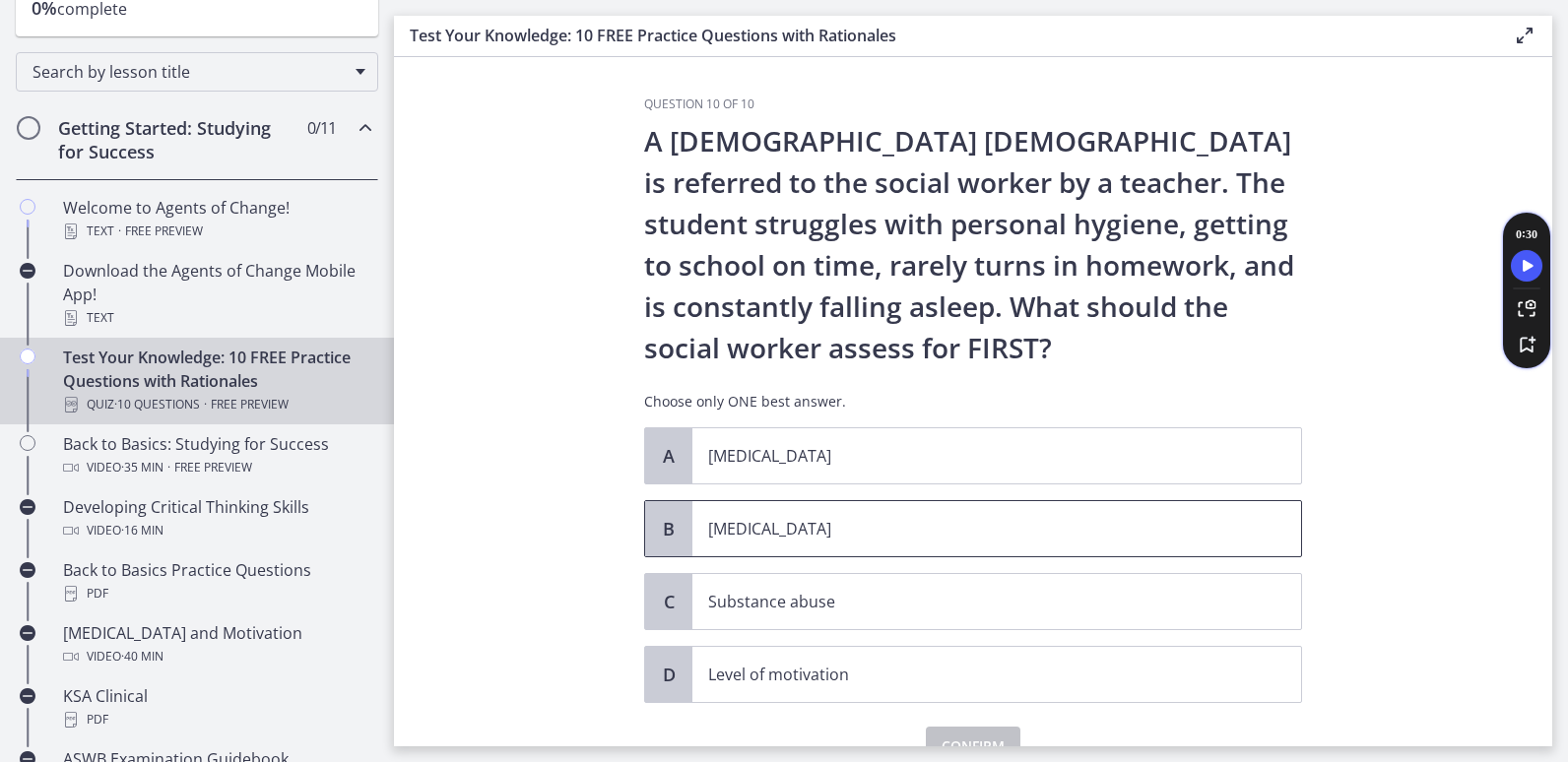
click at [672, 539] on span "B" at bounding box center [669, 529] width 24 height 24
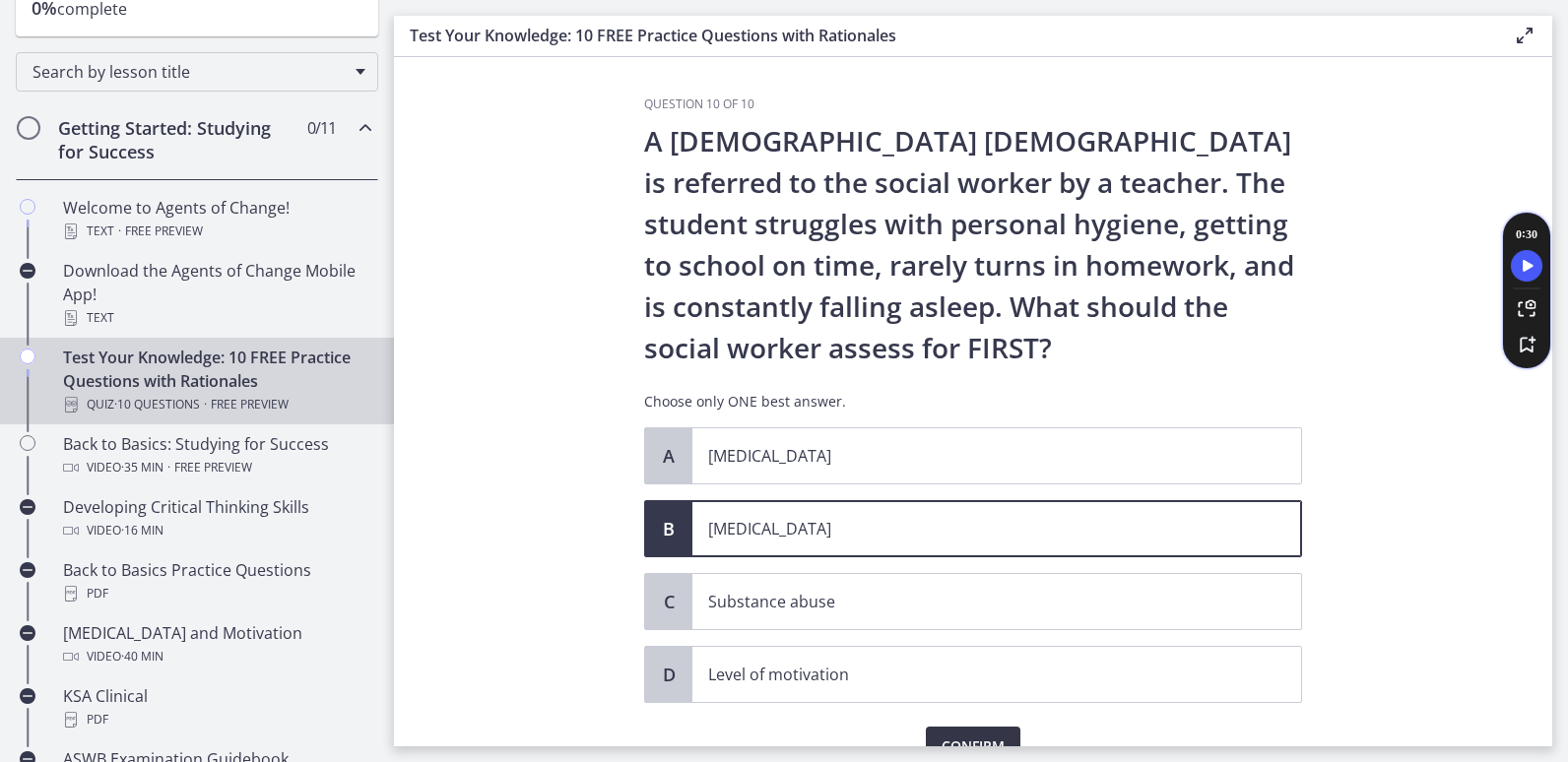
click at [971, 737] on span "Confirm" at bounding box center [972, 747] width 63 height 24
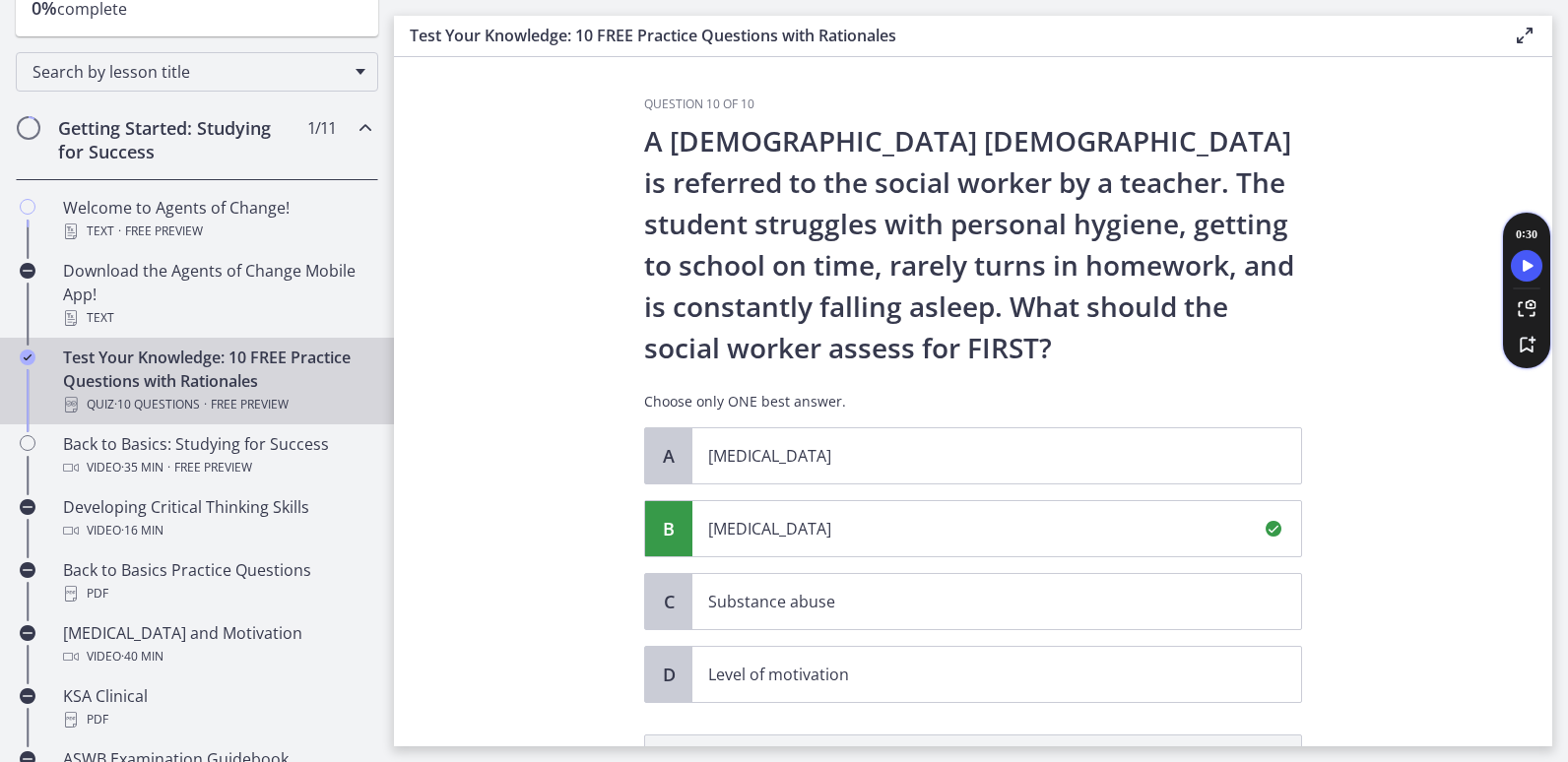
scroll to position [329, 0]
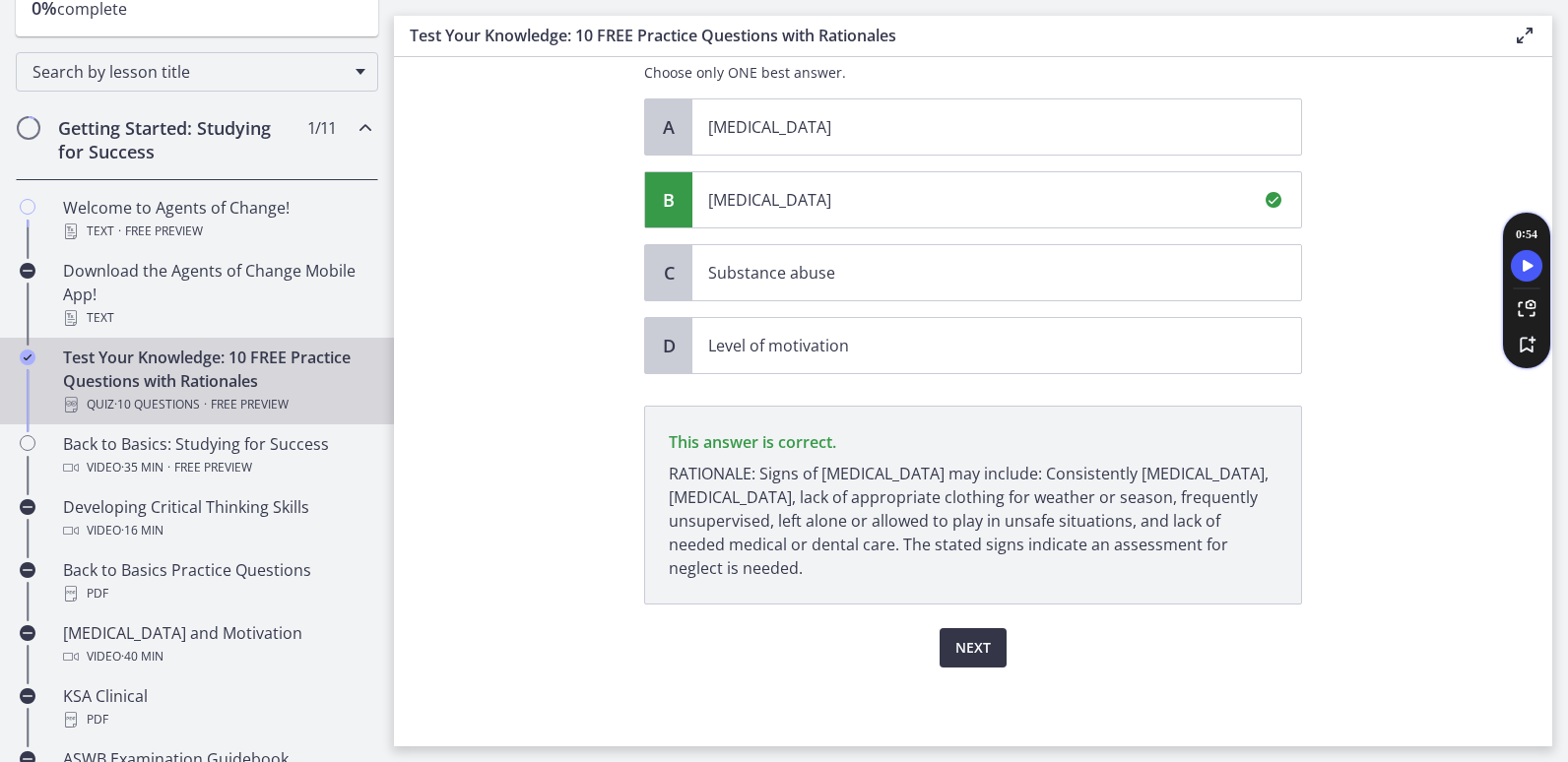
click at [964, 663] on button "Next" at bounding box center [972, 649] width 67 height 40
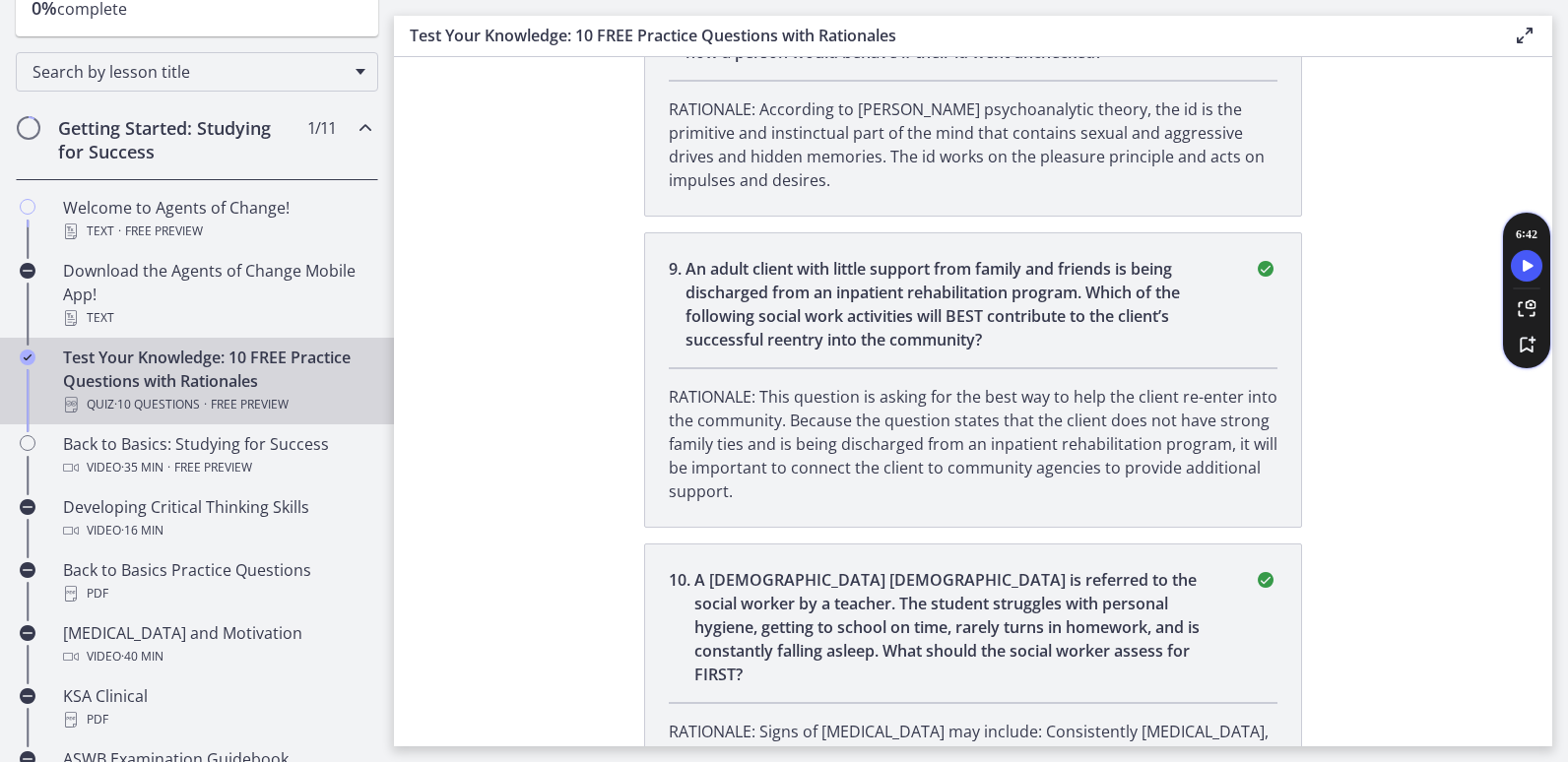
scroll to position [2817, 0]
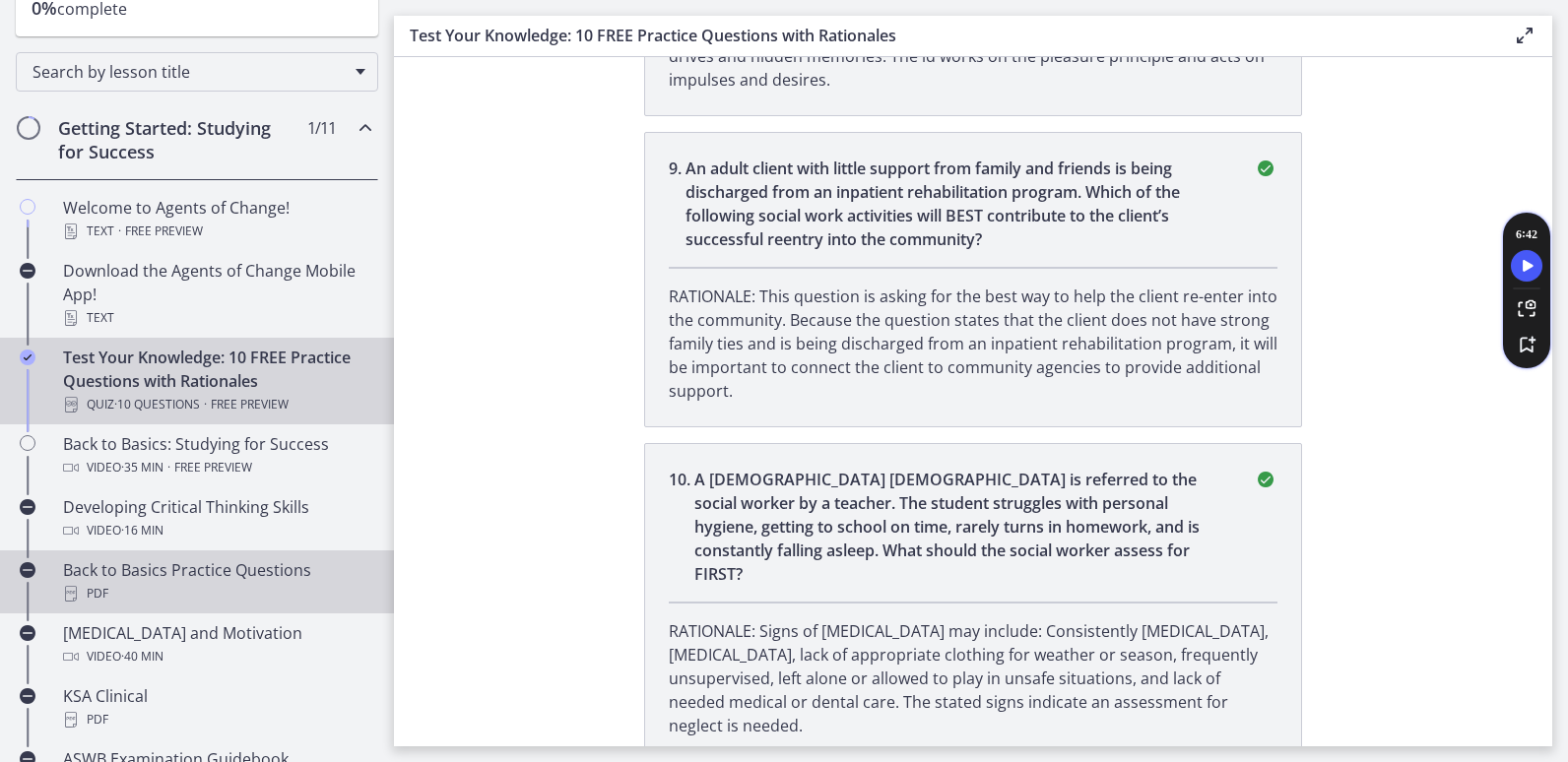
click at [298, 567] on div "Back to Basics Practice Questions PDF" at bounding box center [216, 583] width 307 height 48
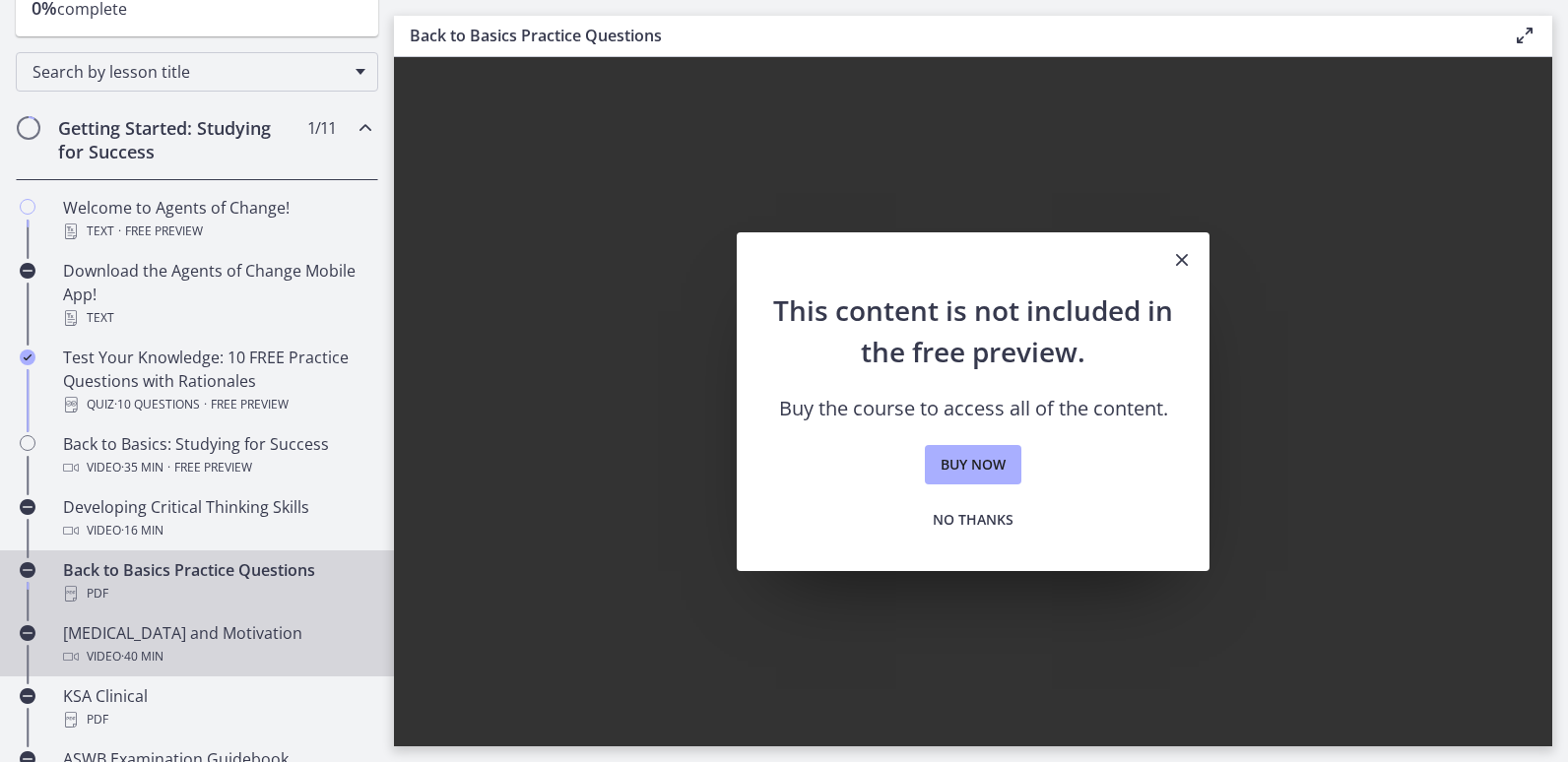
click at [276, 634] on div "[MEDICAL_DATA] and Motivation Video · 40 min" at bounding box center [216, 646] width 307 height 48
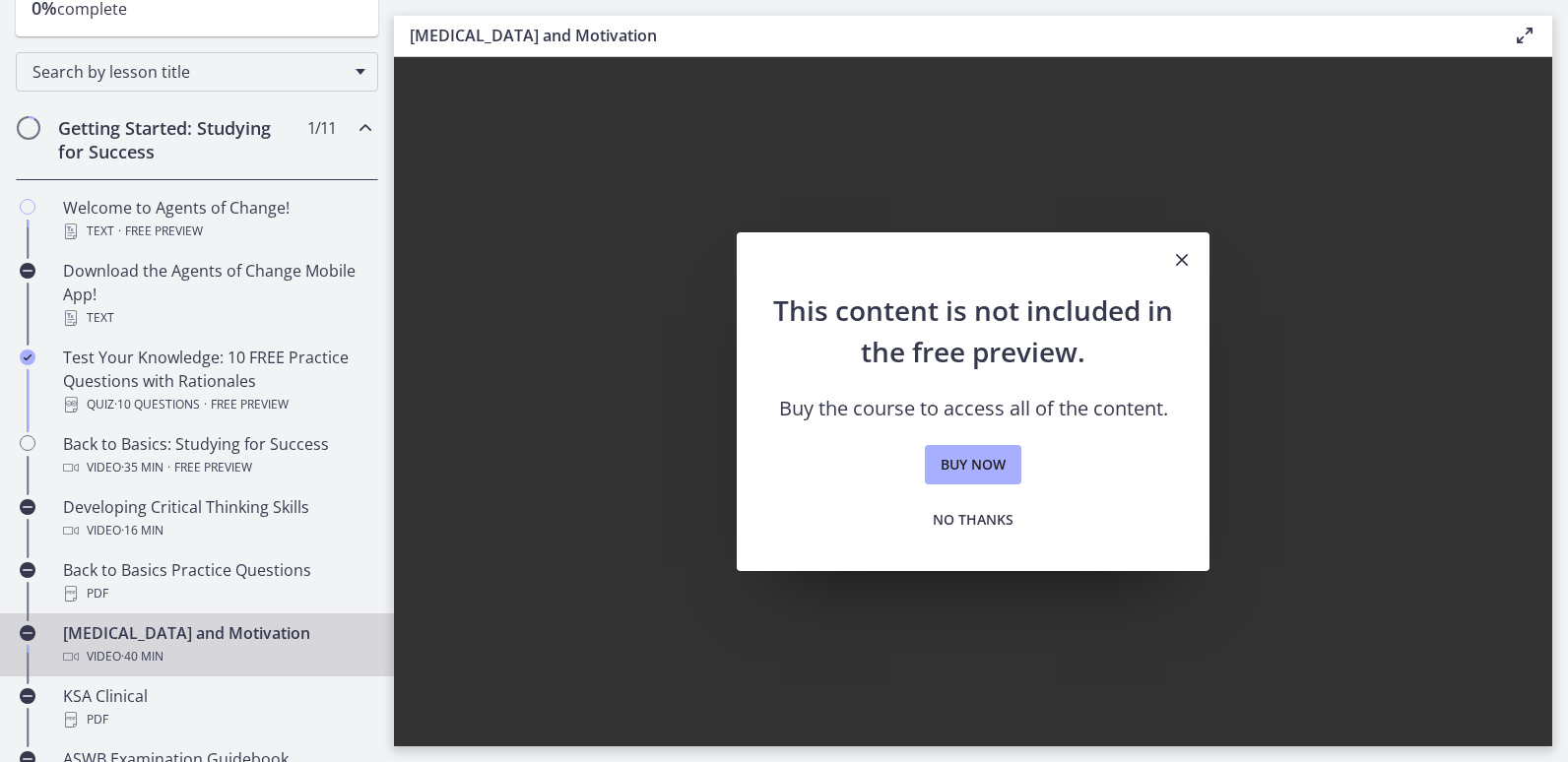
click at [1180, 259] on icon "Close" at bounding box center [1181, 261] width 24 height 24
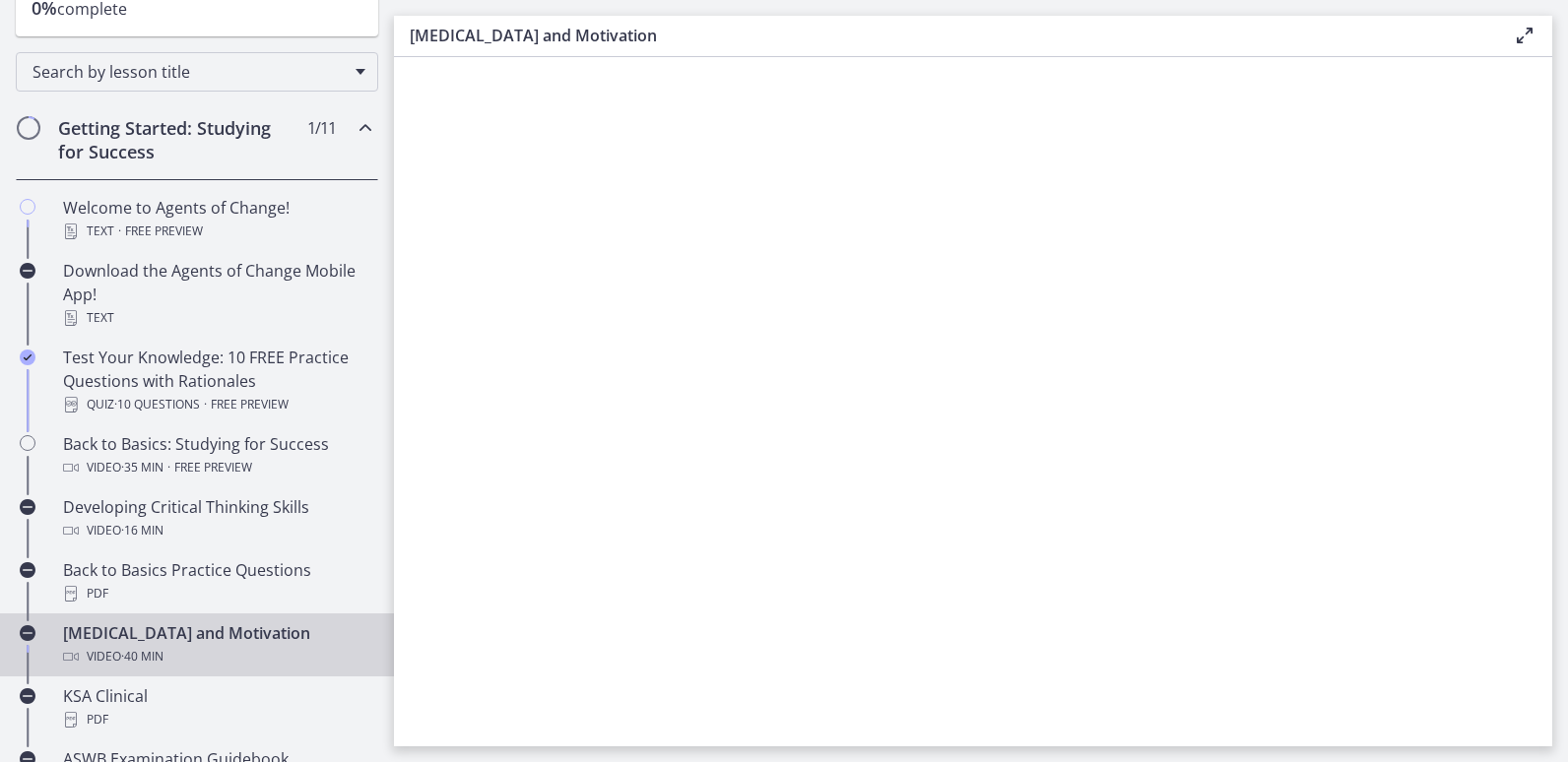
click at [199, 641] on div "[MEDICAL_DATA] and Motivation Video · 40 min" at bounding box center [216, 646] width 307 height 48
click at [142, 661] on span "· 40 min" at bounding box center [142, 658] width 43 height 24
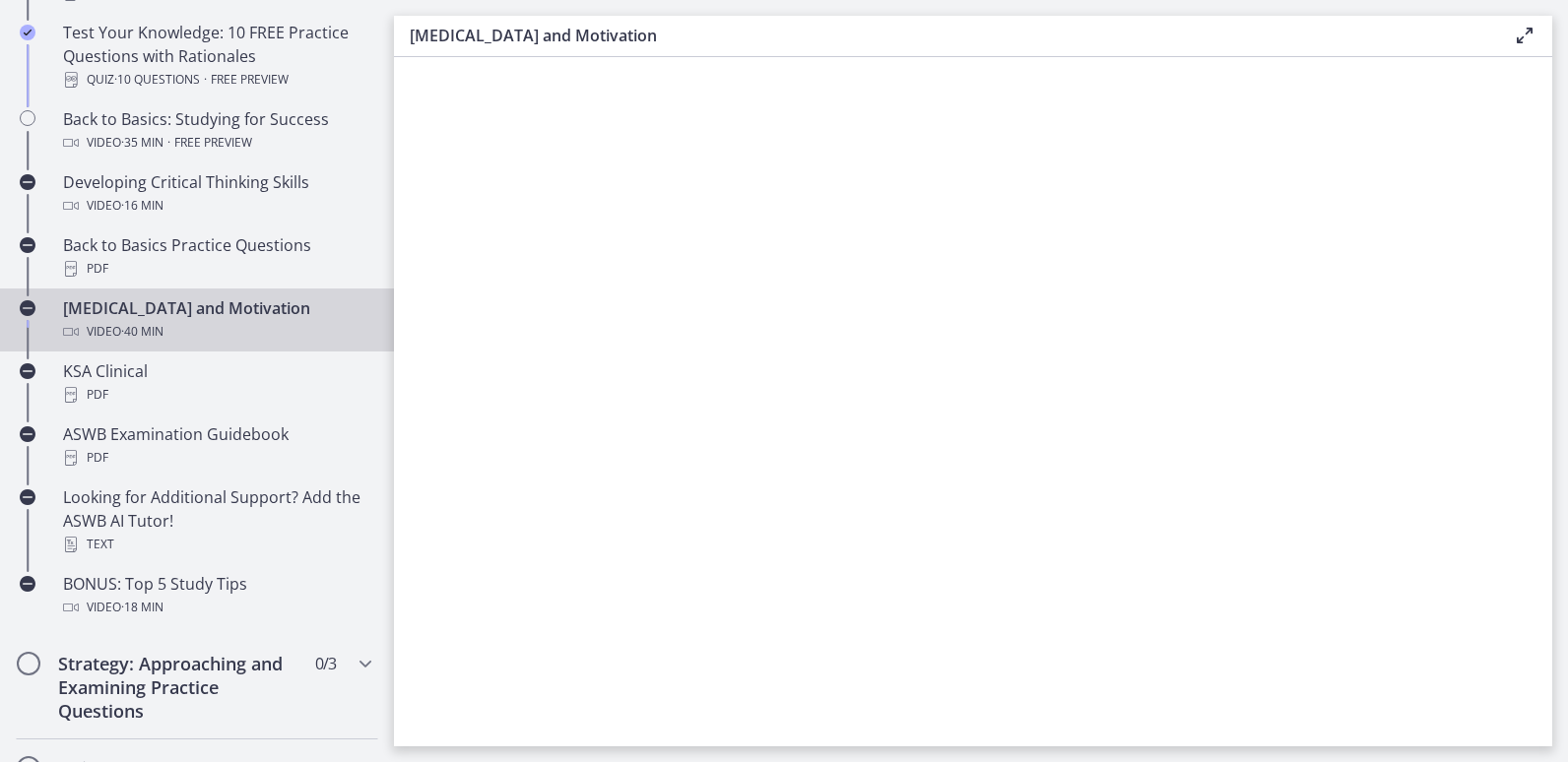
scroll to position [598, 0]
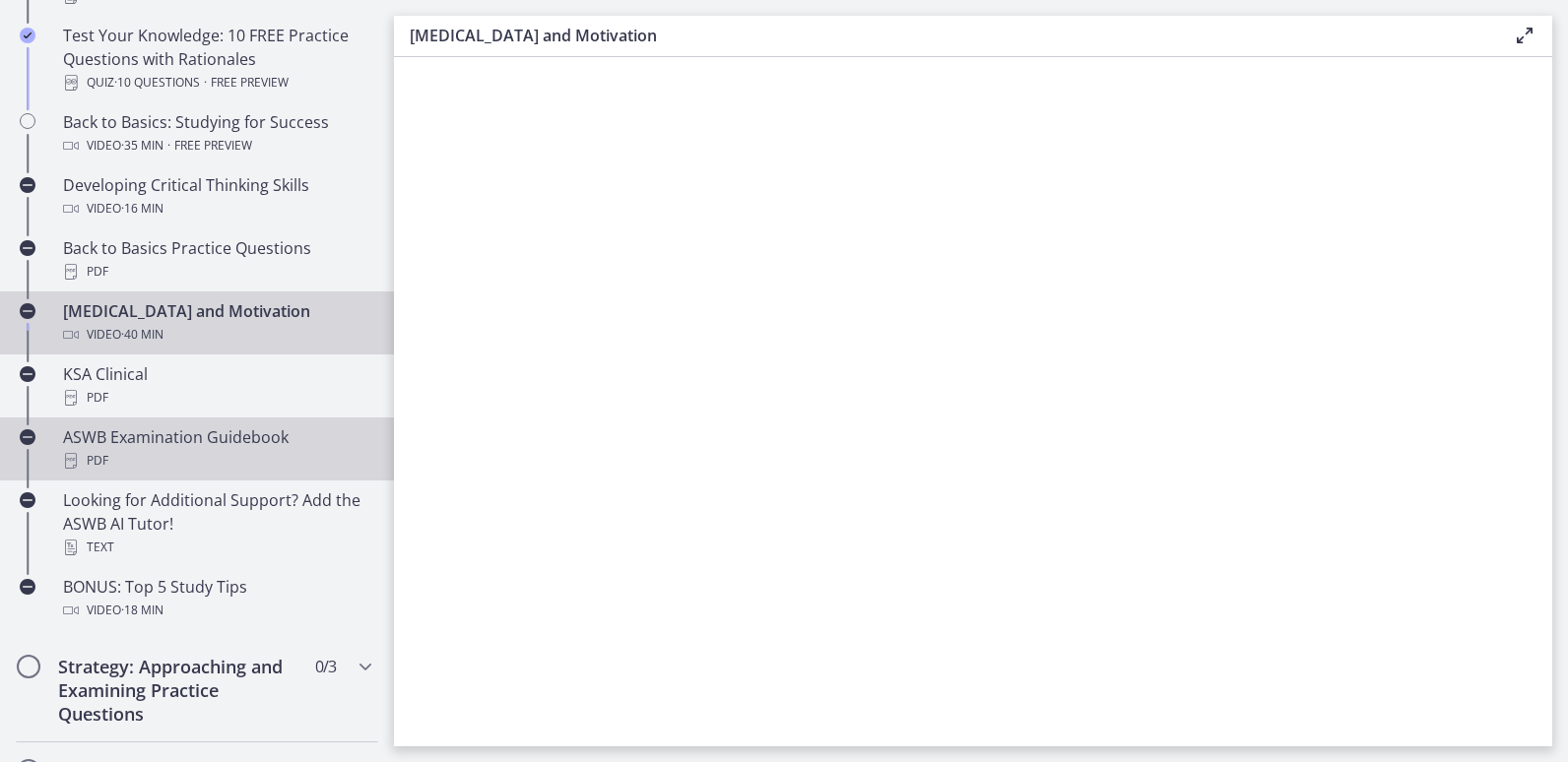
click at [260, 458] on div "PDF" at bounding box center [216, 462] width 307 height 24
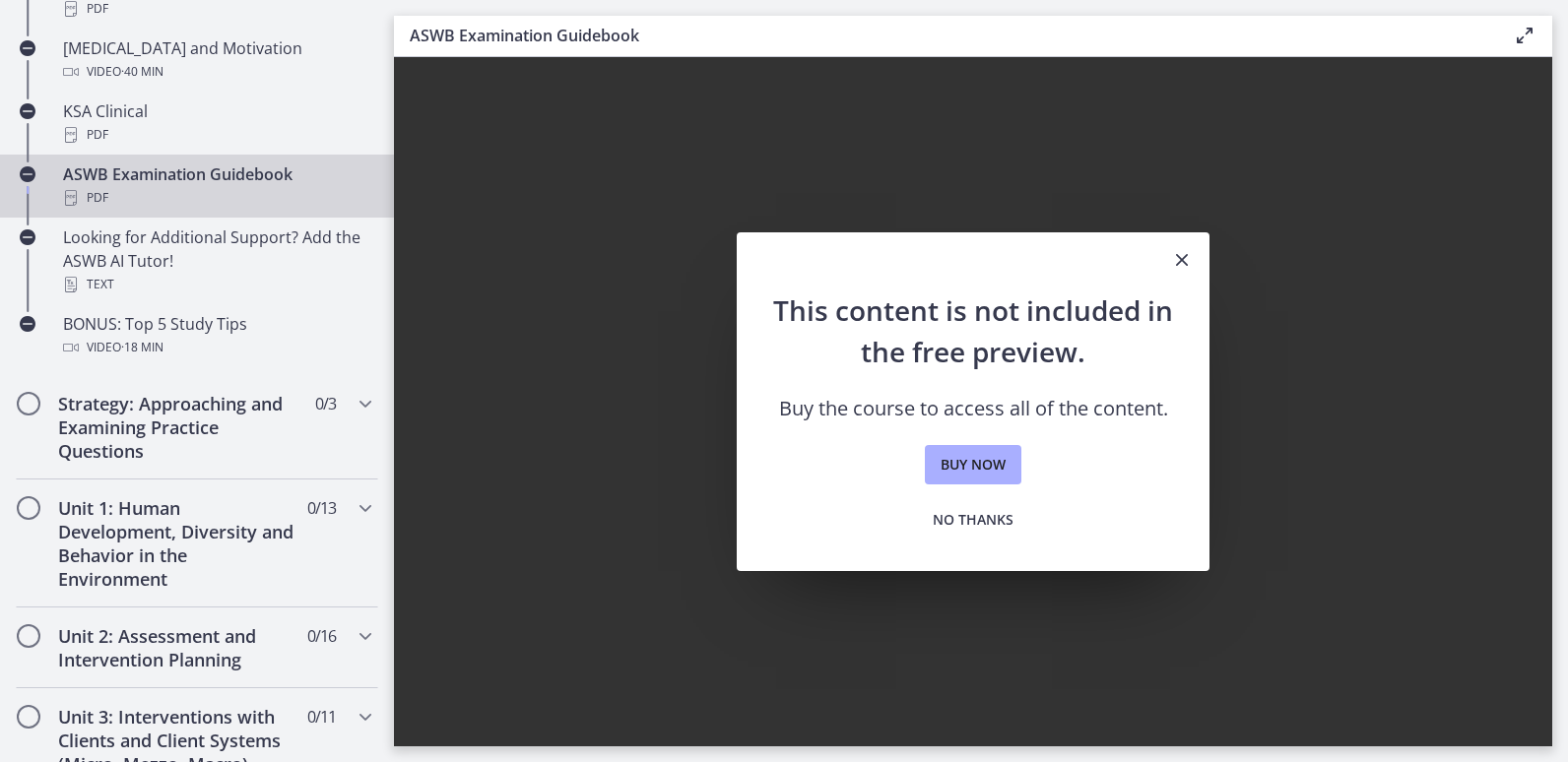
scroll to position [842, 0]
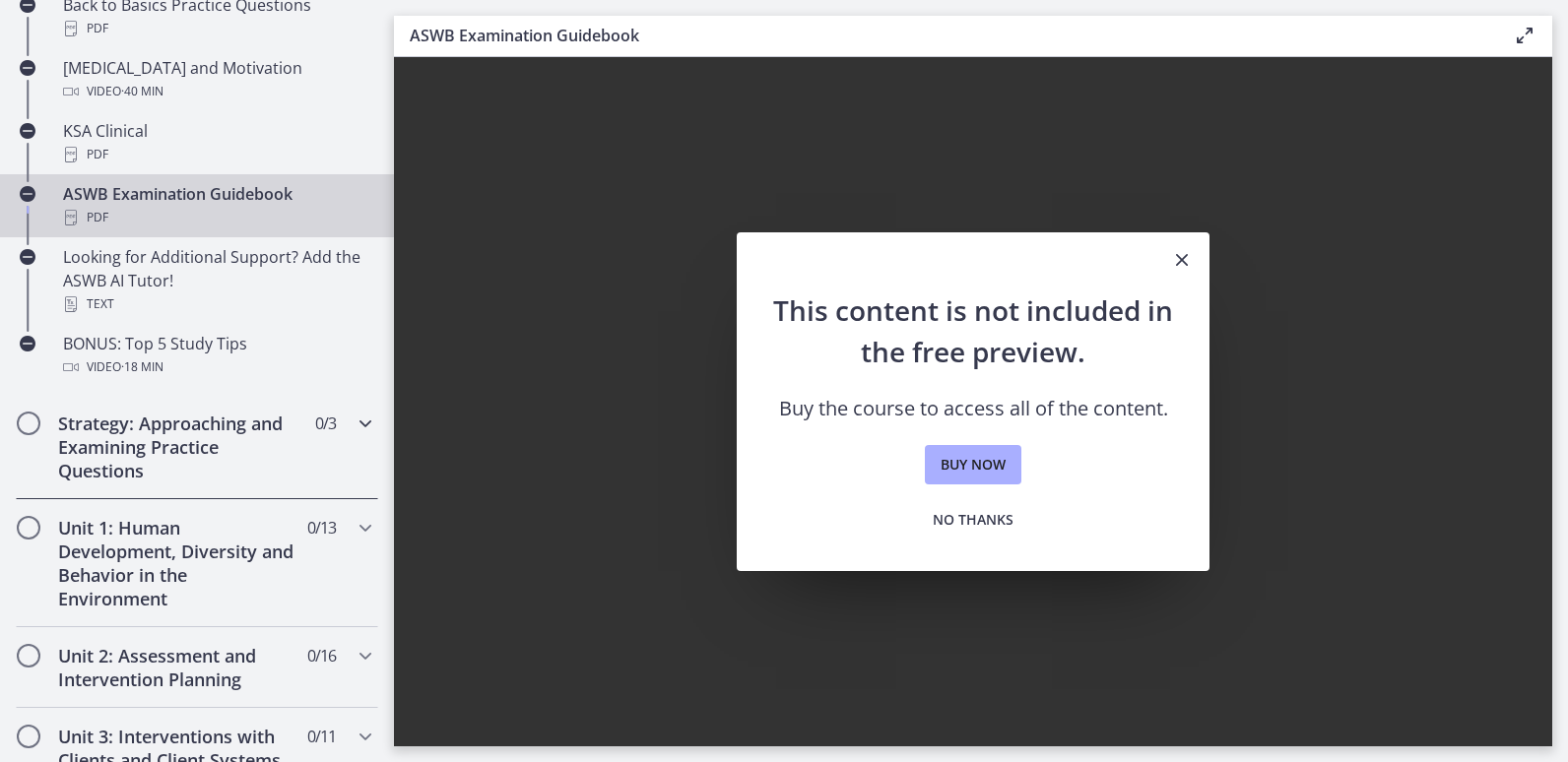
click at [198, 449] on h2 "Strategy: Approaching and Examining Practice Questions" at bounding box center [178, 447] width 241 height 71
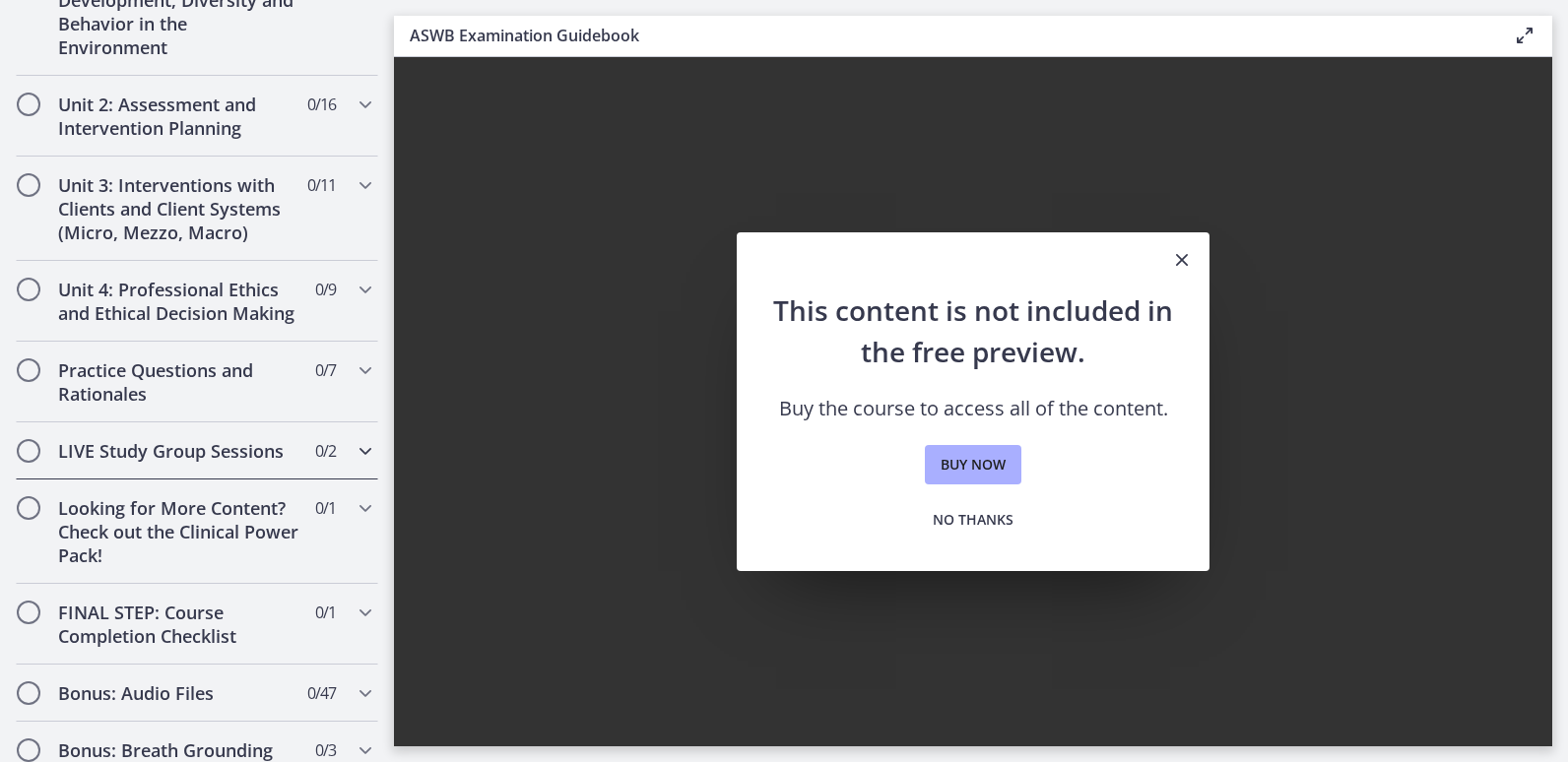
click at [198, 449] on div "LIVE Study Group Sessions 0 / 2 Completed" at bounding box center [197, 451] width 362 height 57
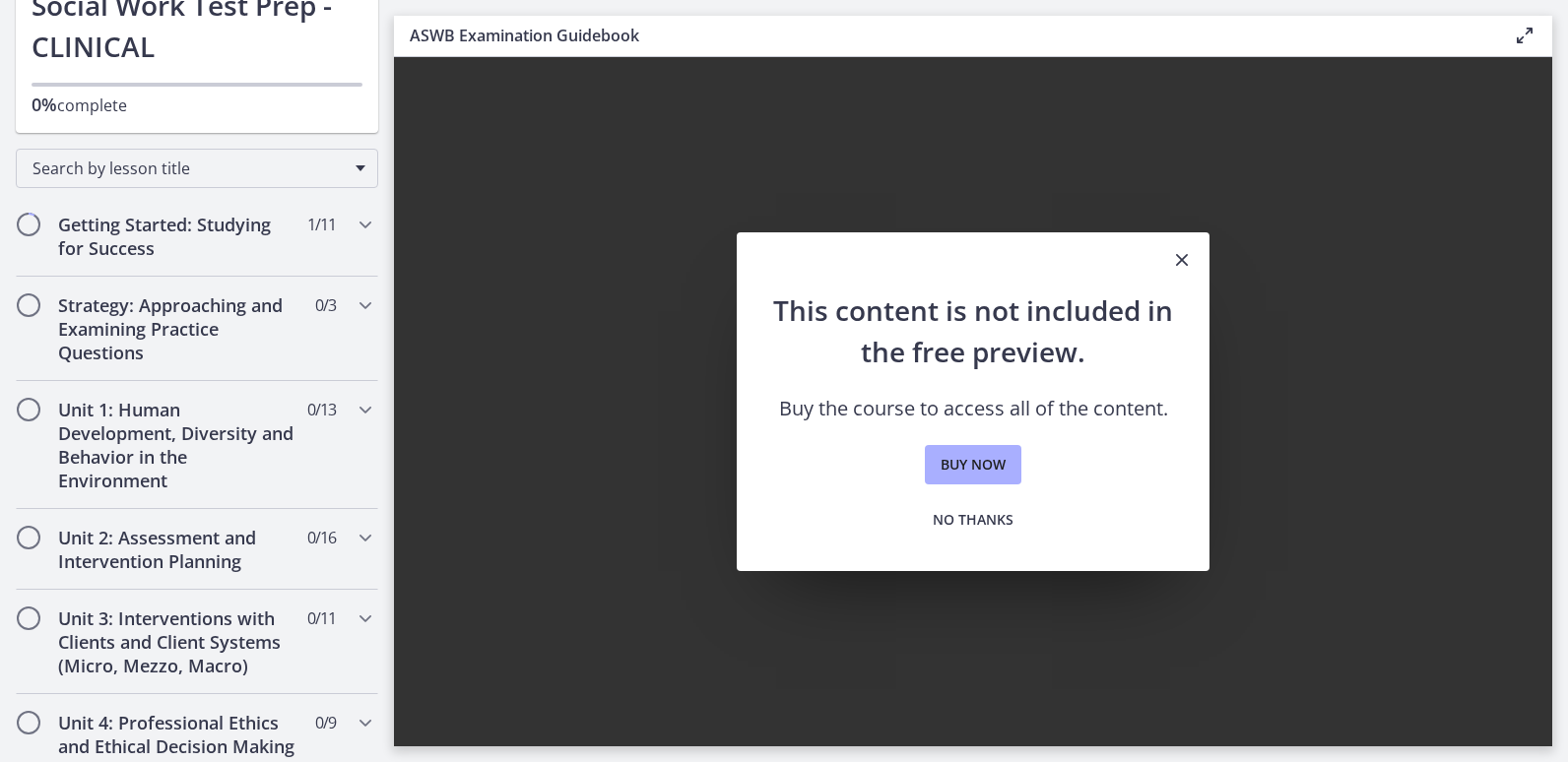
scroll to position [117, 0]
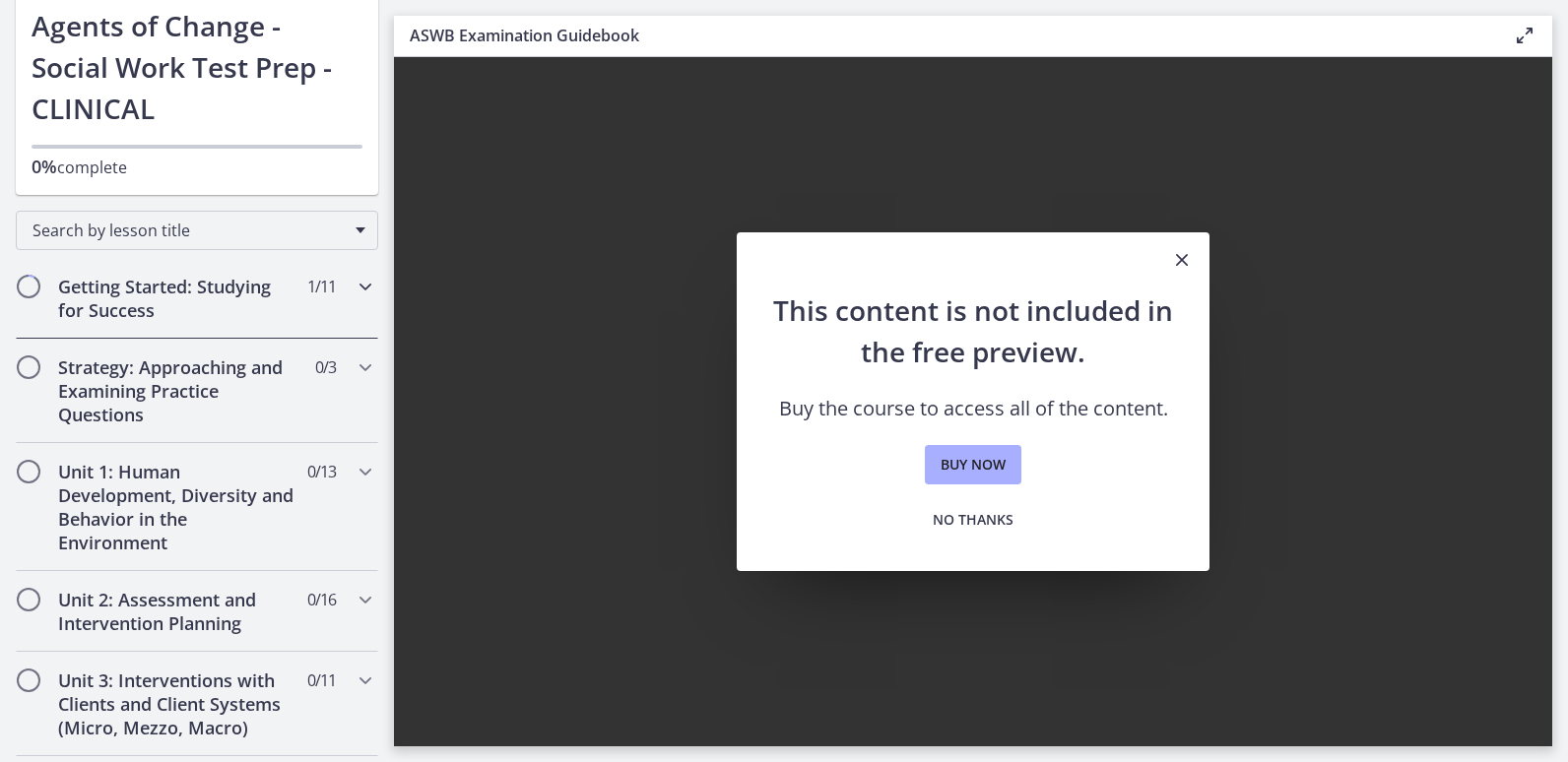
click at [354, 286] on icon "Chapters" at bounding box center [366, 286] width 24 height 24
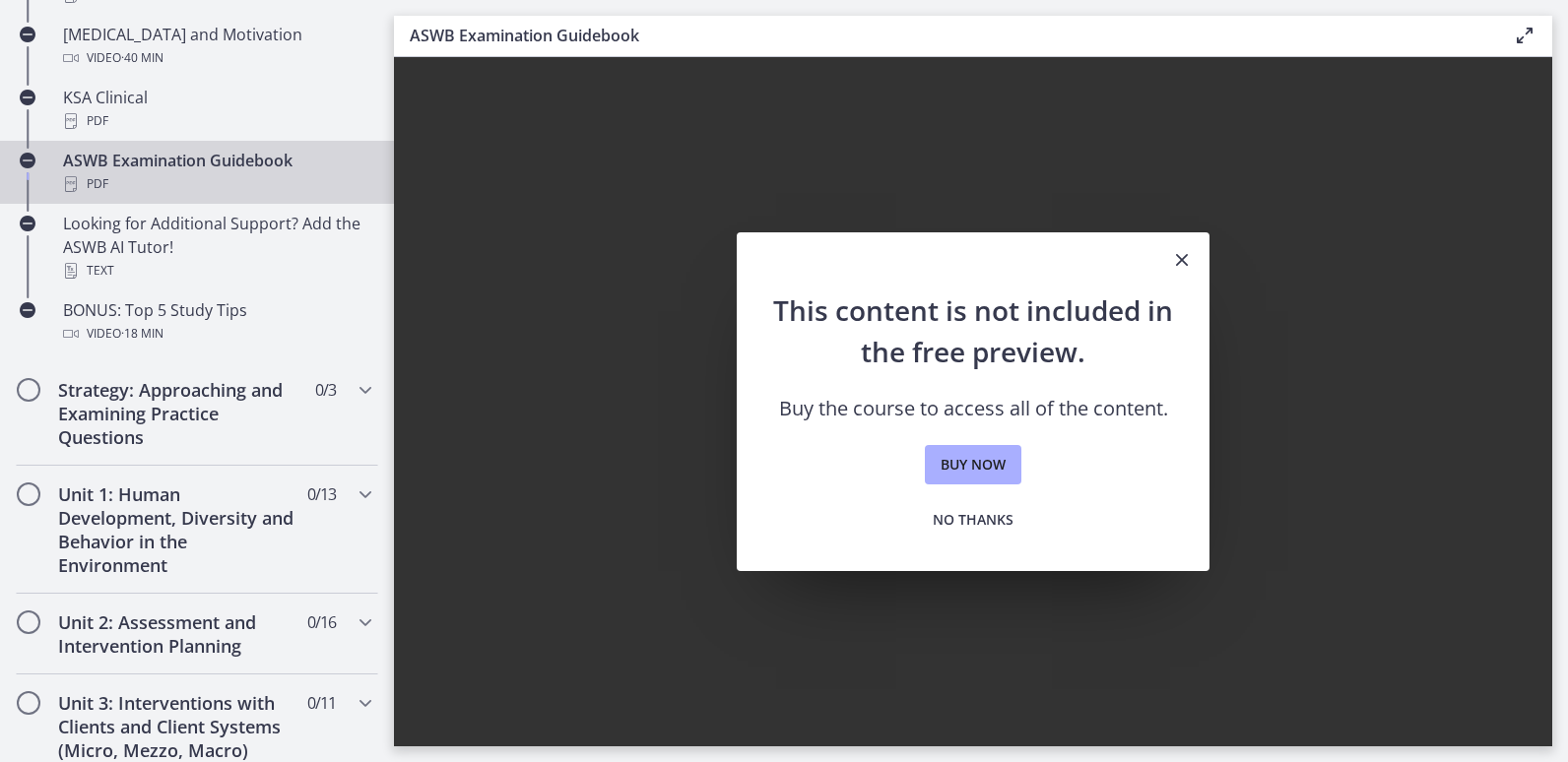
scroll to position [877, 0]
click at [354, 380] on icon "Chapters" at bounding box center [366, 387] width 24 height 24
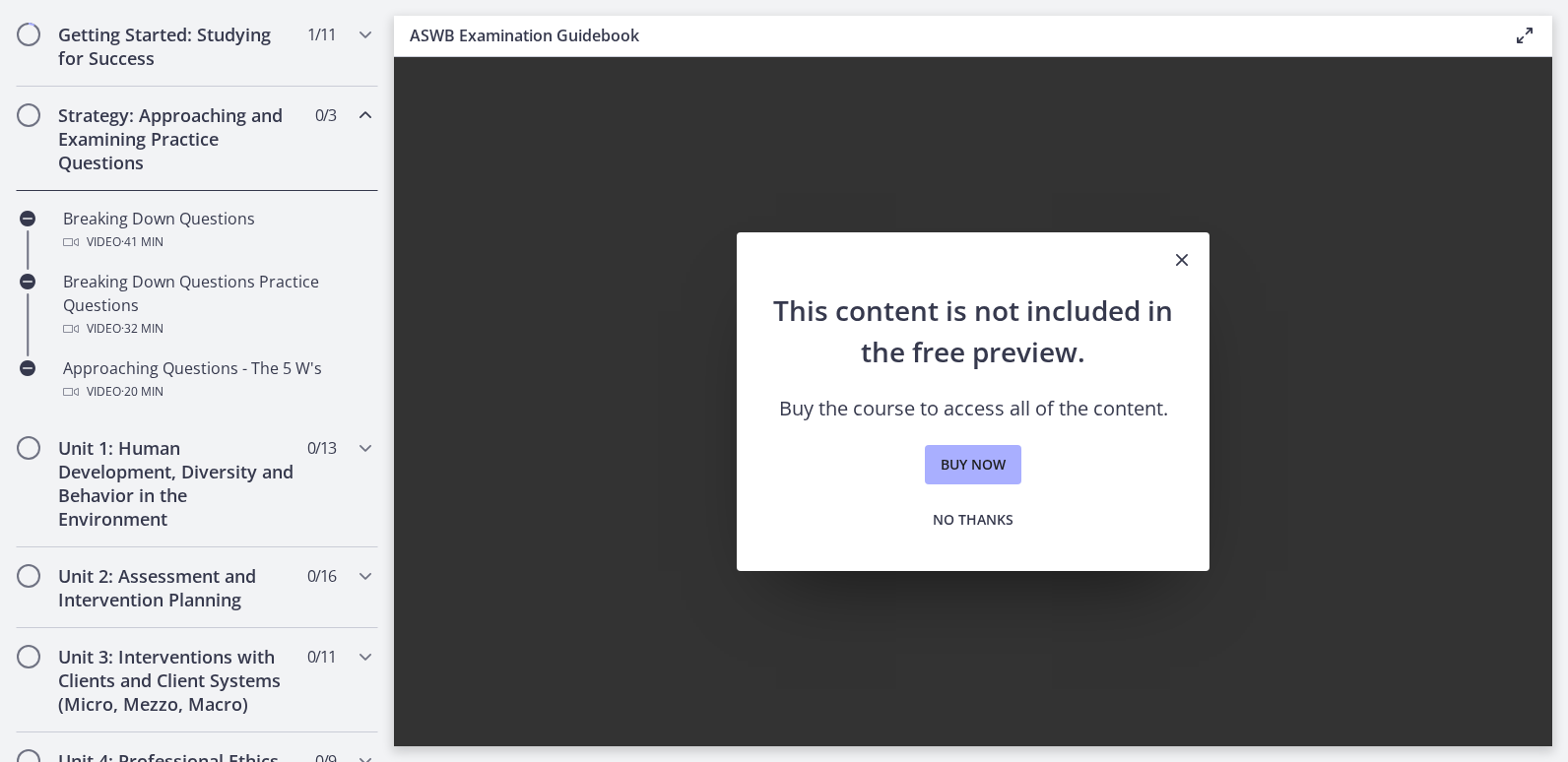
scroll to position [379, 0]
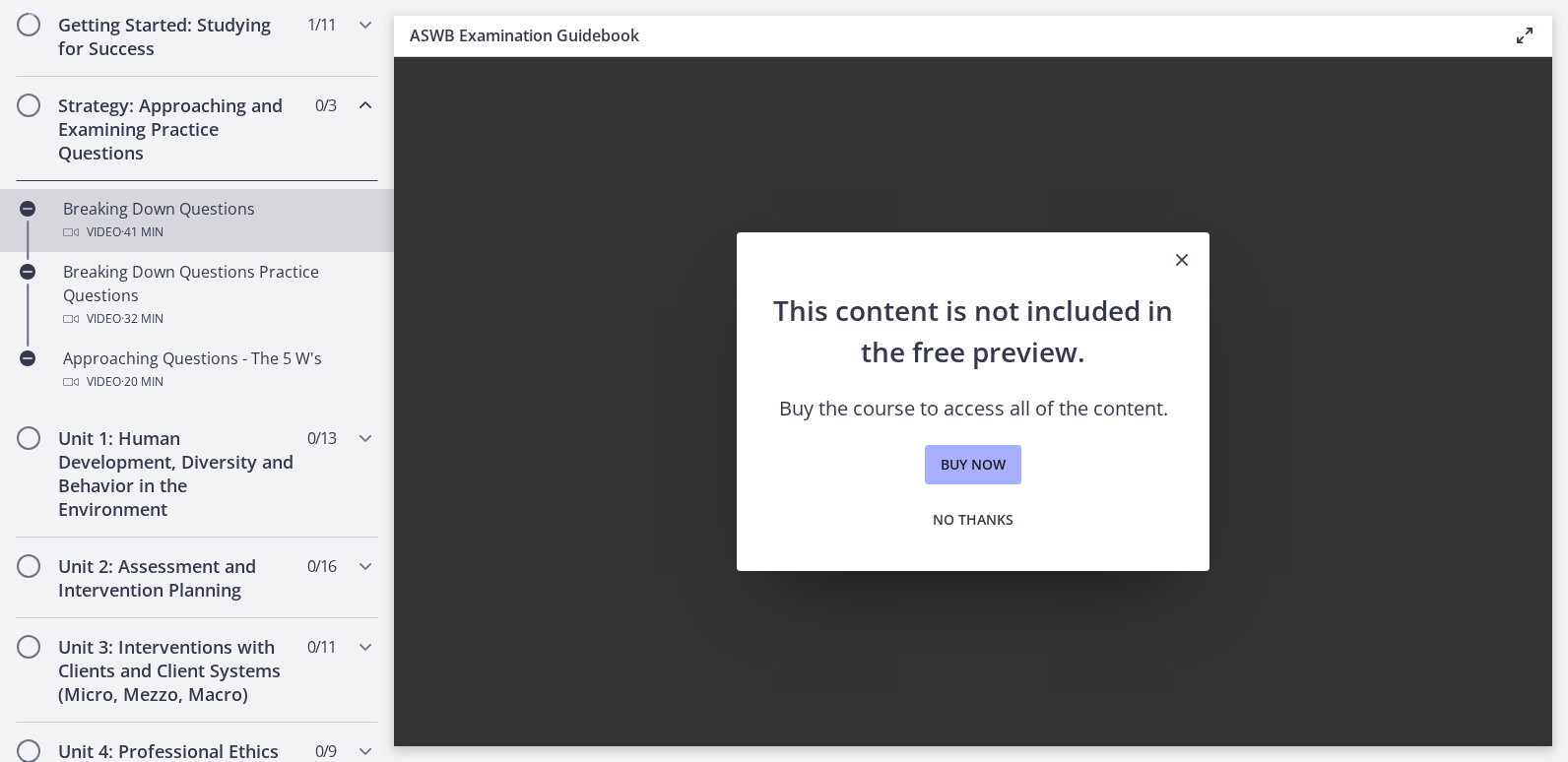
click at [246, 205] on div "Breaking Down Questions Video · 41 min" at bounding box center [216, 221] width 307 height 48
click at [1179, 261] on icon "Close" at bounding box center [1181, 261] width 24 height 24
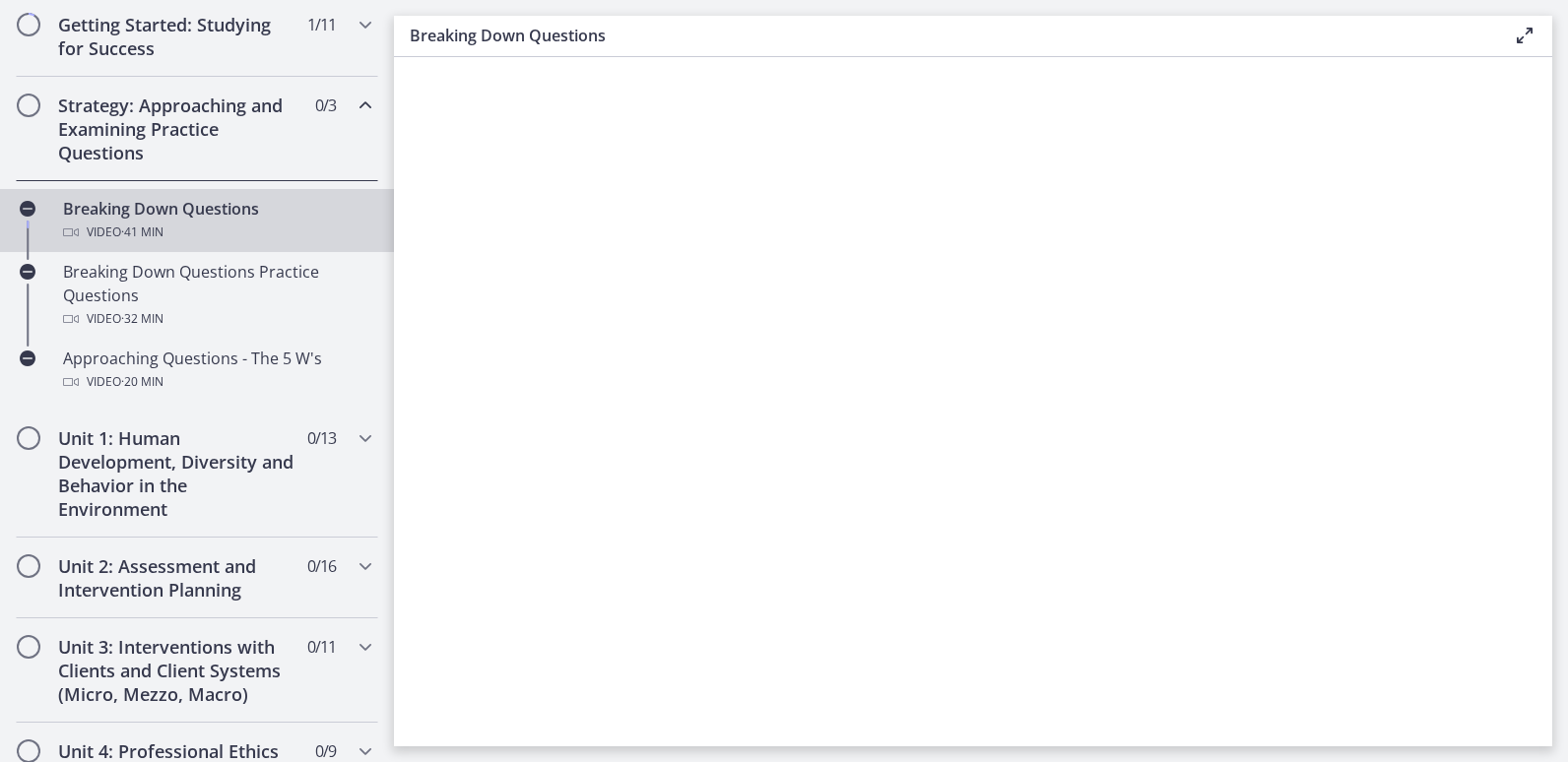
click at [204, 232] on div "Video · 41 min" at bounding box center [216, 233] width 307 height 24
